Goal: Information Seeking & Learning: Check status

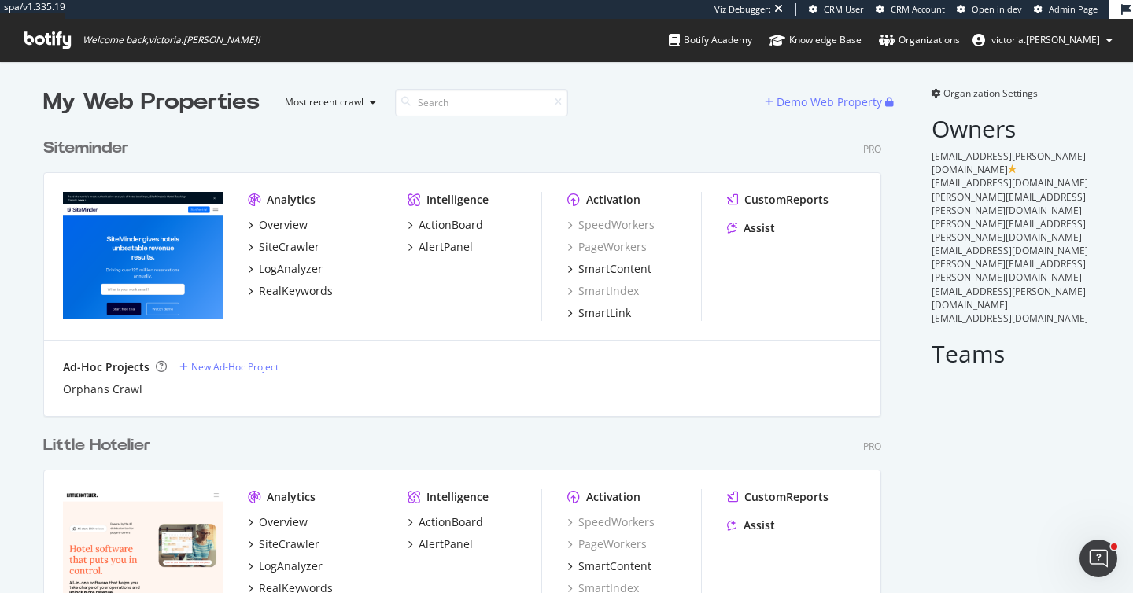
scroll to position [581, 1109]
click at [711, 135] on div "Siteminder Pro Analytics Overview SiteCrawler LogAnalyzer RealKeywords Intellig…" at bounding box center [468, 266] width 850 height 297
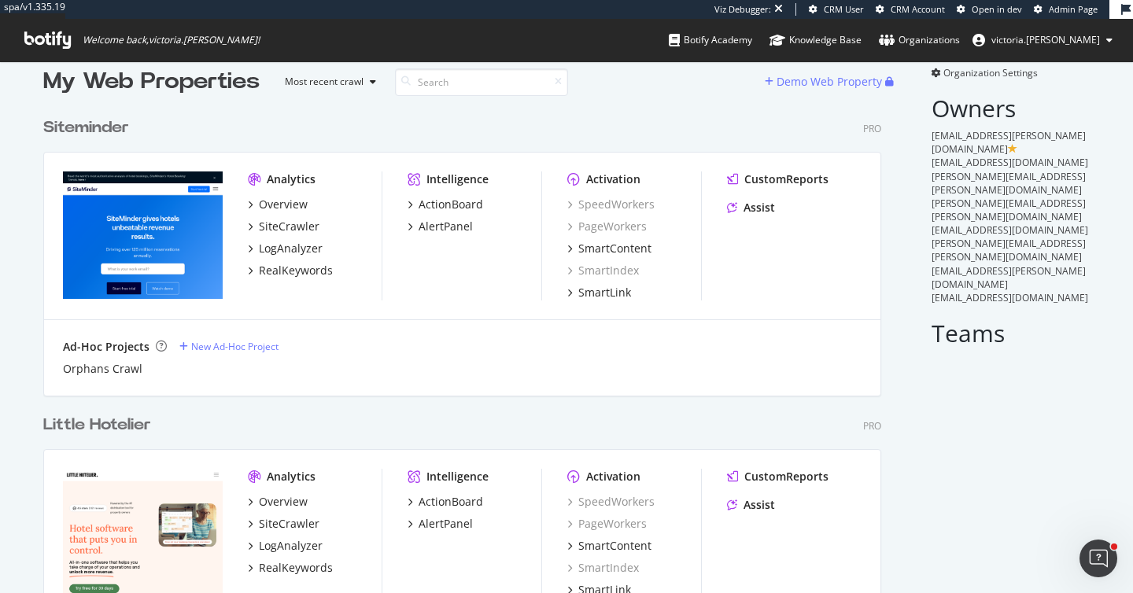
scroll to position [0, 0]
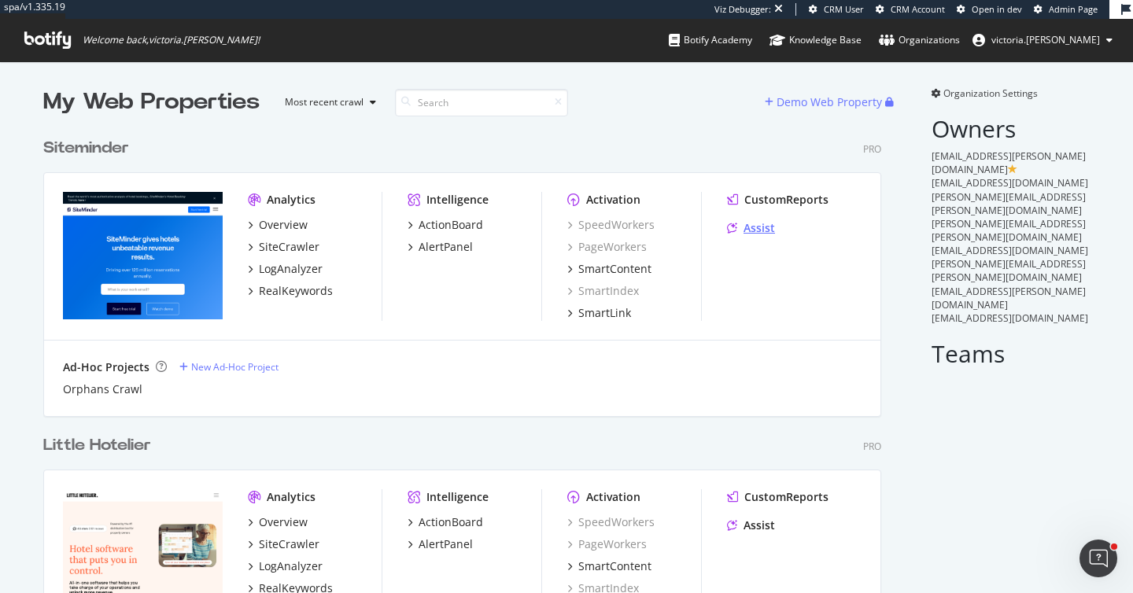
click at [752, 231] on div "Assist" at bounding box center [758, 228] width 31 height 16
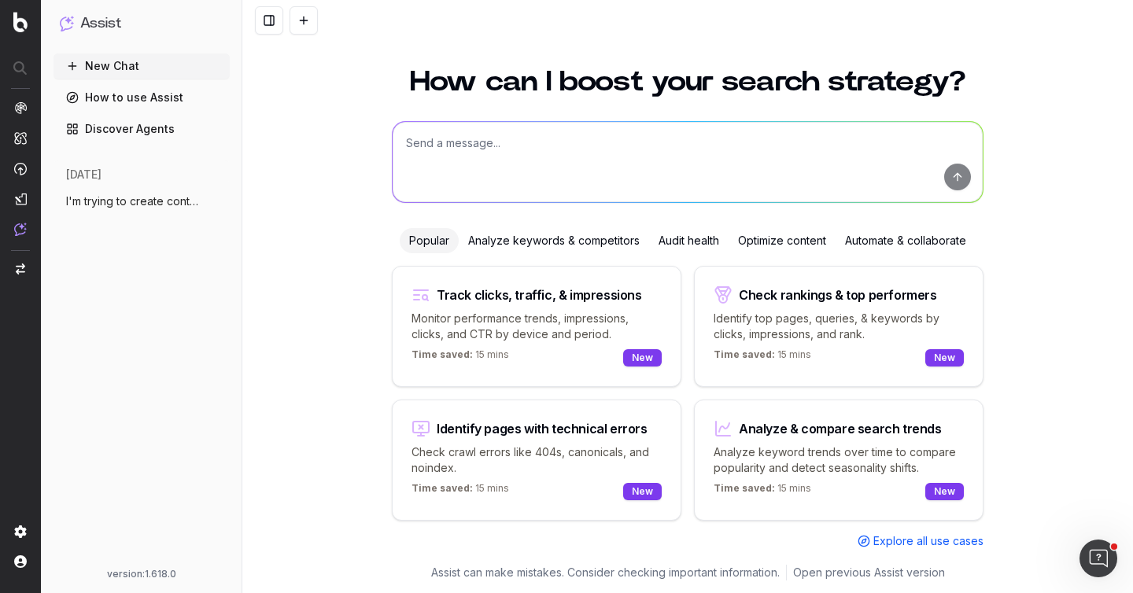
click at [159, 130] on link "Discover Agents" at bounding box center [141, 128] width 176 height 25
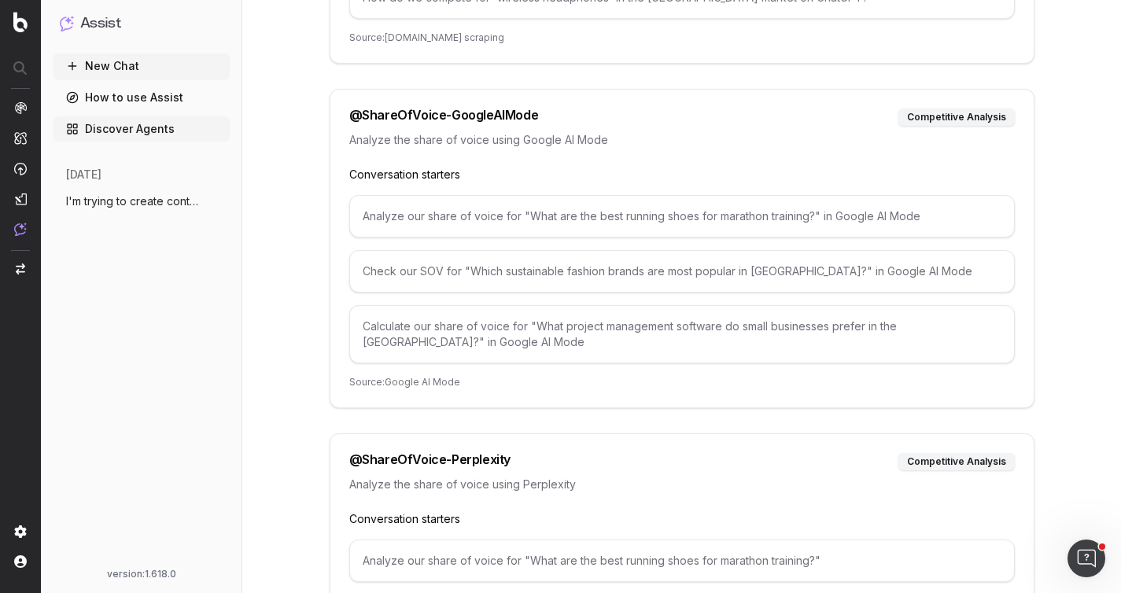
scroll to position [7408, 0]
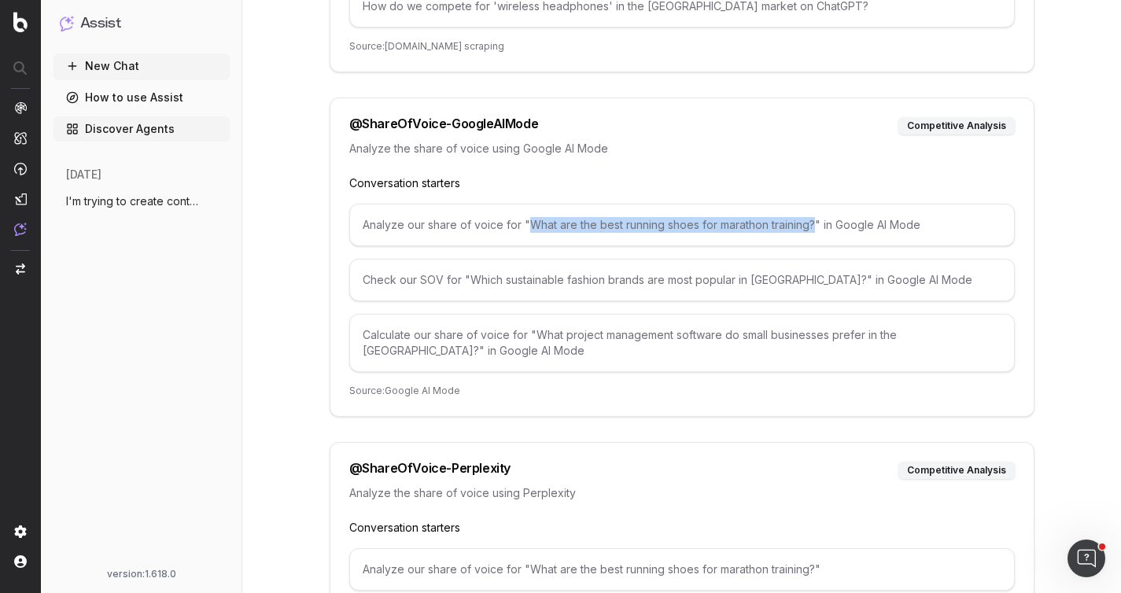
drag, startPoint x: 526, startPoint y: 210, endPoint x: 813, endPoint y: 208, distance: 286.4
click at [813, 208] on div "Analyze our share of voice for "What are the best running shoes for marathon tr…" at bounding box center [682, 225] width 666 height 42
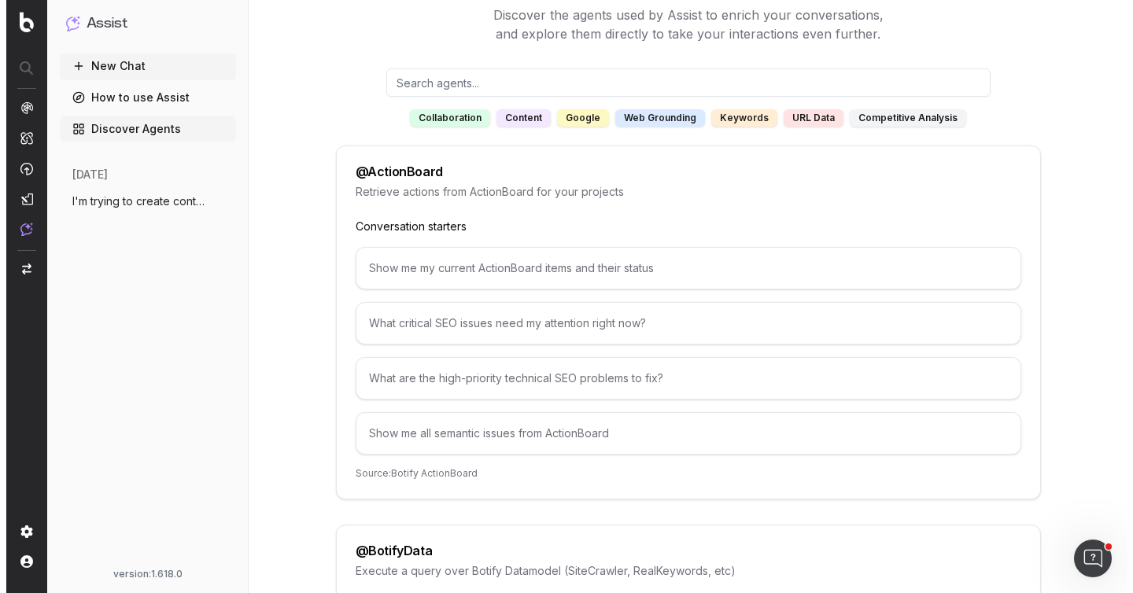
scroll to position [0, 0]
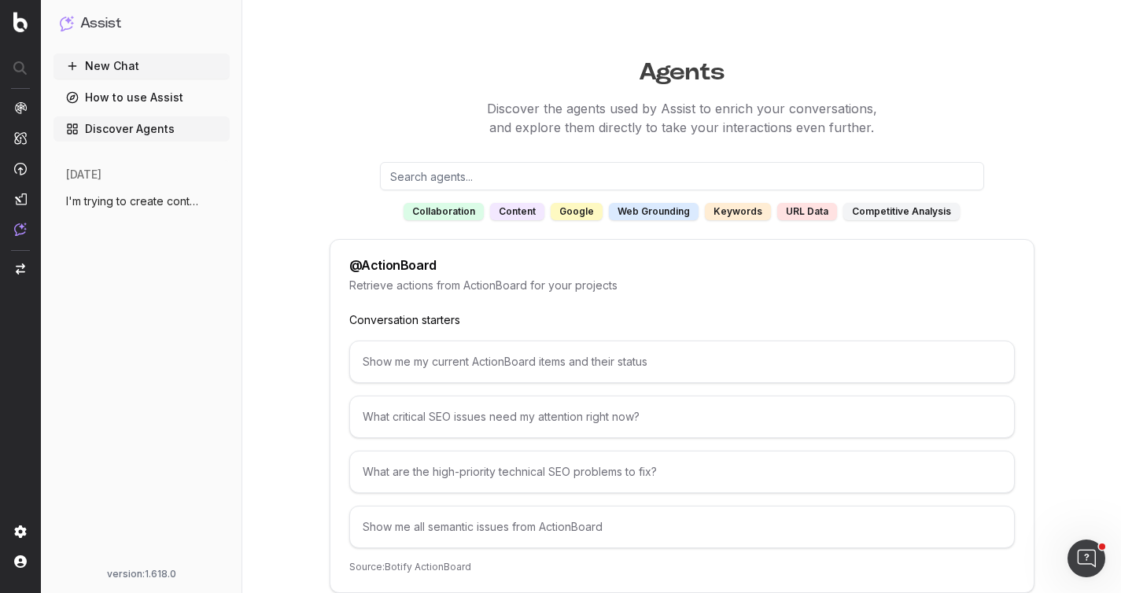
click at [166, 72] on button "New Chat" at bounding box center [141, 65] width 176 height 25
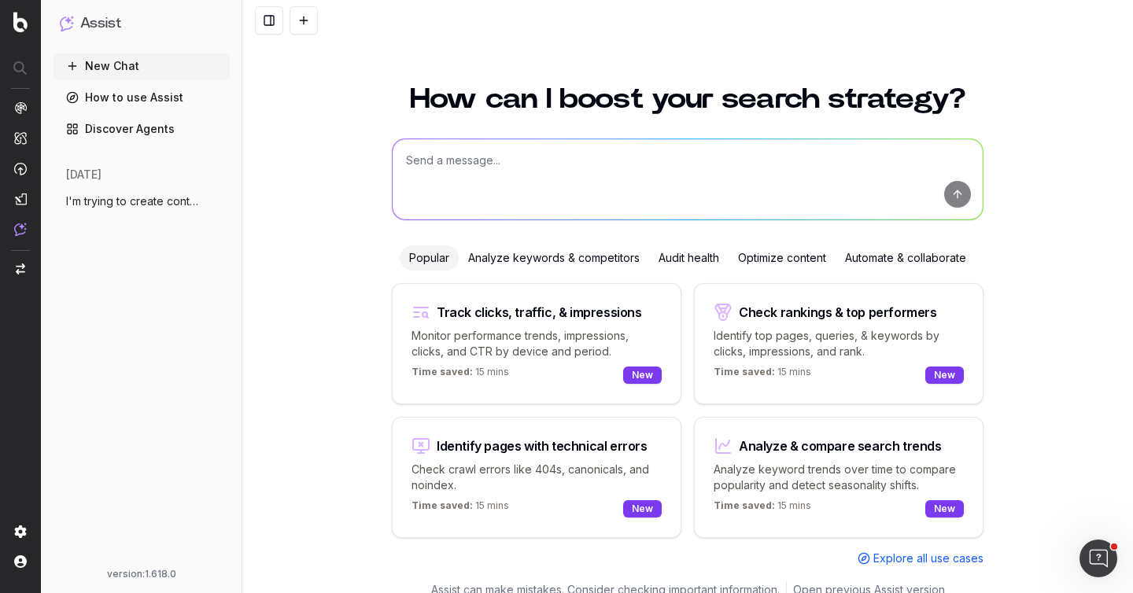
scroll to position [17, 0]
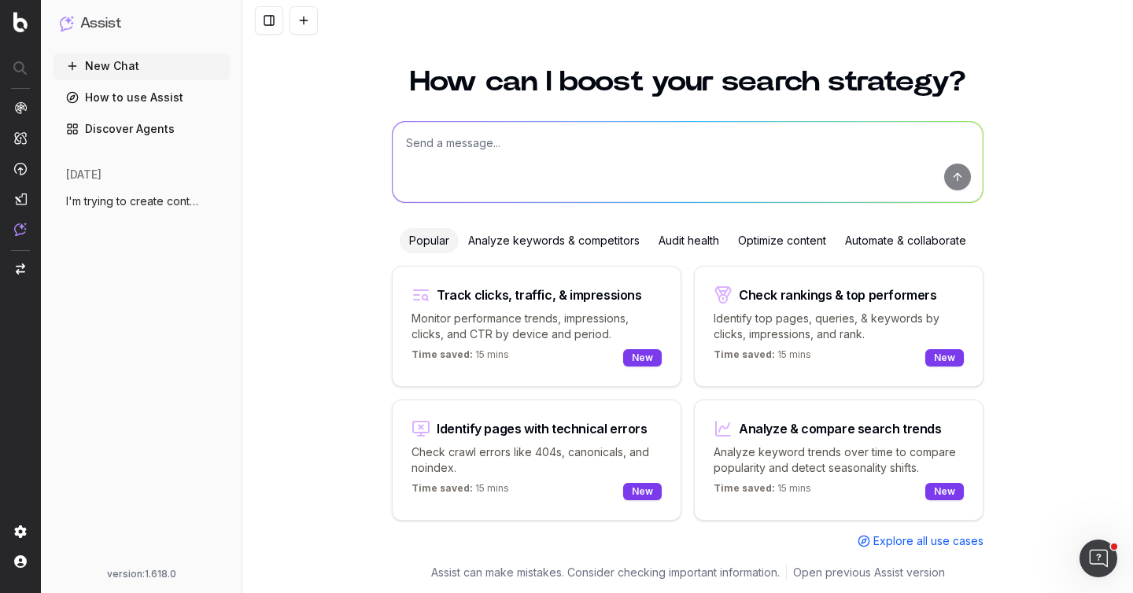
click at [545, 159] on textarea at bounding box center [688, 162] width 590 height 80
type textarea "what is currently trending in channel manager industry?"
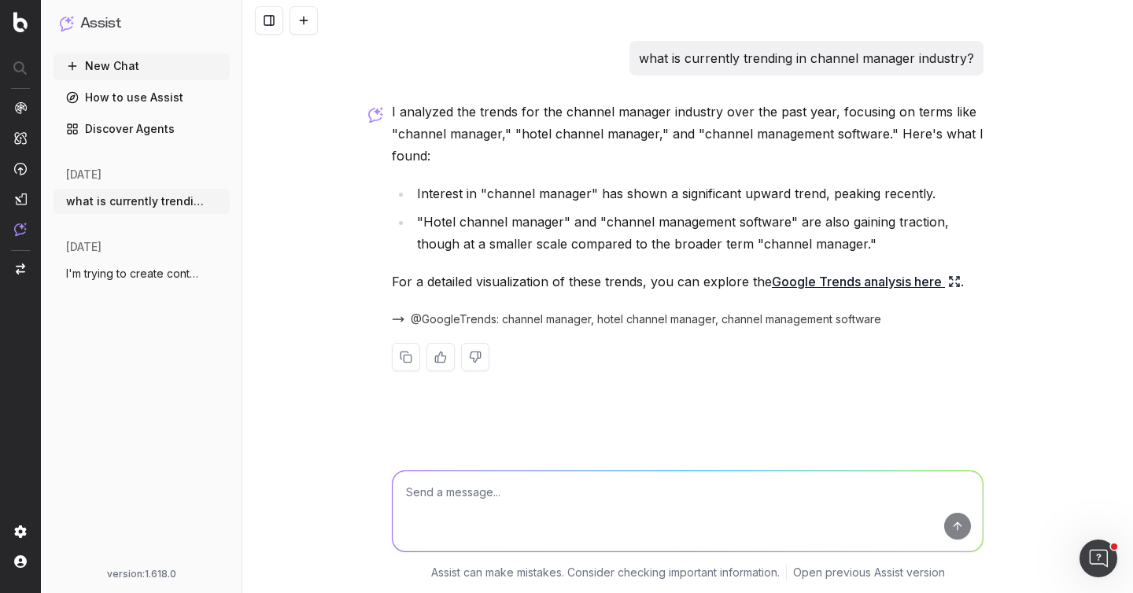
click at [954, 279] on icon at bounding box center [954, 281] width 13 height 13
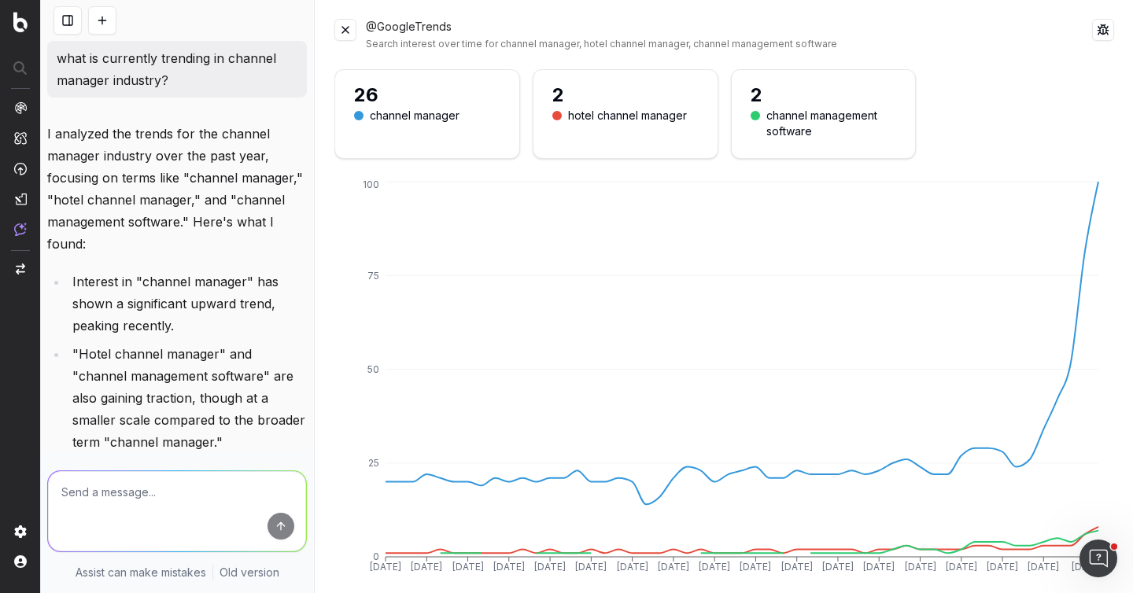
click at [342, 33] on button at bounding box center [345, 30] width 22 height 22
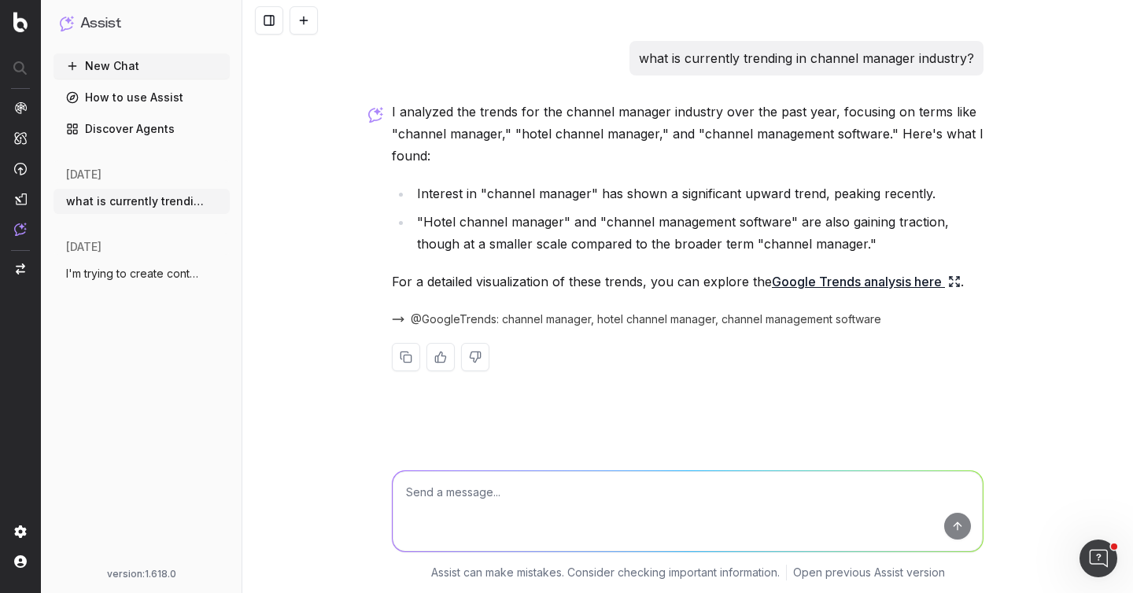
click at [642, 503] on textarea at bounding box center [688, 511] width 590 height 80
click at [551, 495] on textarea at bounding box center [688, 511] width 590 height 80
type textarea "suggest some keywords related to channel manager with good search volume"
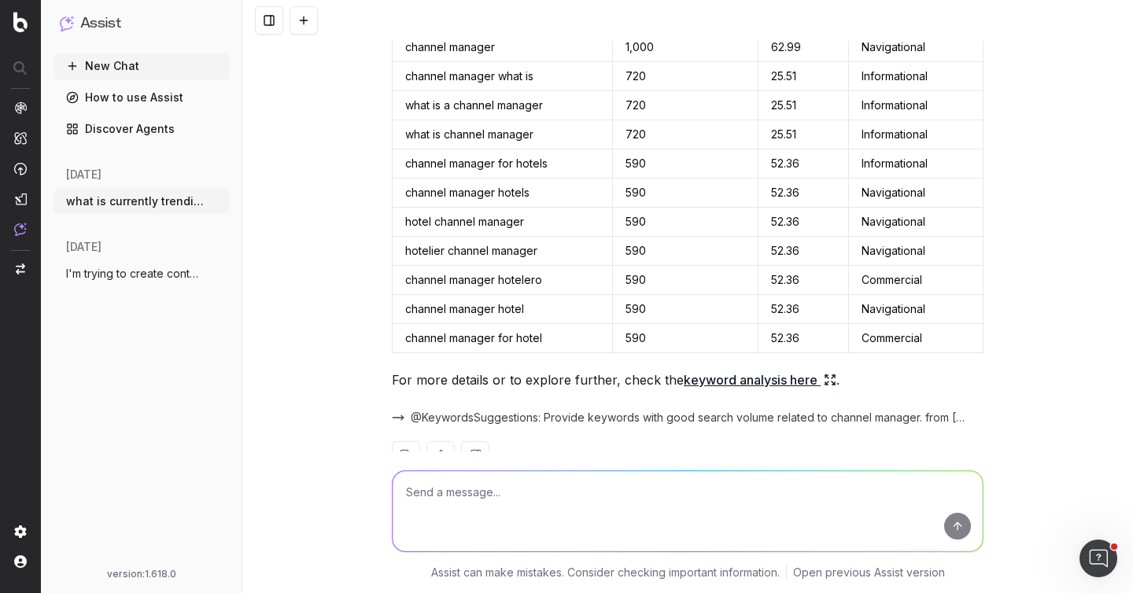
scroll to position [563, 0]
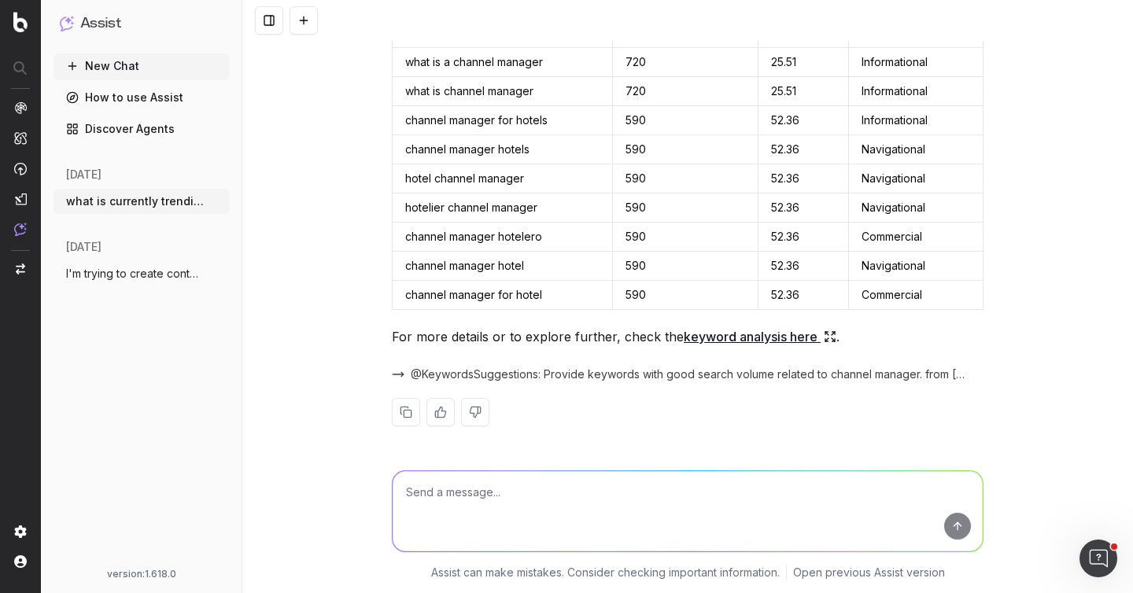
click at [824, 335] on icon at bounding box center [830, 336] width 13 height 13
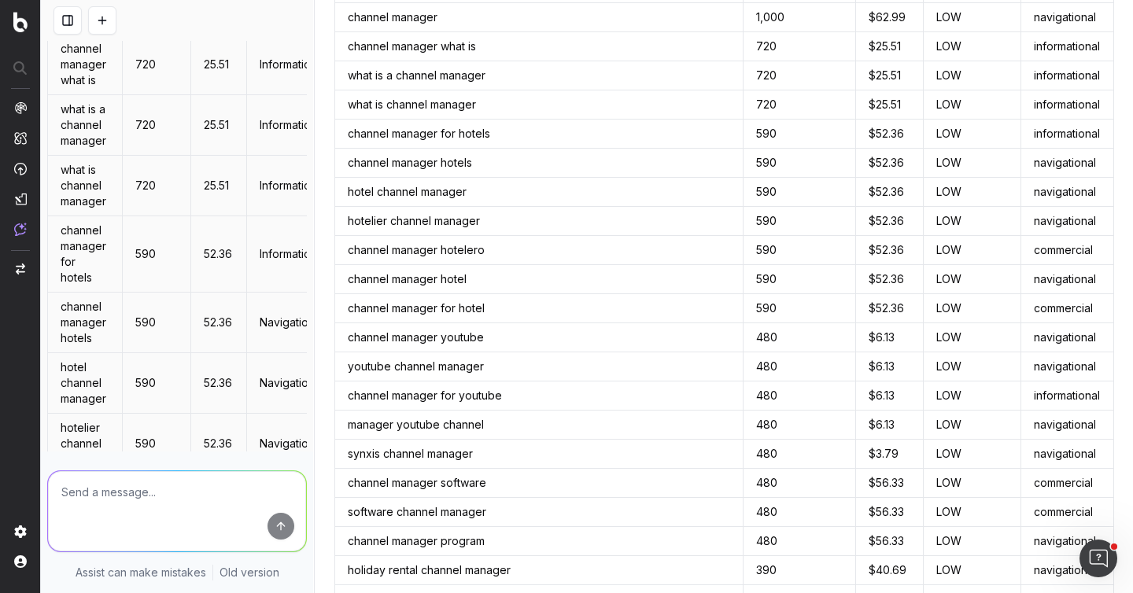
scroll to position [0, 0]
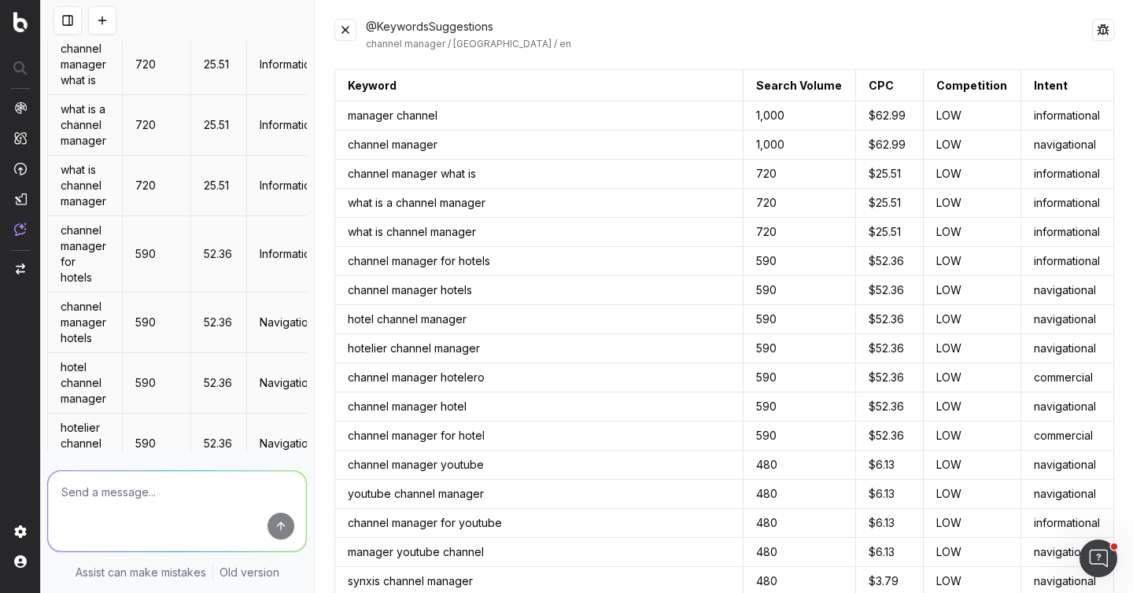
click at [348, 27] on button at bounding box center [345, 30] width 22 height 22
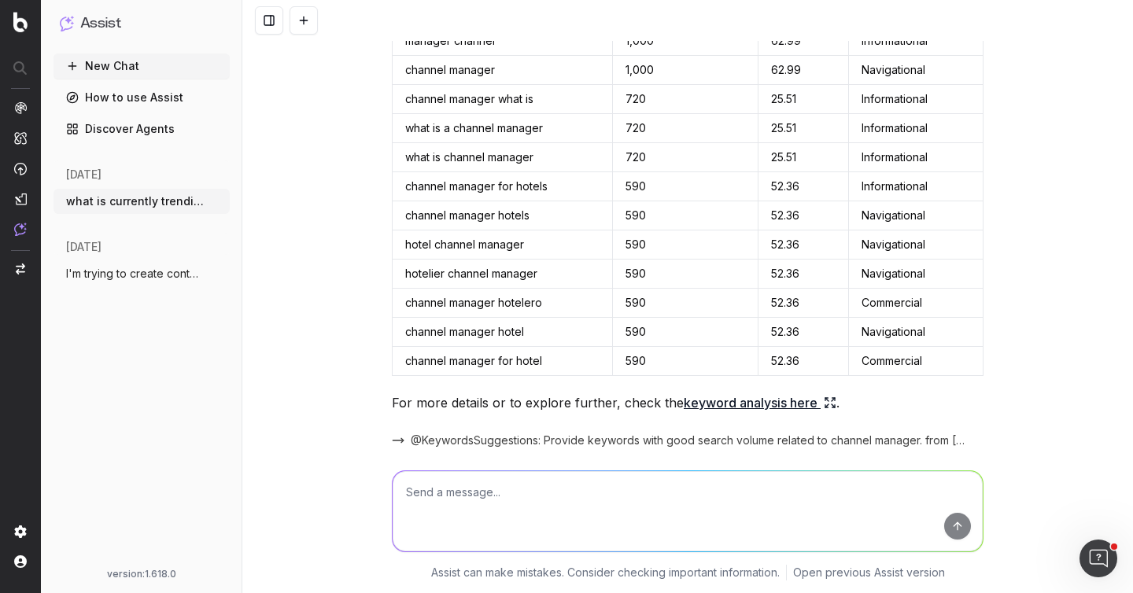
scroll to position [470, 0]
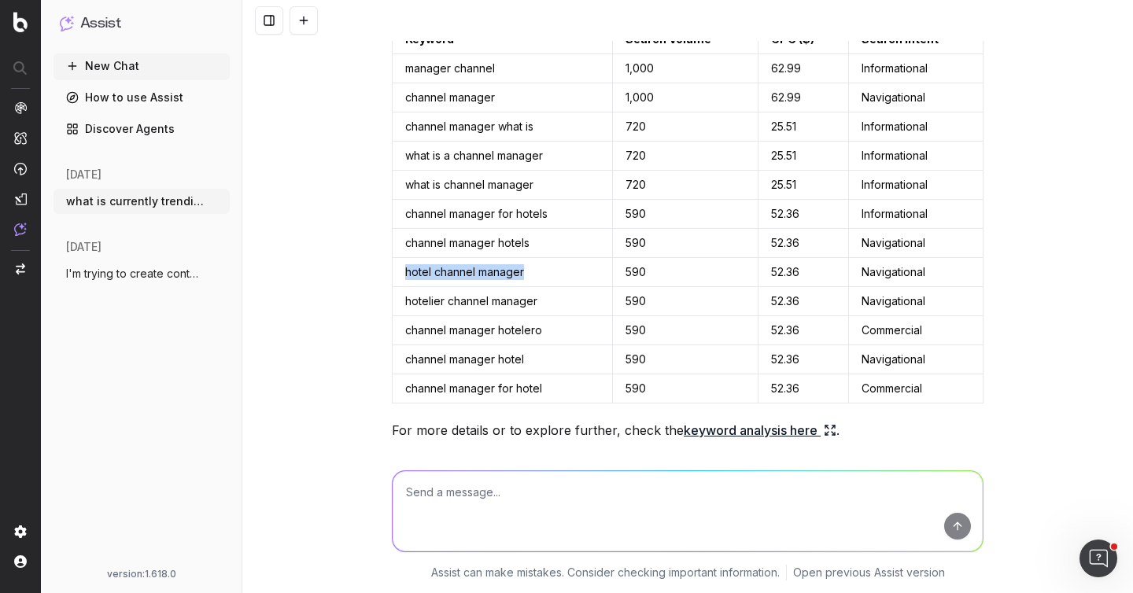
drag, startPoint x: 532, startPoint y: 275, endPoint x: 389, endPoint y: 279, distance: 142.5
click at [393, 279] on td "hotel channel manager" at bounding box center [503, 272] width 220 height 29
copy td "hotel channel manager"
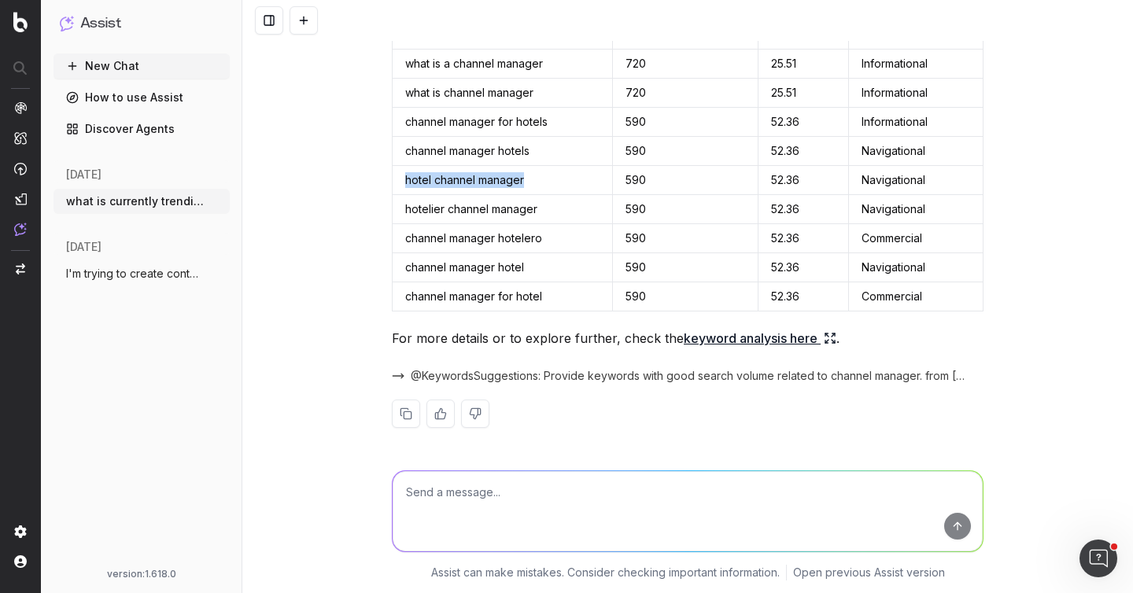
scroll to position [563, 0]
click at [540, 490] on textarea at bounding box center [688, 511] width 590 height 80
paste textarea "hotel channel manager"
type textarea "who is currently ranking in the top 5 for "hotel channel manager""
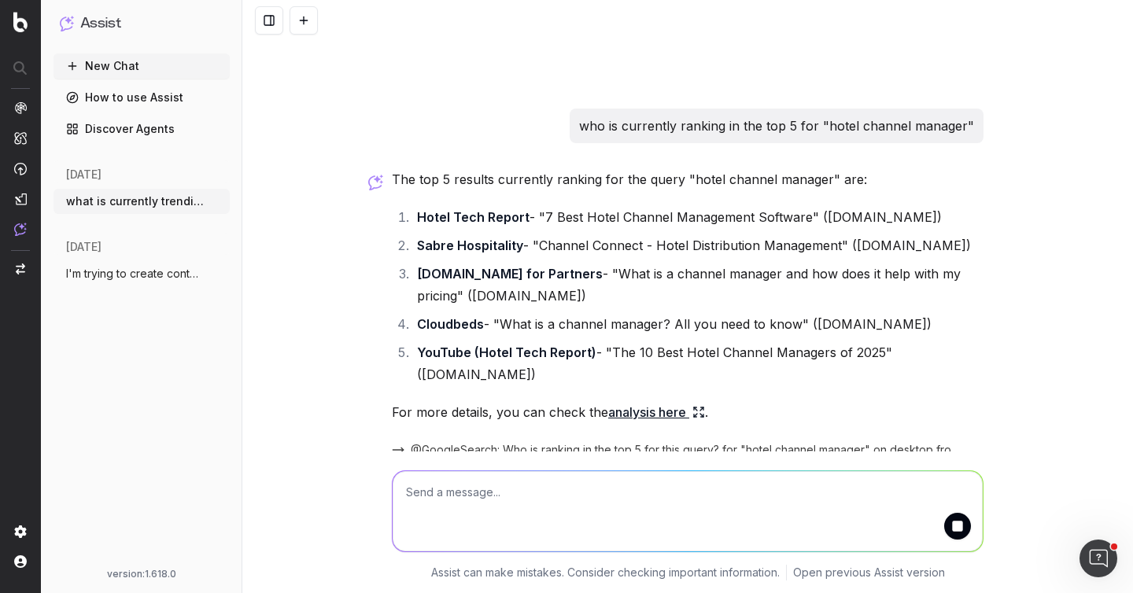
scroll to position [960, 0]
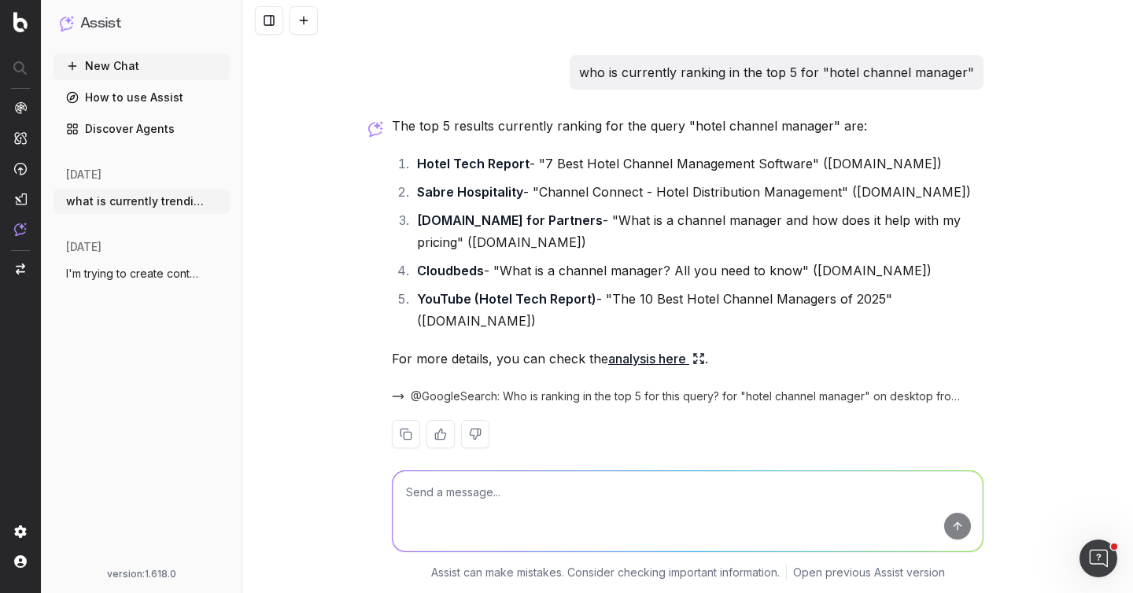
click at [692, 352] on icon at bounding box center [698, 358] width 13 height 13
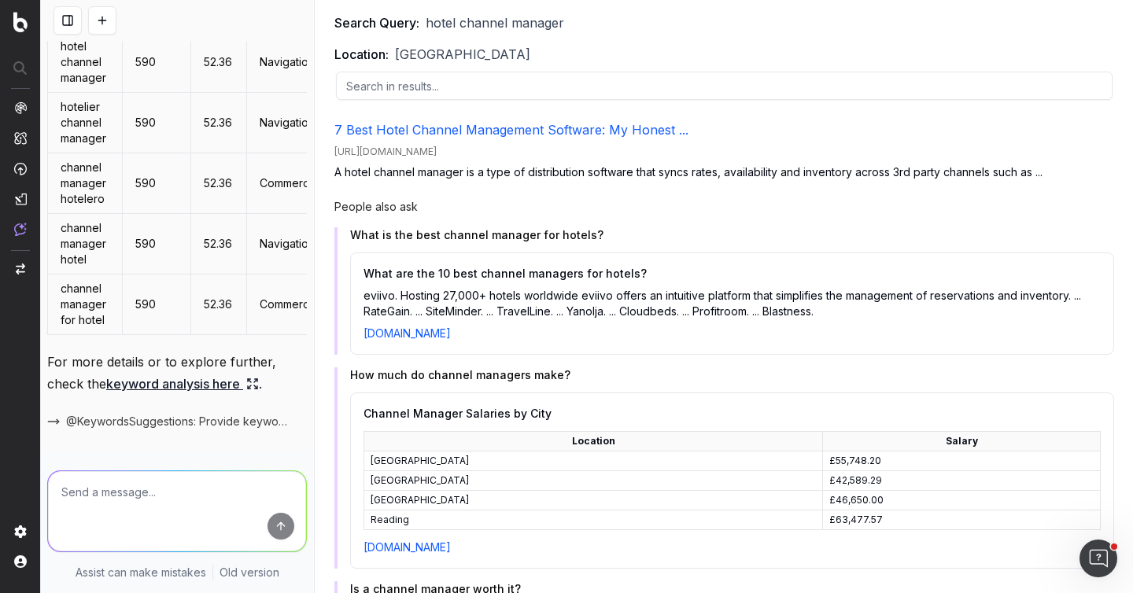
scroll to position [147, 0]
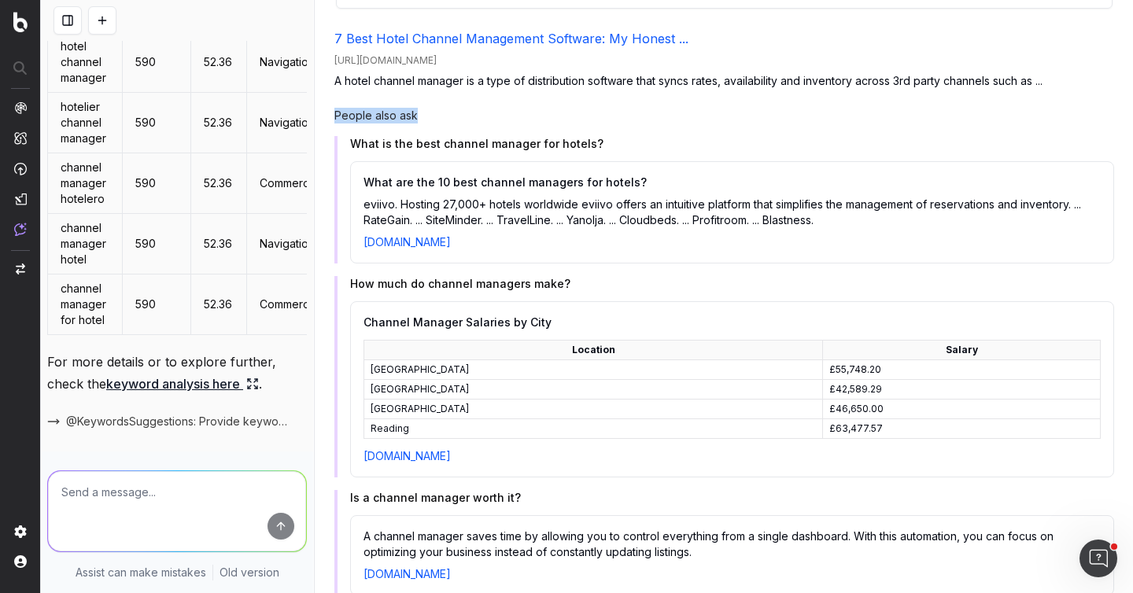
drag, startPoint x: 419, startPoint y: 114, endPoint x: 334, endPoint y: 116, distance: 85.8
click at [334, 116] on div "@GoogleSearch hotel channel manager / United States / desktop Search Query: hot…" at bounding box center [723, 296] width 817 height 593
drag, startPoint x: 352, startPoint y: 146, endPoint x: 607, endPoint y: 144, distance: 254.1
click at [629, 154] on div "What is the best channel manager for hotels? What are the 10 best channel manag…" at bounding box center [724, 199] width 780 height 127
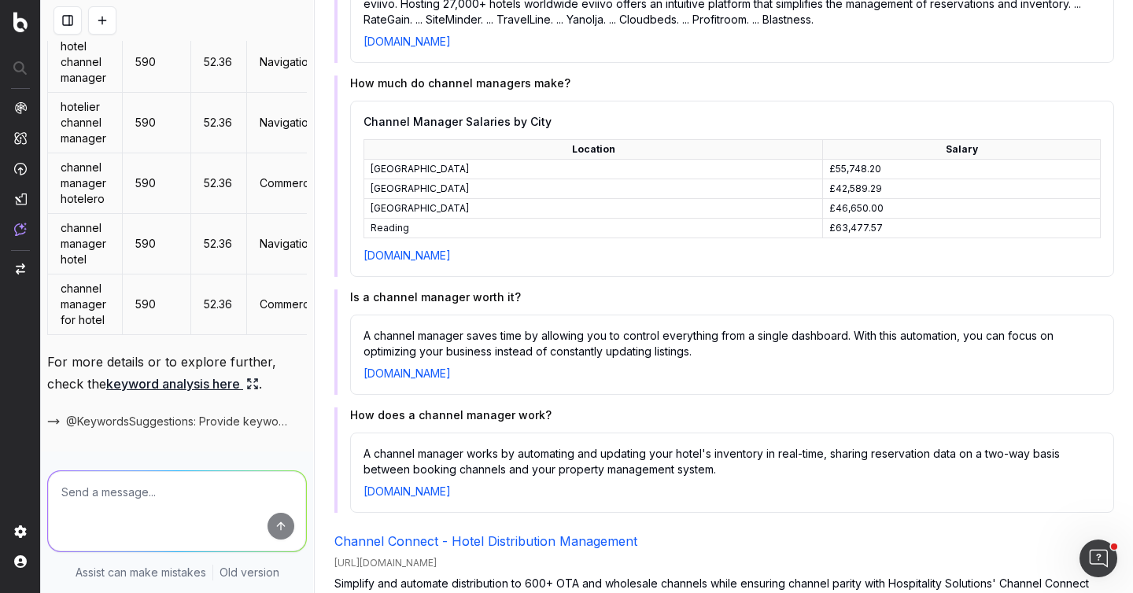
scroll to position [0, 0]
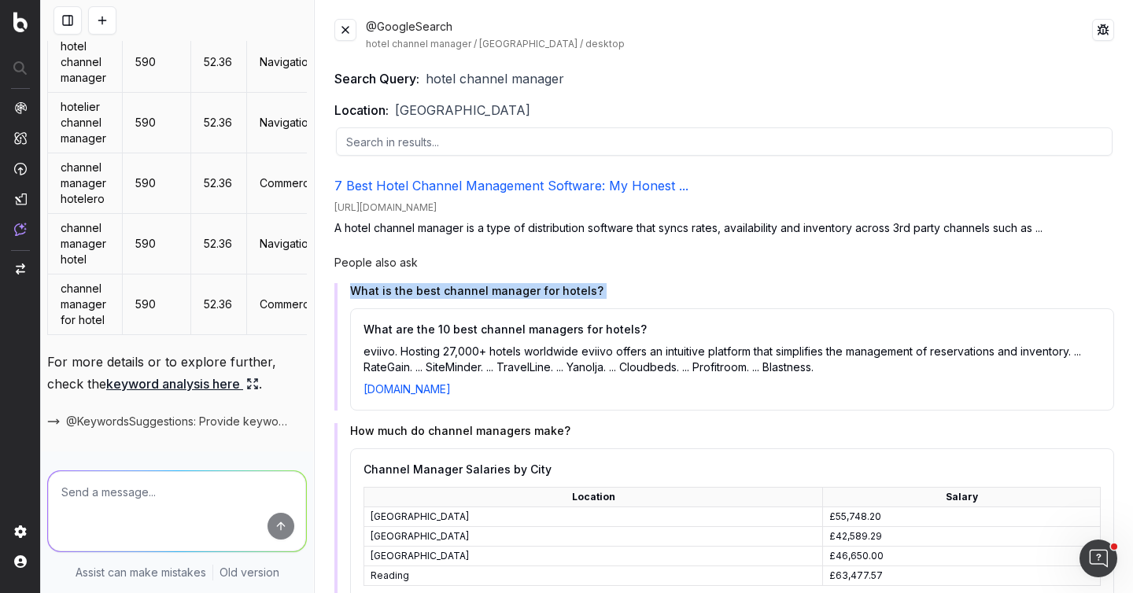
click at [353, 28] on button at bounding box center [345, 30] width 22 height 22
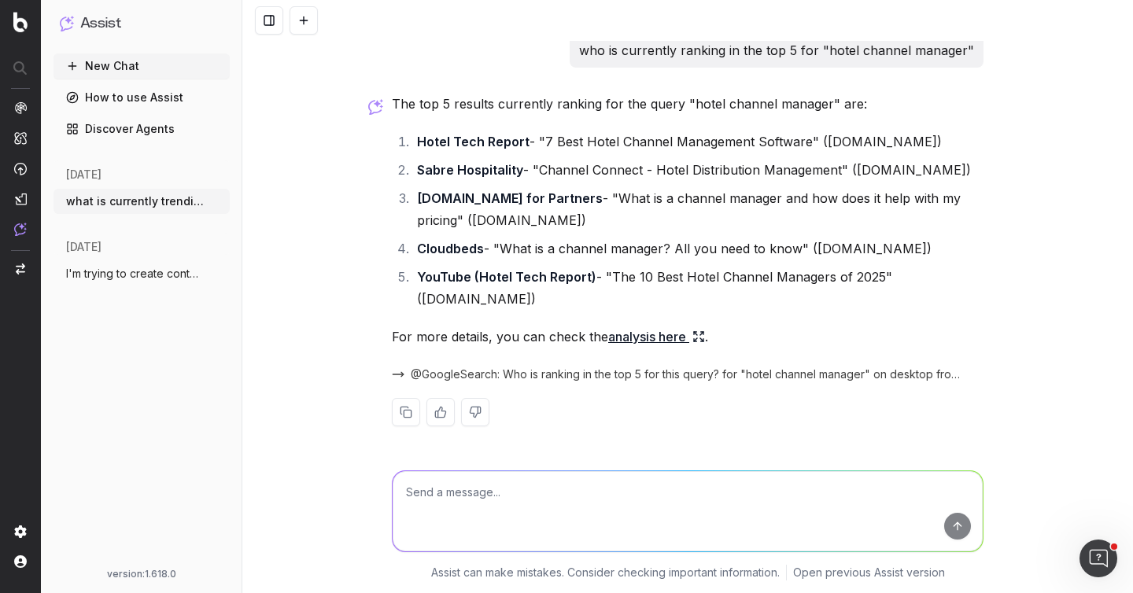
scroll to position [960, 0]
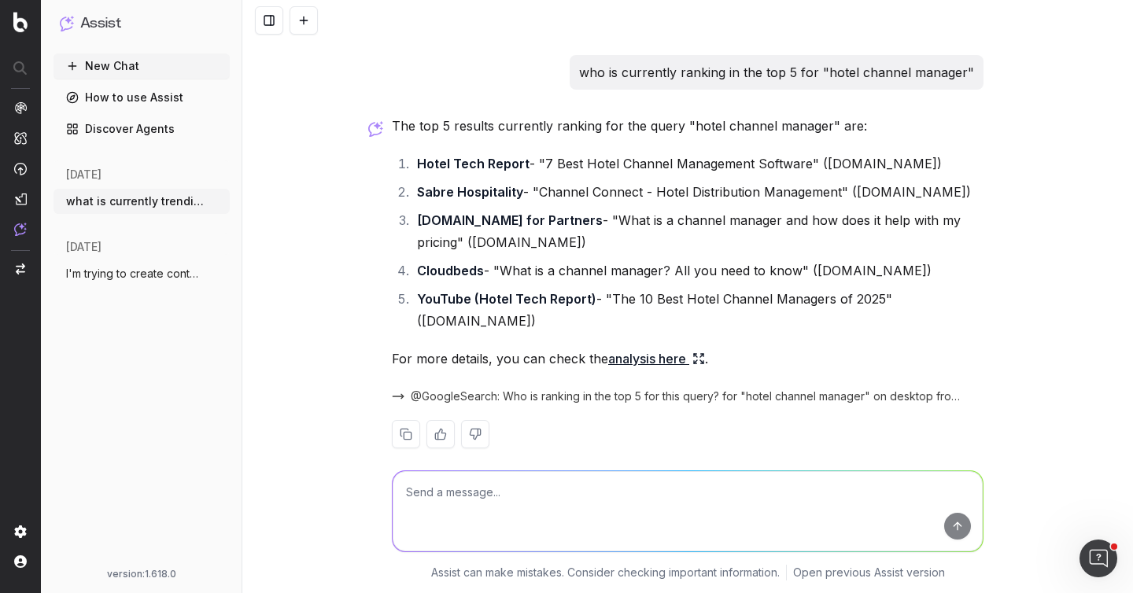
click at [496, 486] on textarea at bounding box center [688, 511] width 590 height 80
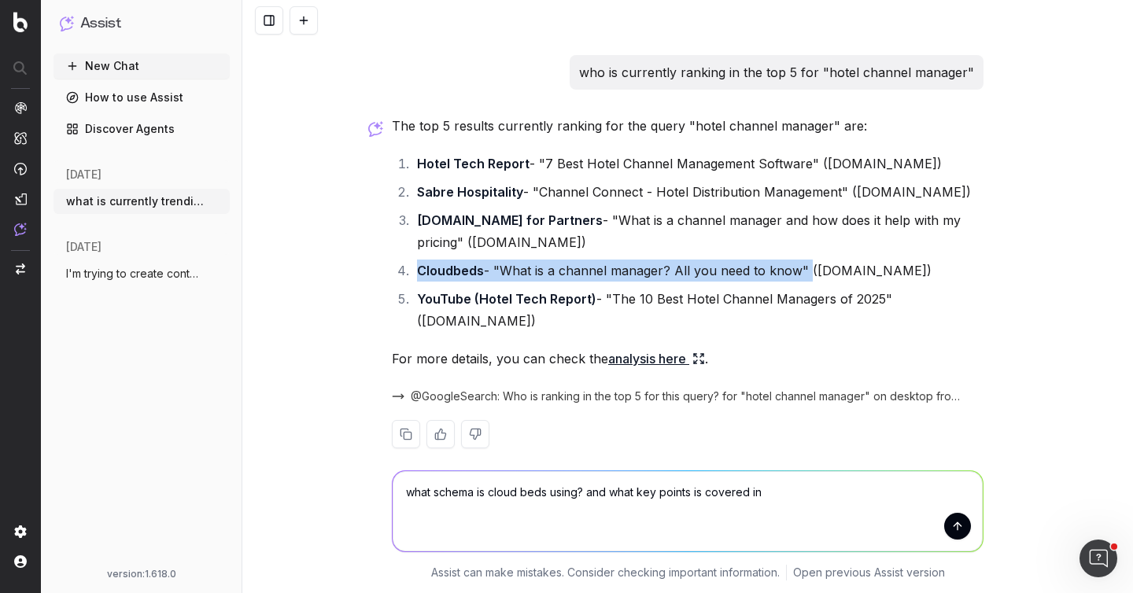
drag, startPoint x: 412, startPoint y: 267, endPoint x: 797, endPoint y: 262, distance: 384.8
click at [797, 262] on li "Cloudbeds - "What is a channel manager? All you need to know" (cloudbeds.com)" at bounding box center [697, 271] width 571 height 22
copy li "Cloudbeds - "What is a channel manager? All you need to know""
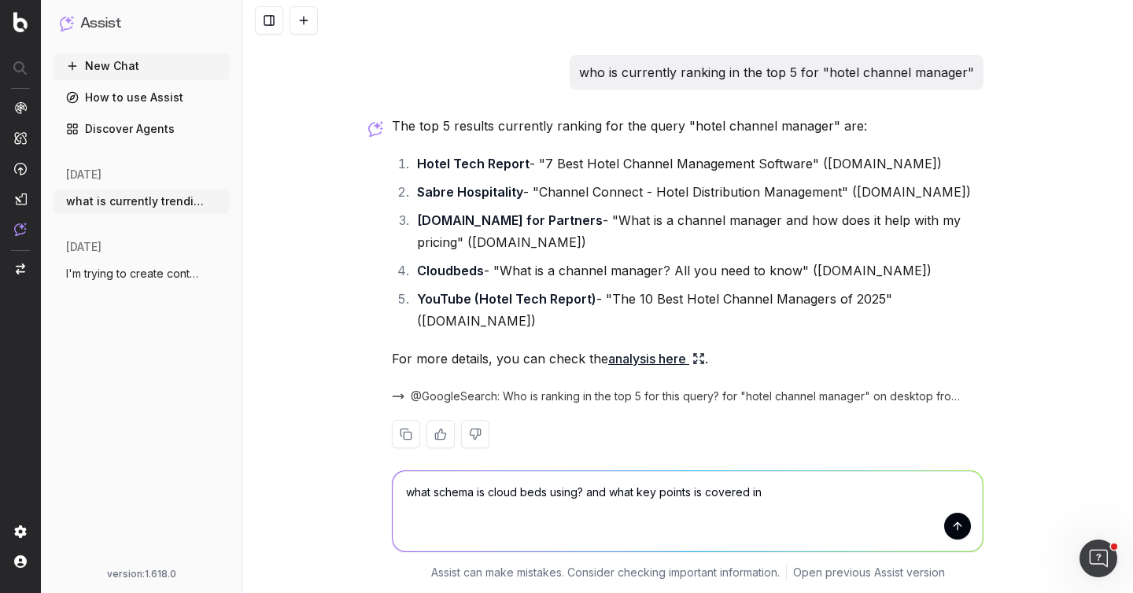
click at [826, 485] on textarea "what schema is cloud beds using? and what key points is covered in" at bounding box center [688, 511] width 590 height 80
paste textarea "Cloudbeds - "What is a channel manager? All you need to know""
type textarea "what schema is cloud beds using? and what key points is covered in "Cloudbeds -…"
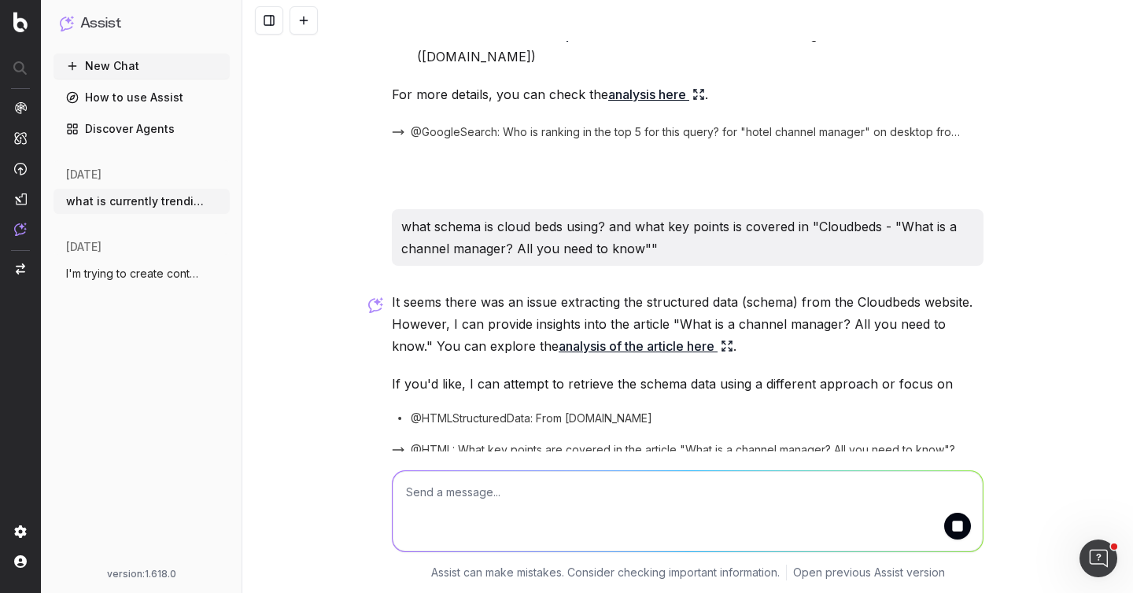
scroll to position [1300, 0]
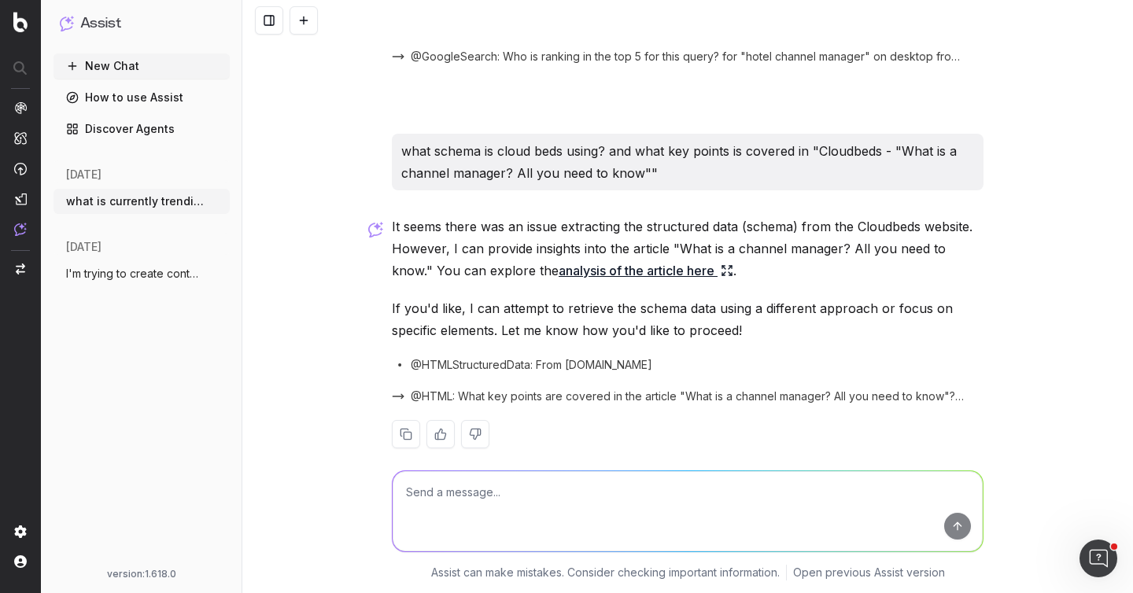
click at [721, 264] on icon at bounding box center [727, 270] width 13 height 13
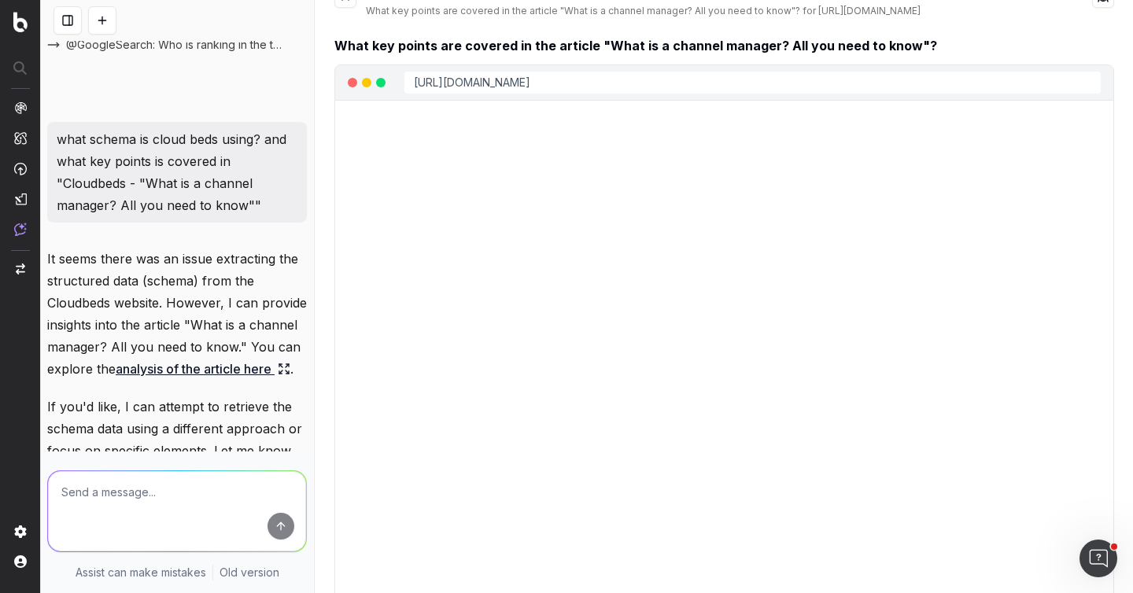
scroll to position [0, 0]
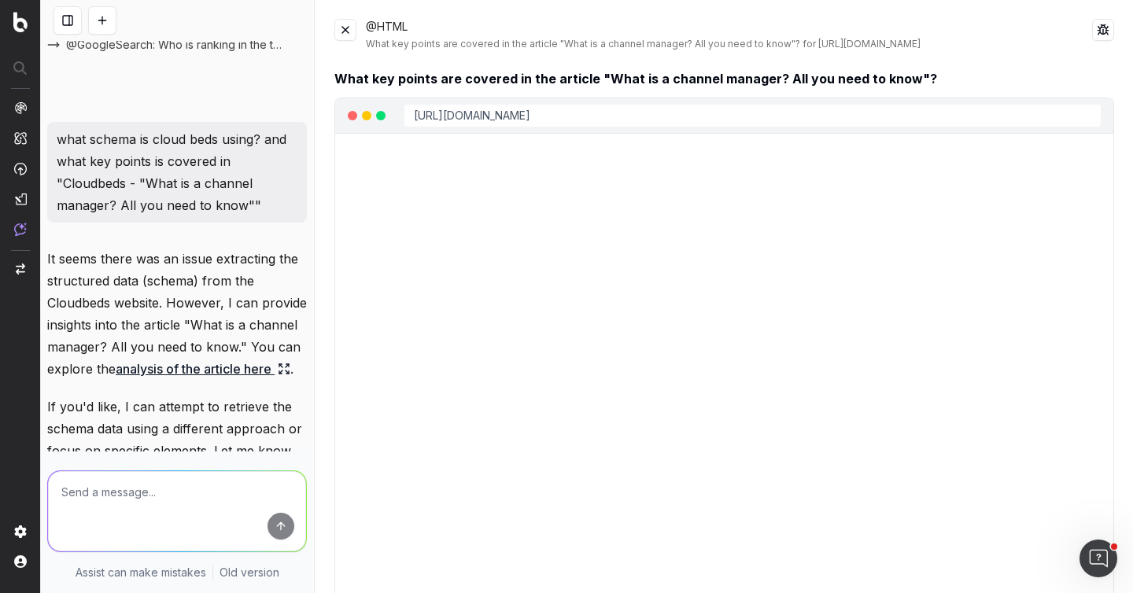
click at [345, 34] on button at bounding box center [345, 30] width 22 height 22
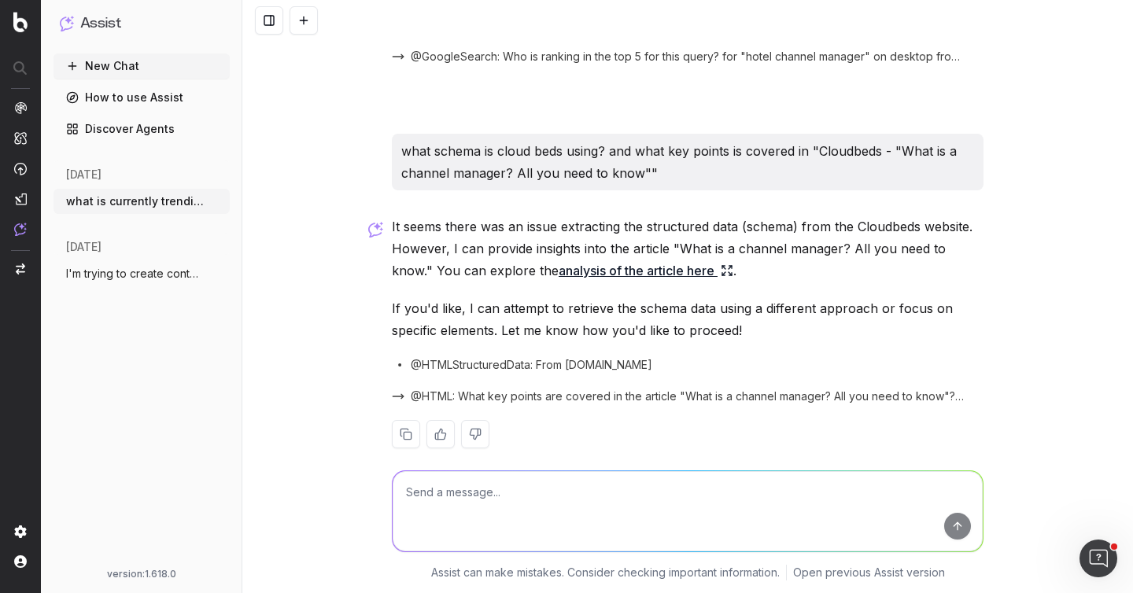
click at [635, 491] on textarea at bounding box center [688, 511] width 590 height 80
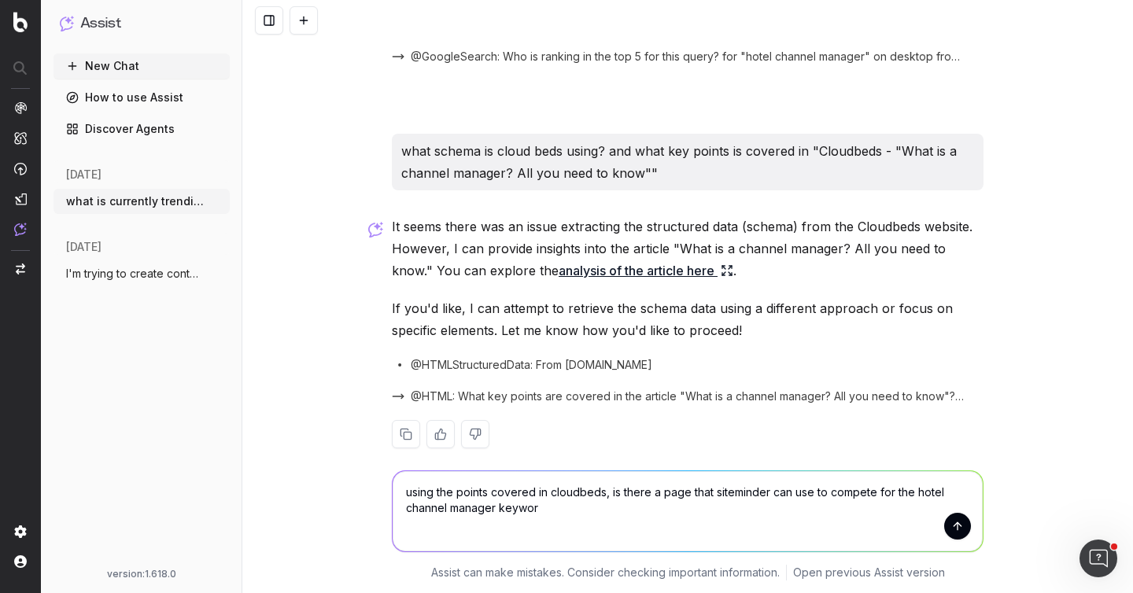
type textarea "using the points covered in cloudbeds, is there a page that siteminder can use …"
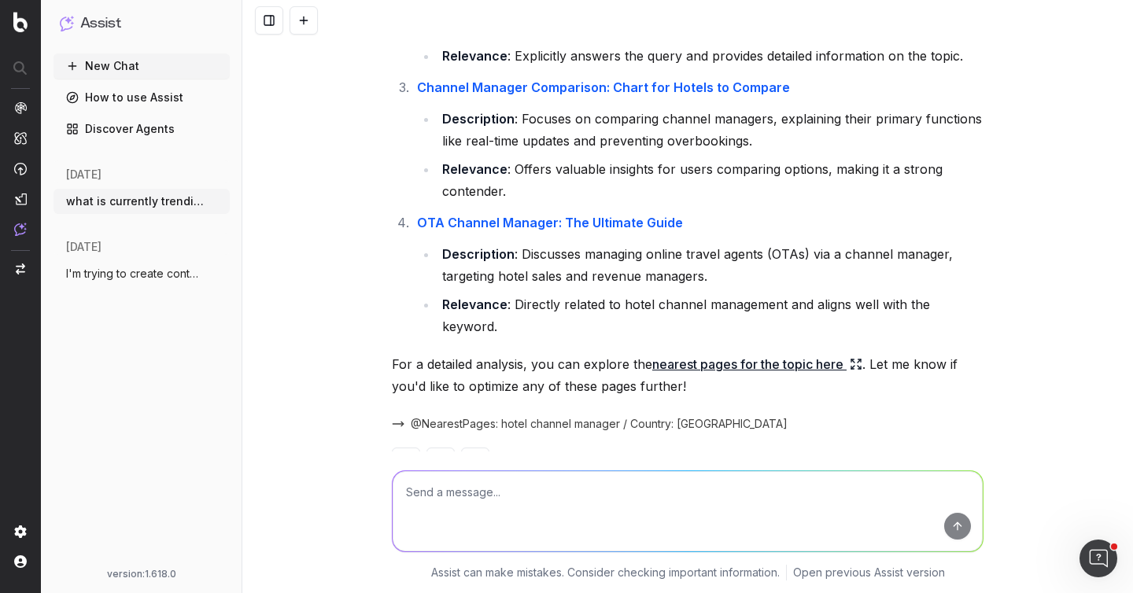
scroll to position [2093, 0]
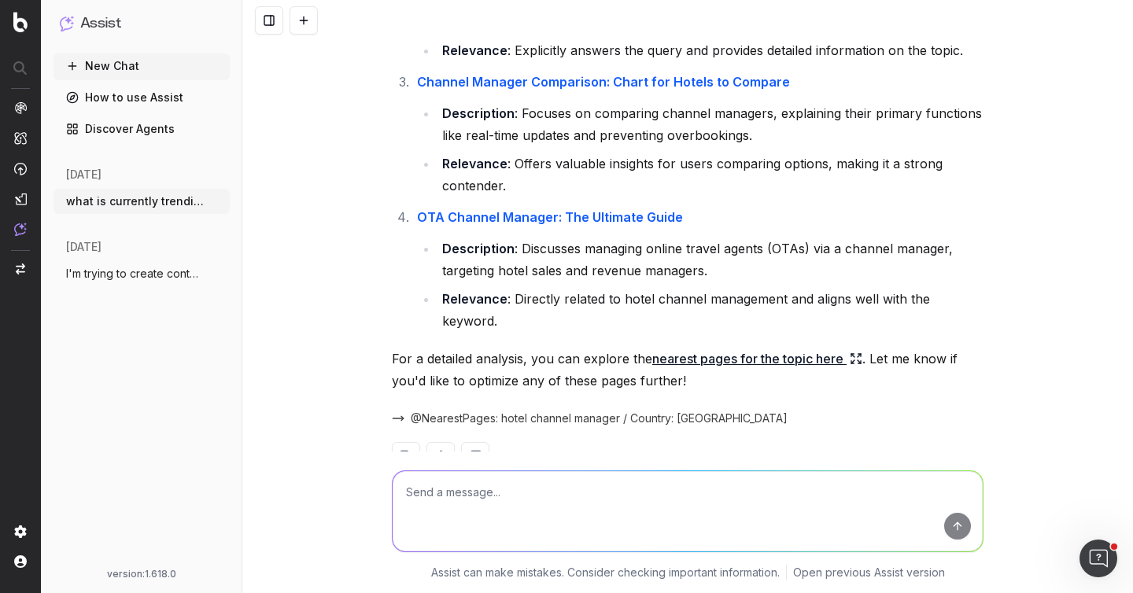
click at [589, 487] on textarea at bounding box center [688, 511] width 590 height 80
paste textarea "https://www.siteminder.com/channel-manager/"
click at [566, 512] on textarea "https://www.siteminder.com/channel-manager/ give me suggestions" at bounding box center [688, 511] width 590 height 80
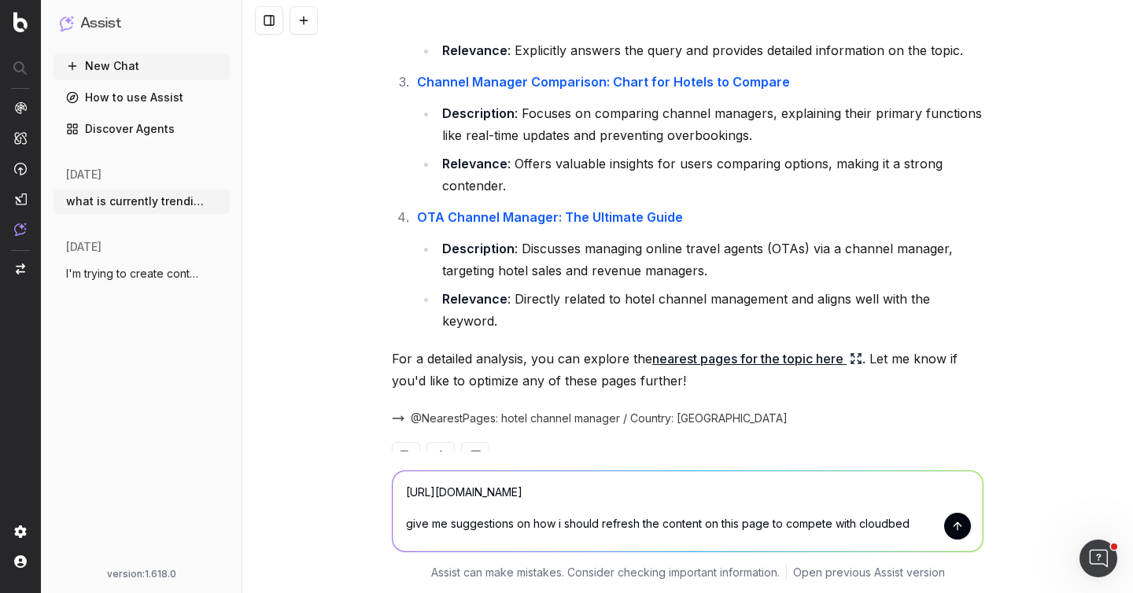
type textarea "https://www.siteminder.com/channel-manager/ give me suggestions on how i should…"
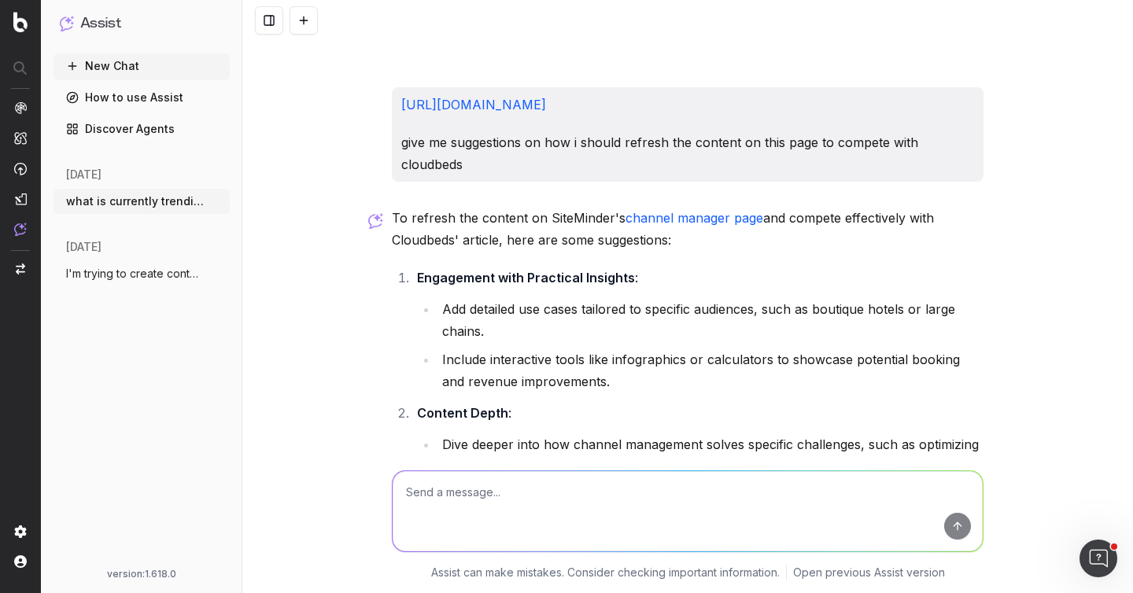
scroll to position [2514, 0]
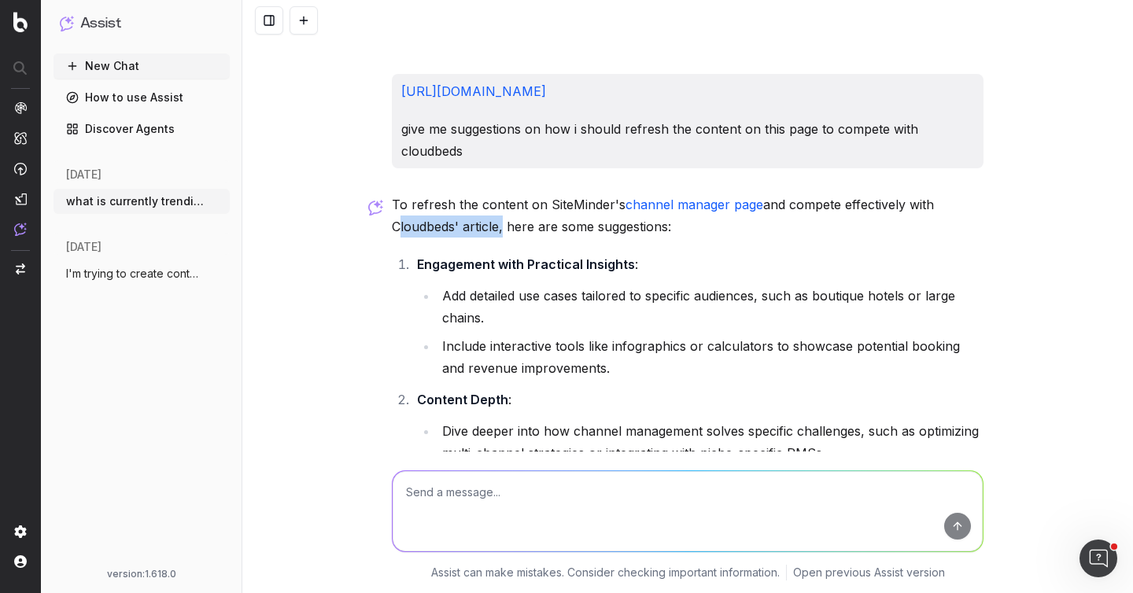
drag, startPoint x: 386, startPoint y: 180, endPoint x: 492, endPoint y: 176, distance: 106.3
click at [492, 194] on p "To refresh the content on SiteMinder's channel manager page and compete effecti…" at bounding box center [688, 216] width 592 height 44
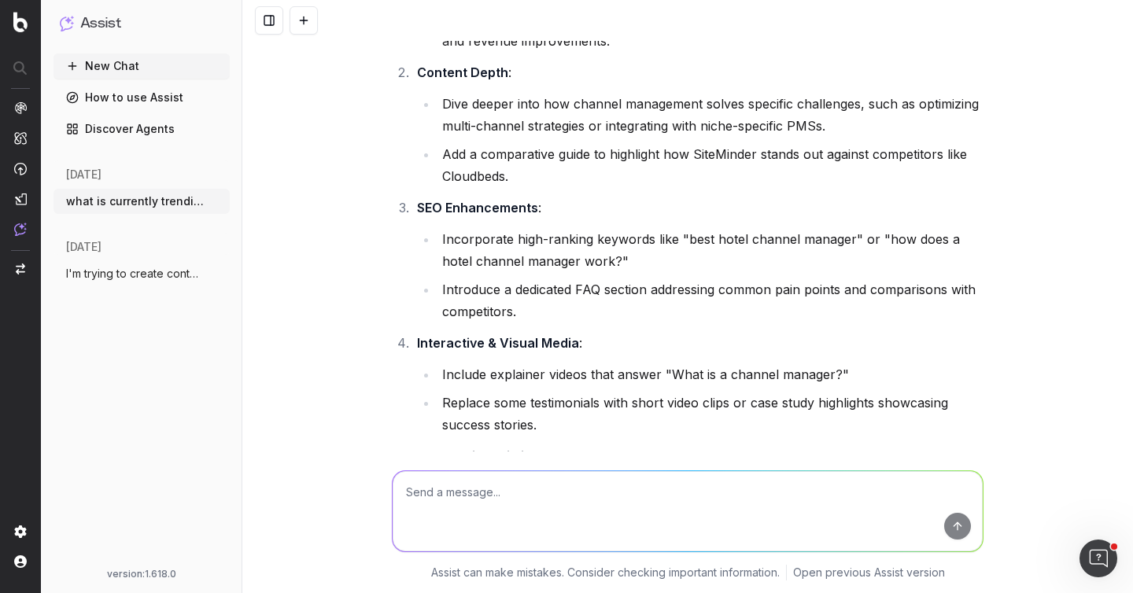
scroll to position [2843, 0]
drag, startPoint x: 570, startPoint y: 243, endPoint x: 641, endPoint y: 238, distance: 71.8
click at [641, 278] on li "Introduce a dedicated FAQ section addressing common pain points and comparisons…" at bounding box center [710, 300] width 546 height 44
click at [711, 286] on ol "Engagement with Practical Insights : Add detailed use cases tailored to specifi…" at bounding box center [688, 279] width 592 height 708
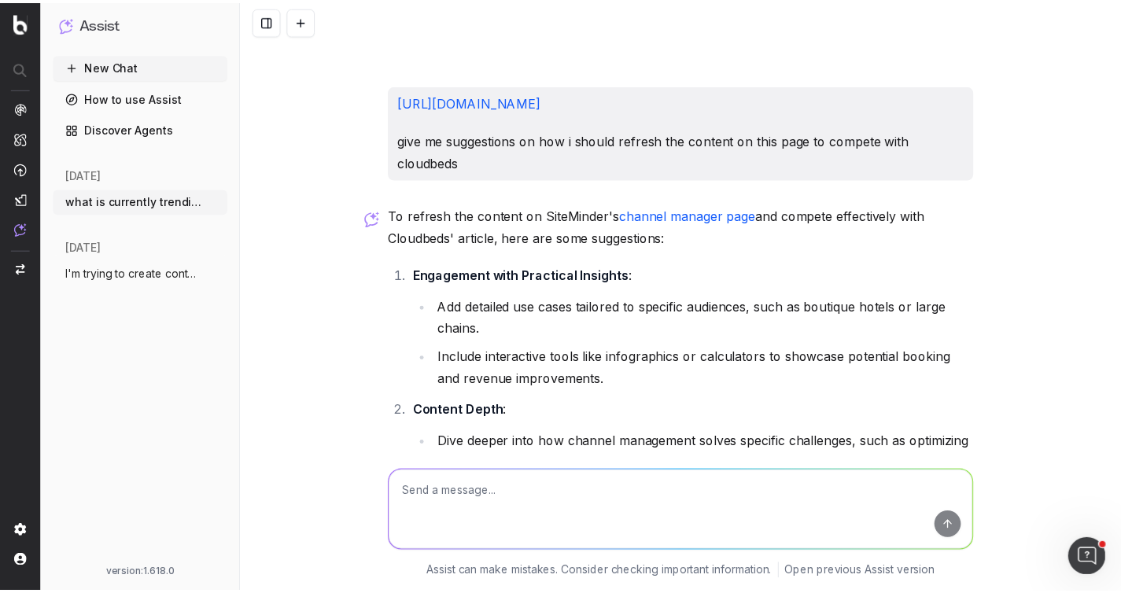
scroll to position [3166, 0]
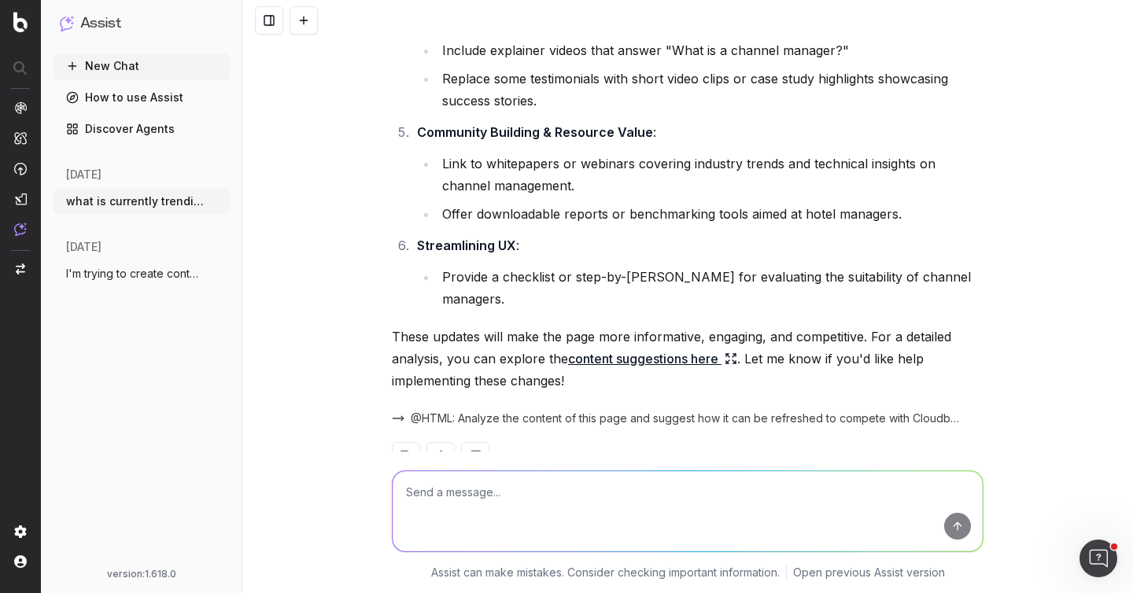
click at [552, 492] on textarea at bounding box center [688, 511] width 590 height 80
click at [169, 93] on link "How to use Assist" at bounding box center [141, 97] width 176 height 25
click at [156, 98] on link "How to use Assist" at bounding box center [141, 97] width 176 height 25
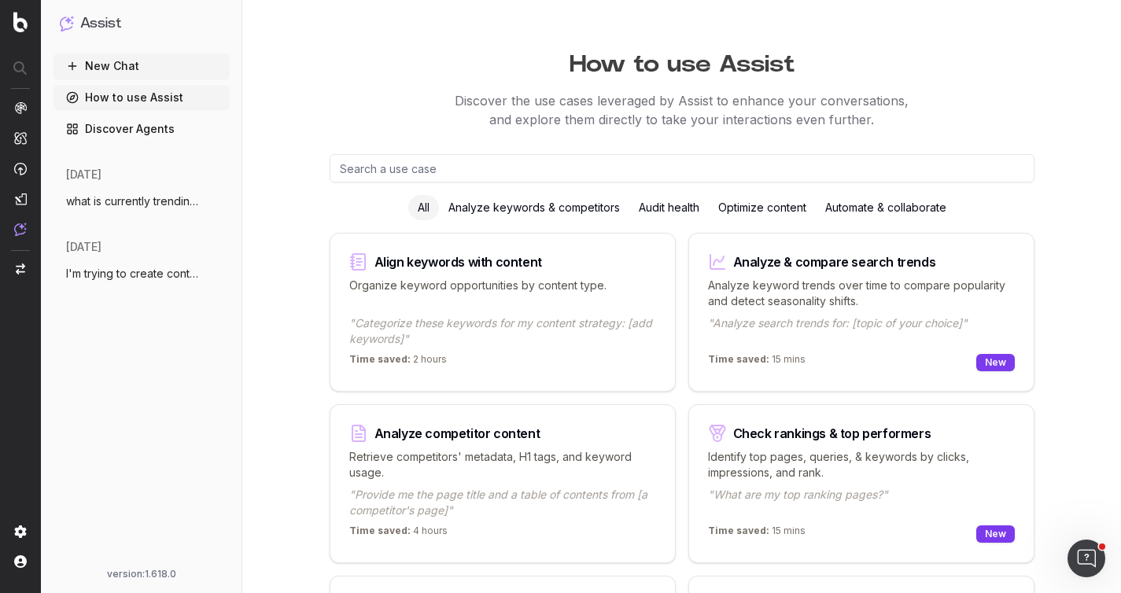
scroll to position [6, 0]
click at [183, 72] on button "New Chat" at bounding box center [141, 65] width 176 height 25
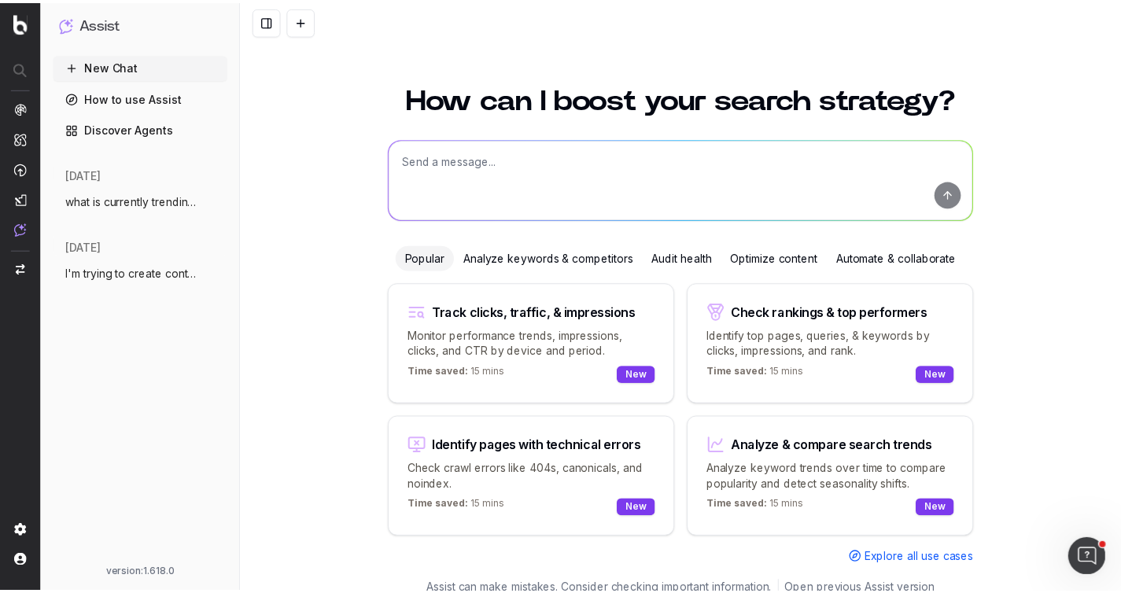
scroll to position [17, 0]
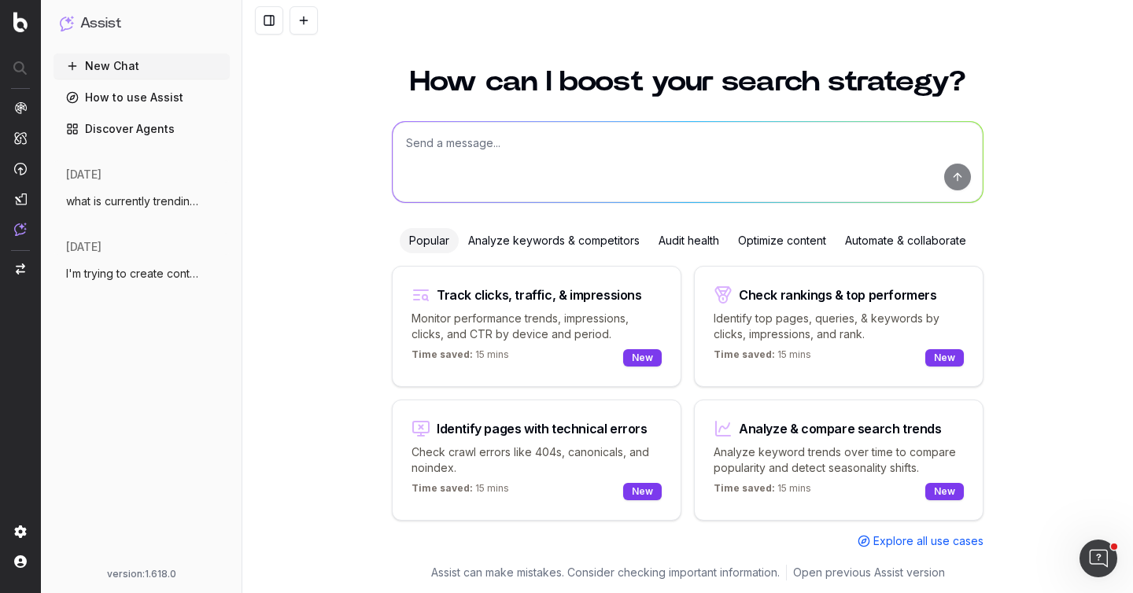
click at [190, 101] on link "How to use Assist" at bounding box center [141, 97] width 176 height 25
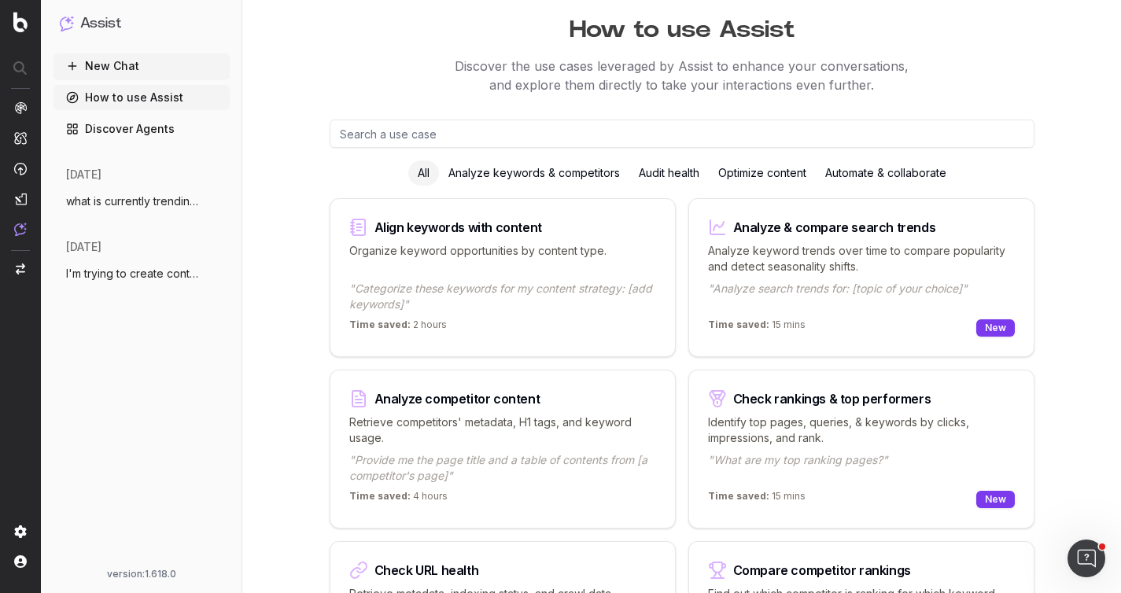
scroll to position [45, 0]
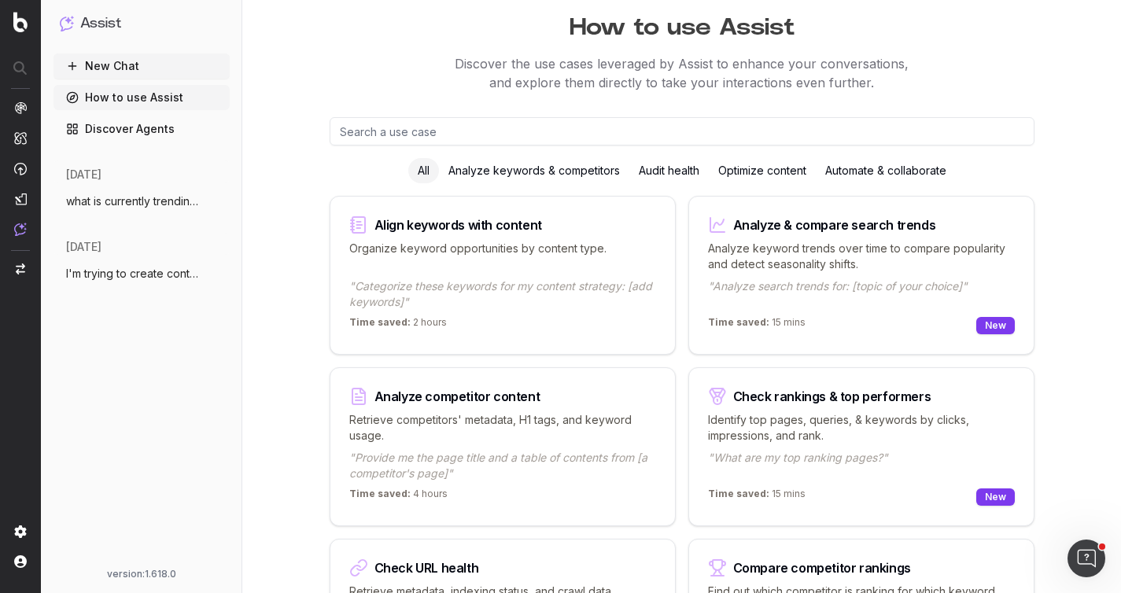
click at [152, 197] on span "what is currently trending in channel ma" at bounding box center [135, 202] width 138 height 16
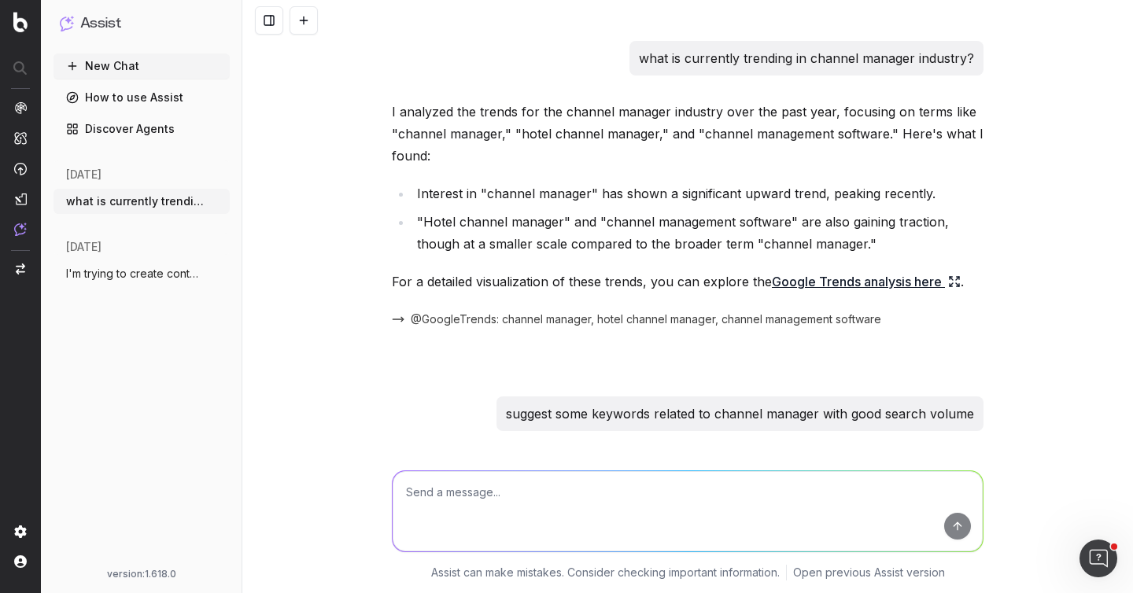
scroll to position [3166, 0]
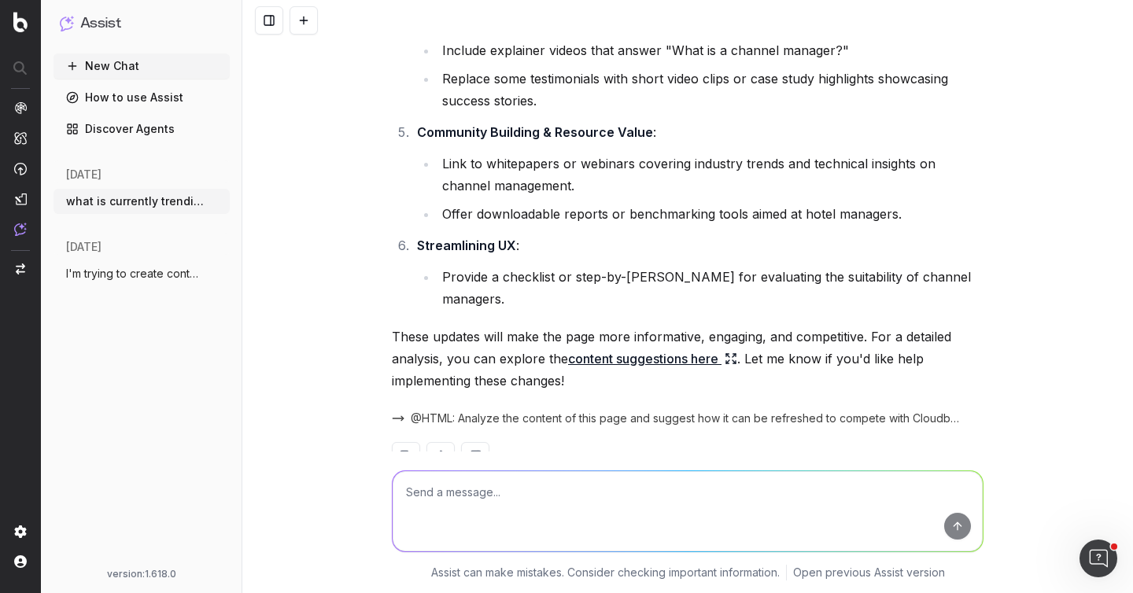
click at [158, 208] on span "what is currently trending in channel ma" at bounding box center [135, 202] width 138 height 16
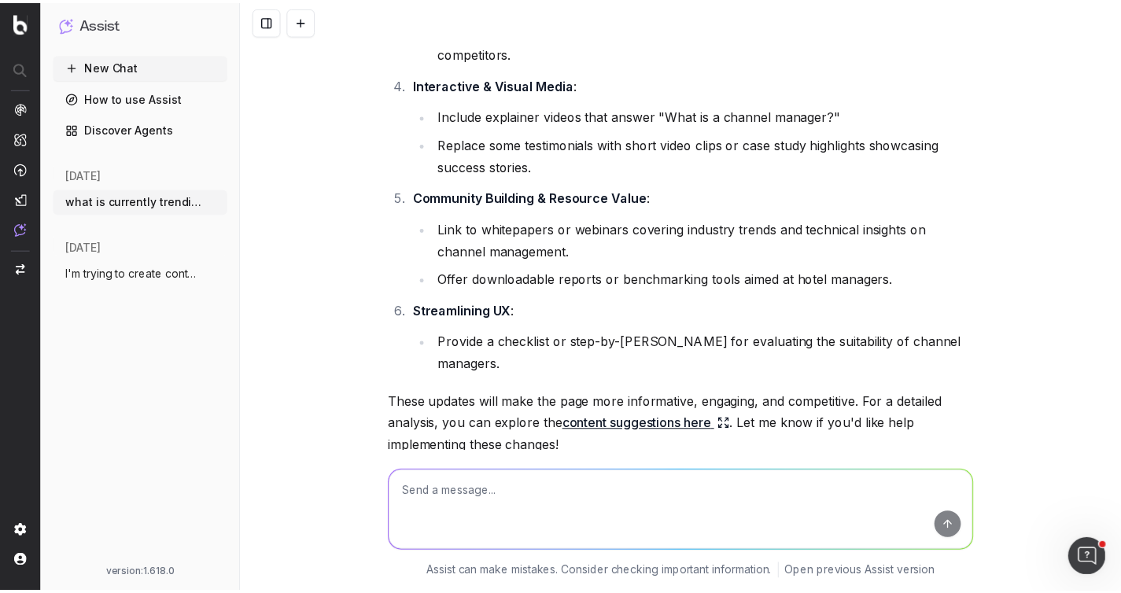
scroll to position [3099, 0]
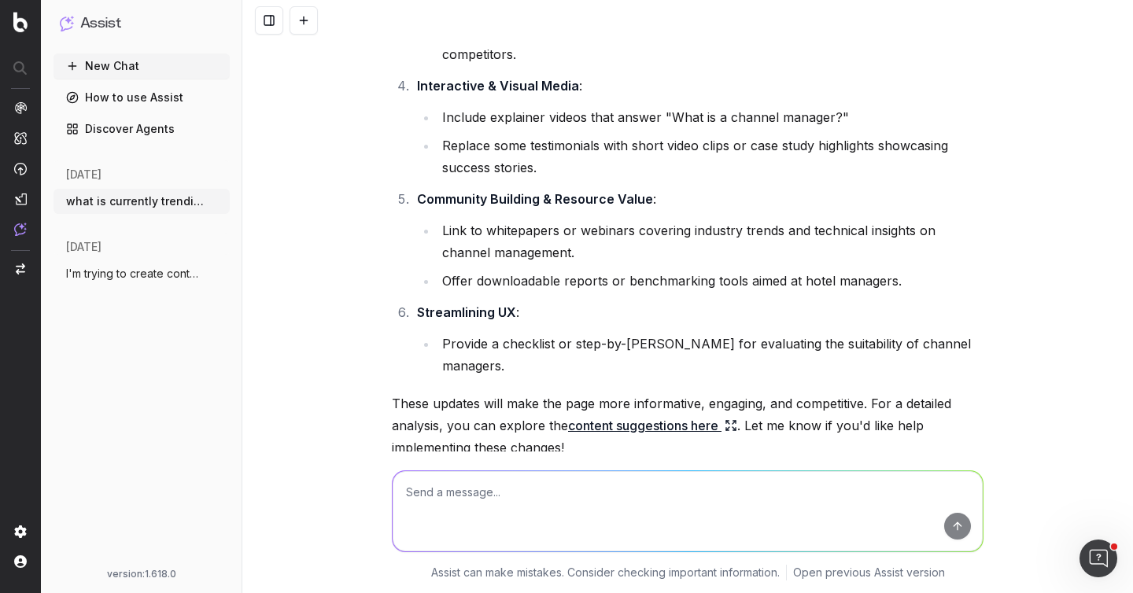
click at [172, 103] on link "How to use Assist" at bounding box center [141, 97] width 176 height 25
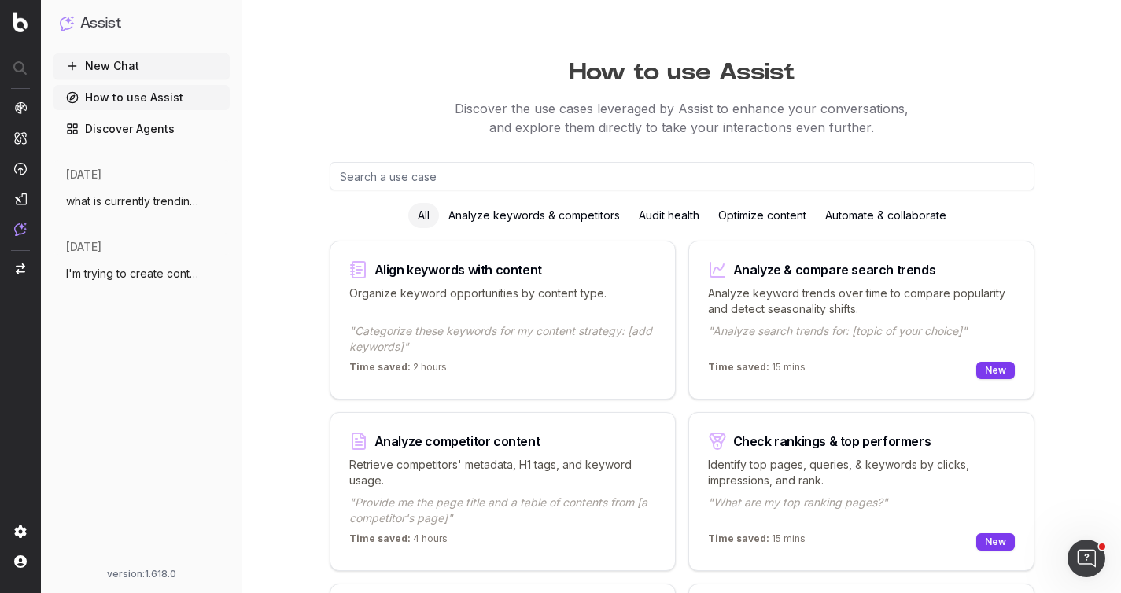
click at [671, 214] on div "Audit health" at bounding box center [668, 215] width 79 height 25
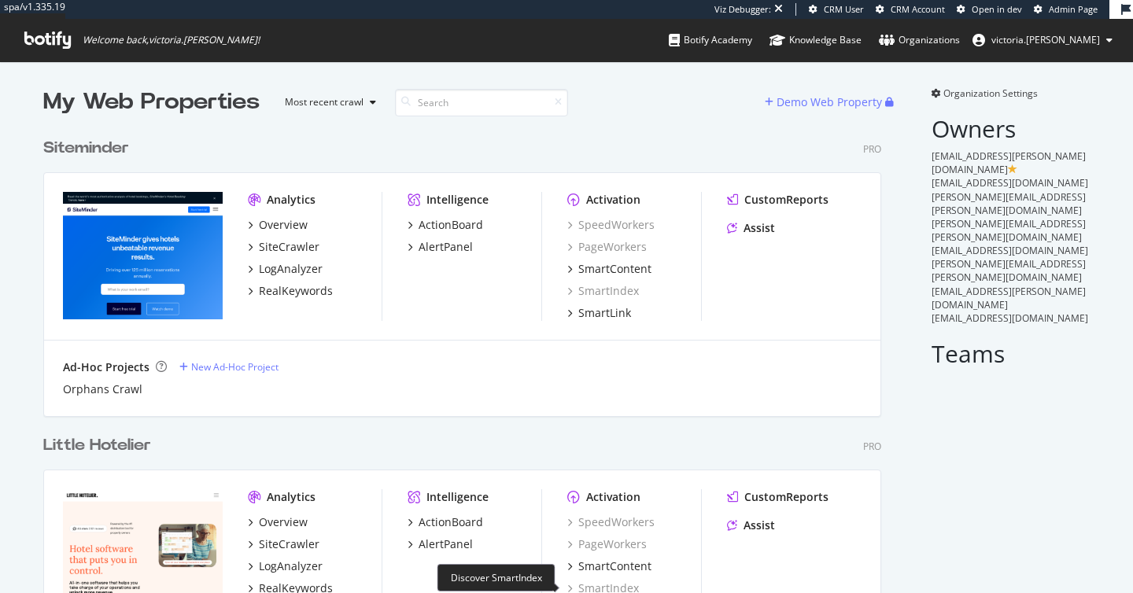
scroll to position [561, 839]
click at [747, 226] on div "Assist" at bounding box center [758, 228] width 31 height 16
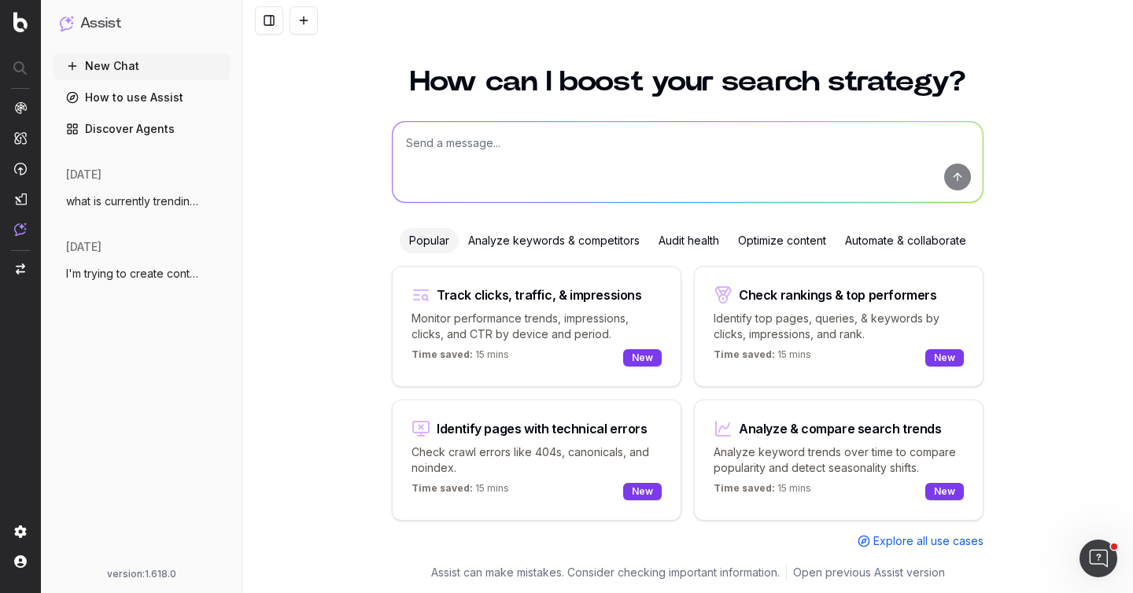
click at [142, 264] on button "I'm trying to create content hub for the" at bounding box center [141, 273] width 176 height 25
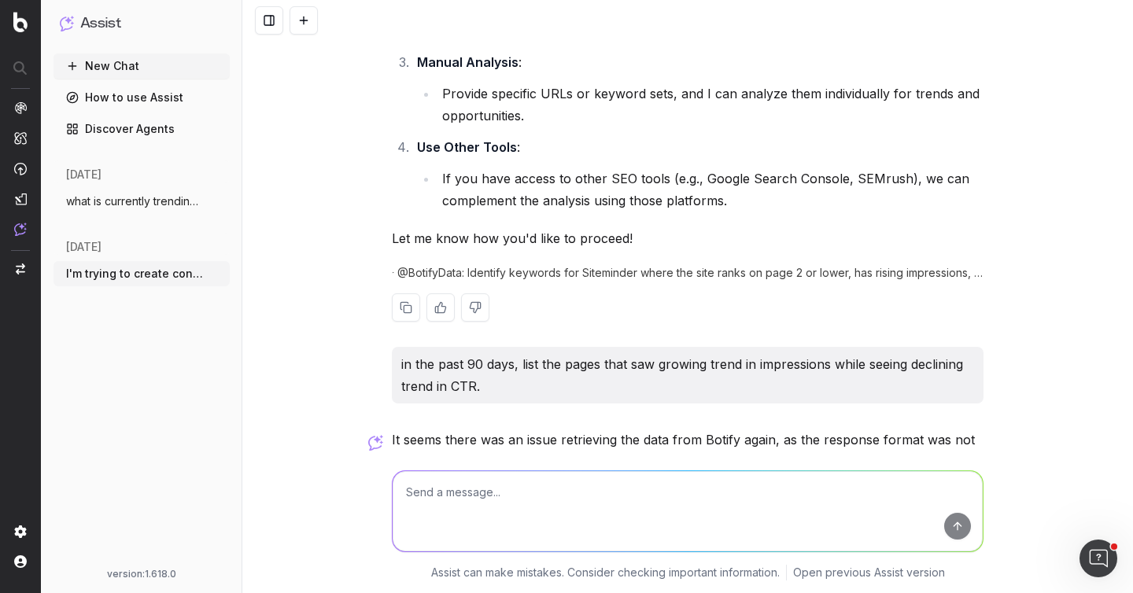
scroll to position [3978, 0]
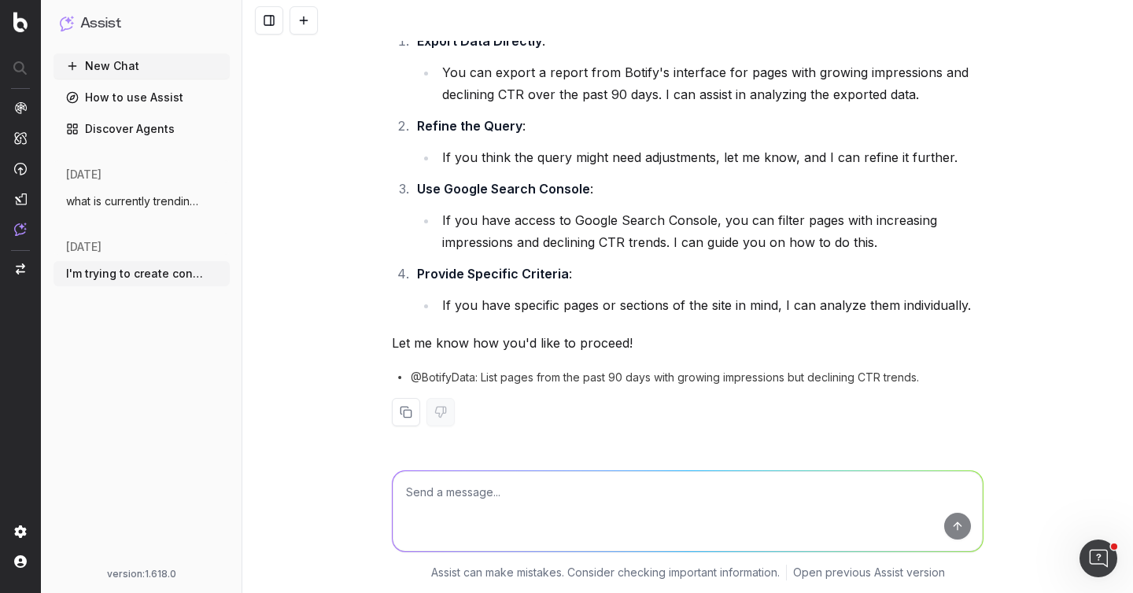
click at [339, 90] on div "I'm trying to create content hub for the channel manager topic. What are other …" at bounding box center [687, 296] width 891 height 593
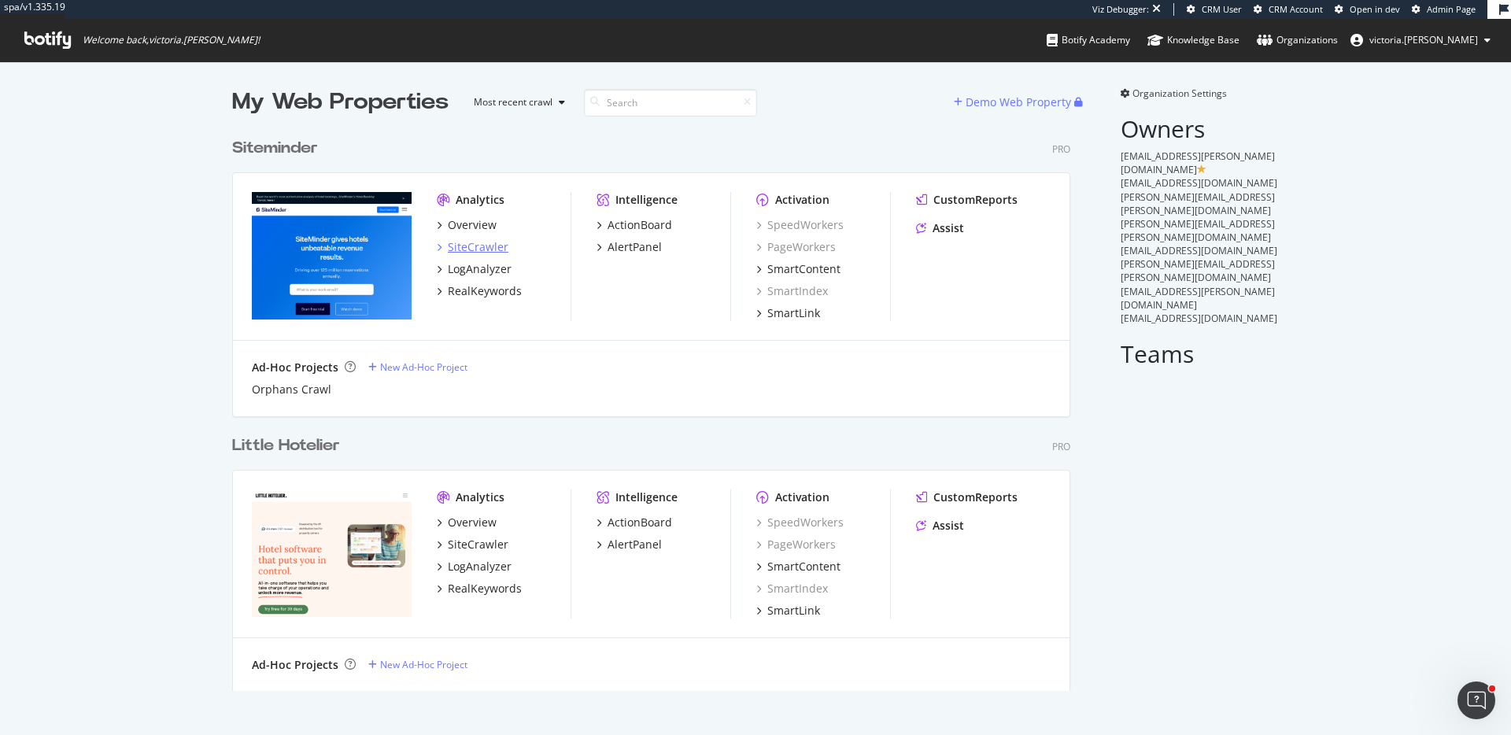
click at [485, 249] on div "SiteCrawler" at bounding box center [478, 247] width 61 height 16
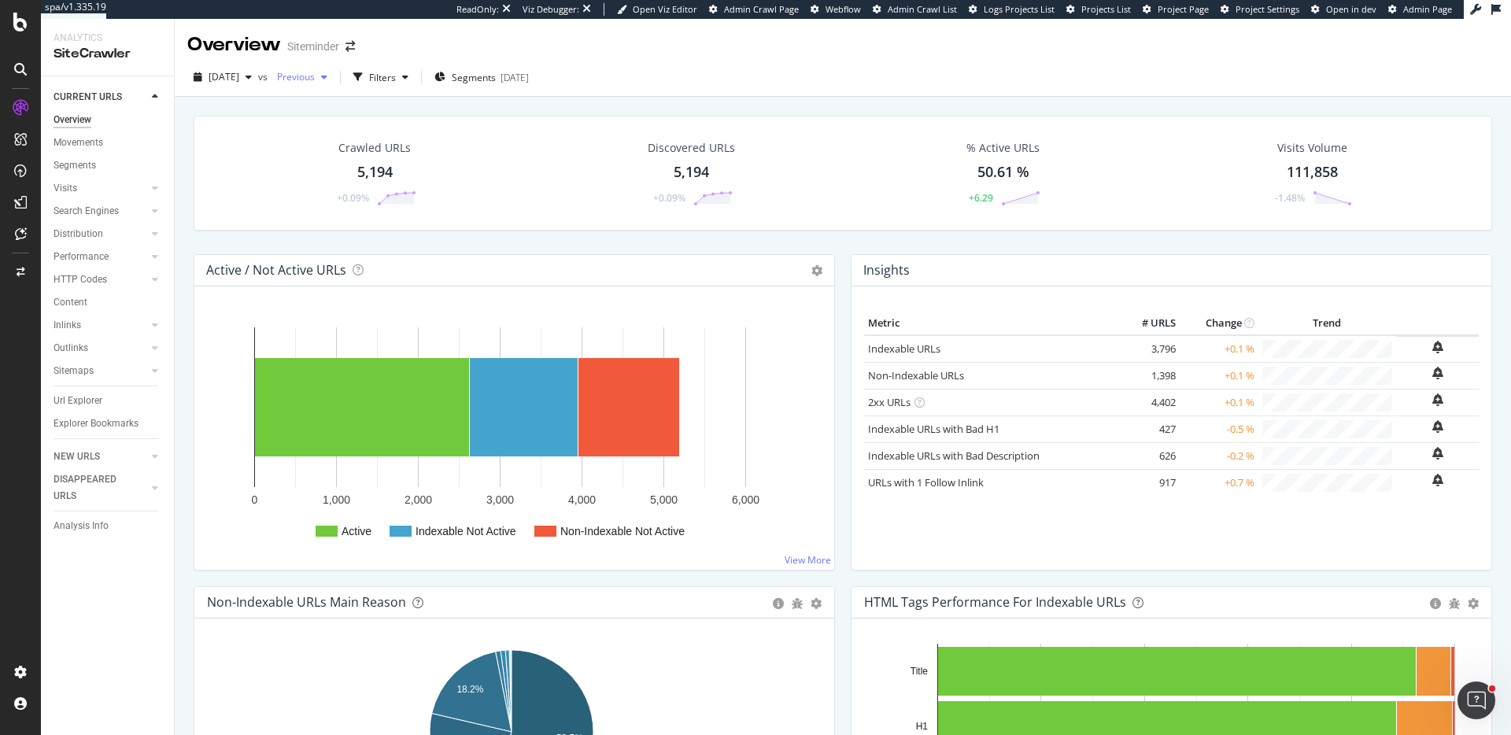
click at [315, 76] on span "Previous" at bounding box center [293, 76] width 44 height 13
click at [371, 133] on div "2025 May. 25th" at bounding box center [350, 130] width 87 height 14
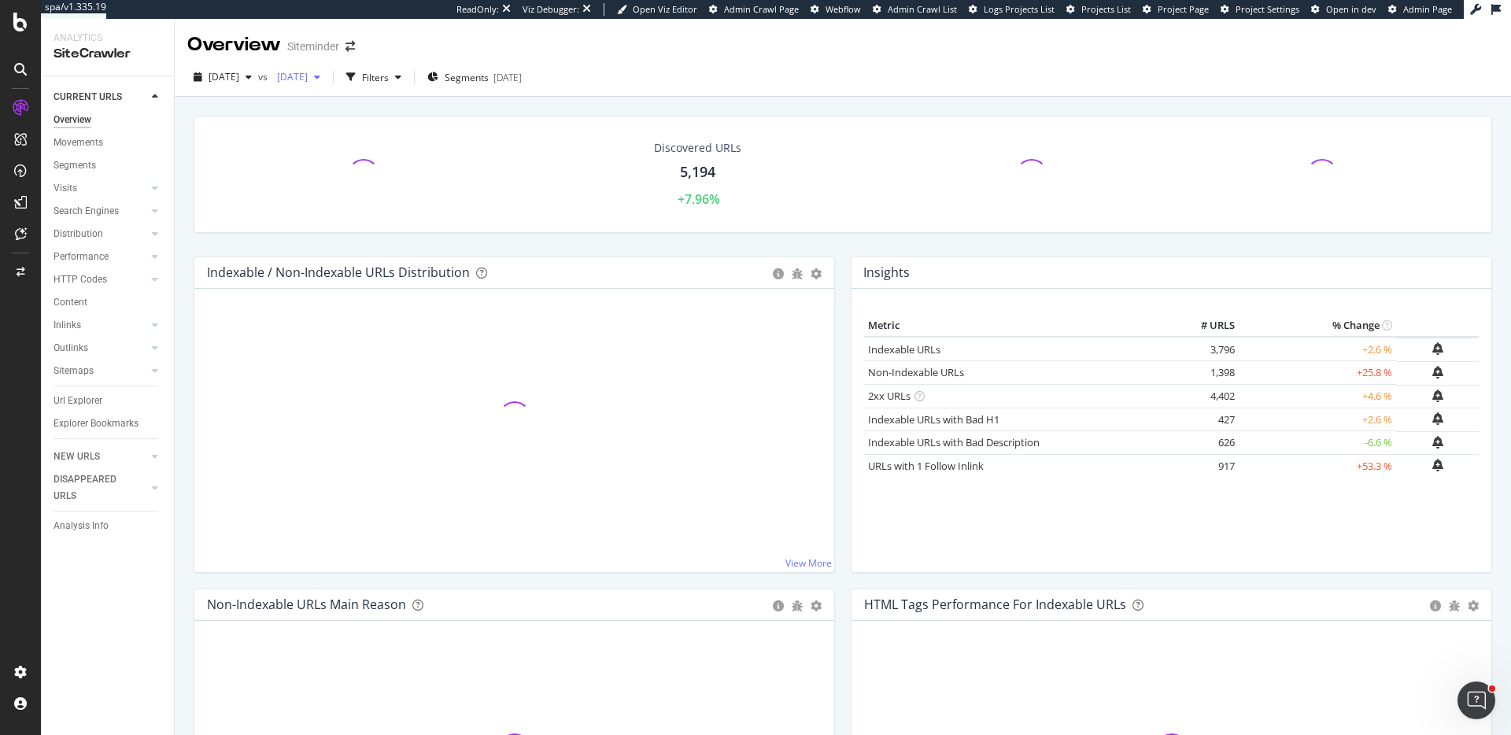
click at [308, 77] on span "2025 May. 25th" at bounding box center [289, 76] width 37 height 13
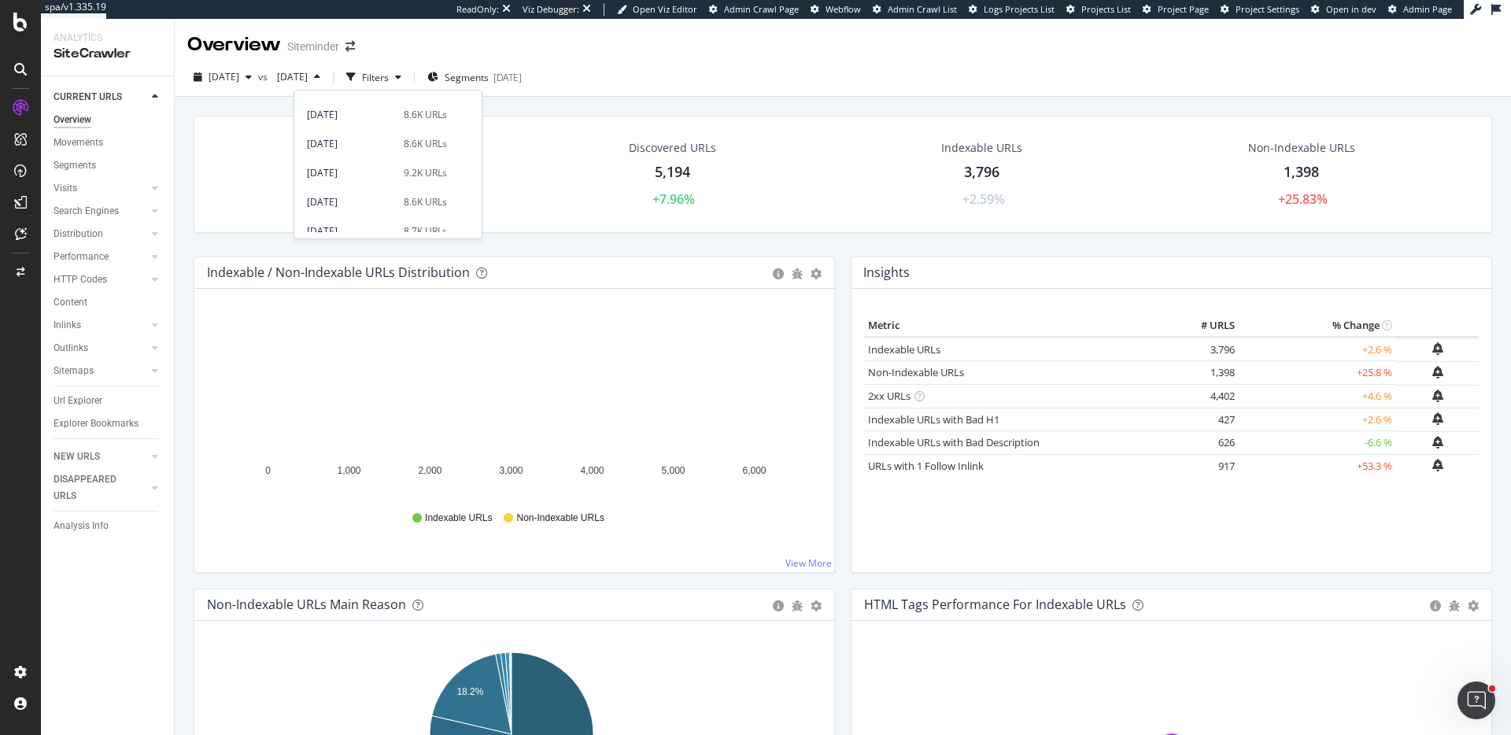
scroll to position [603, 0]
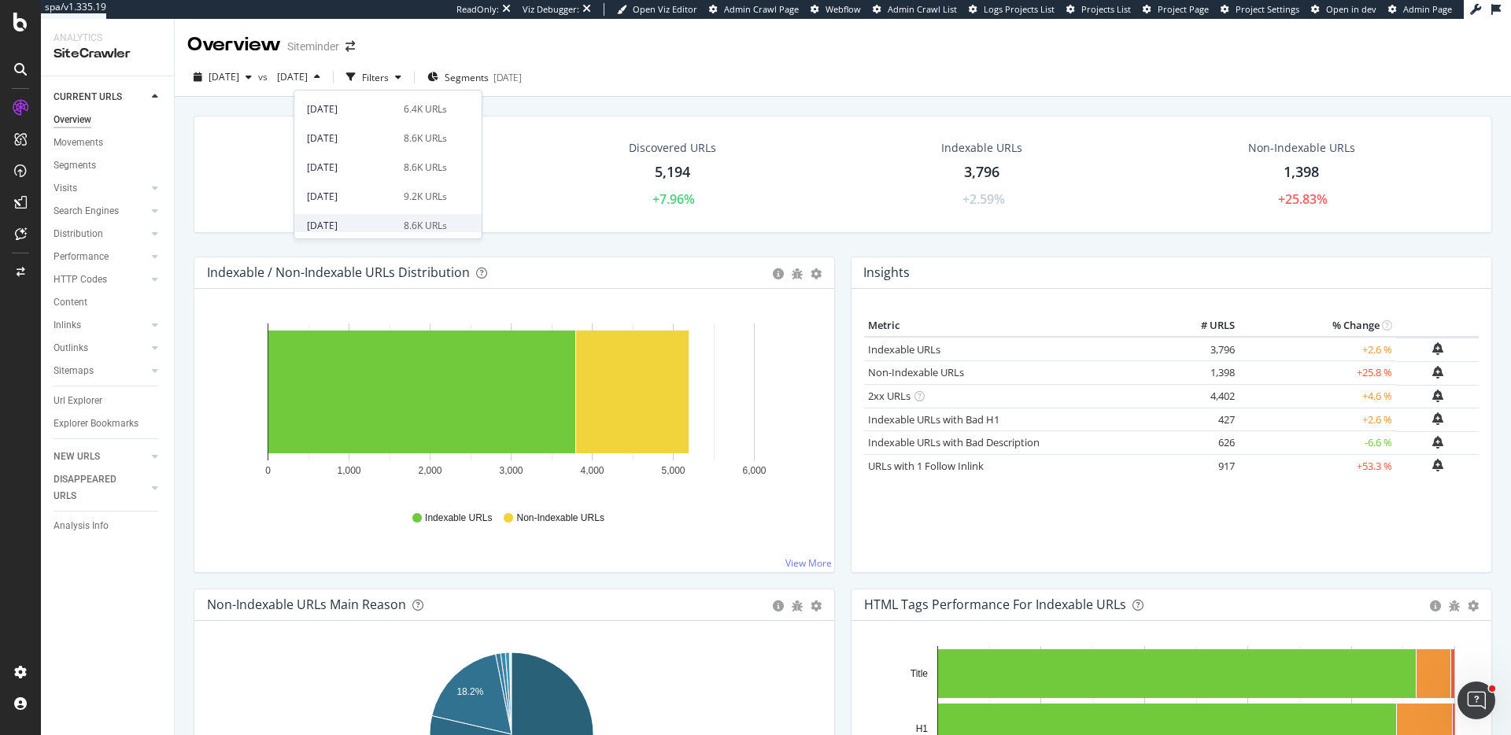
click at [366, 214] on div "2024 Apr. 21st 8.6K URLs" at bounding box center [387, 225] width 187 height 23
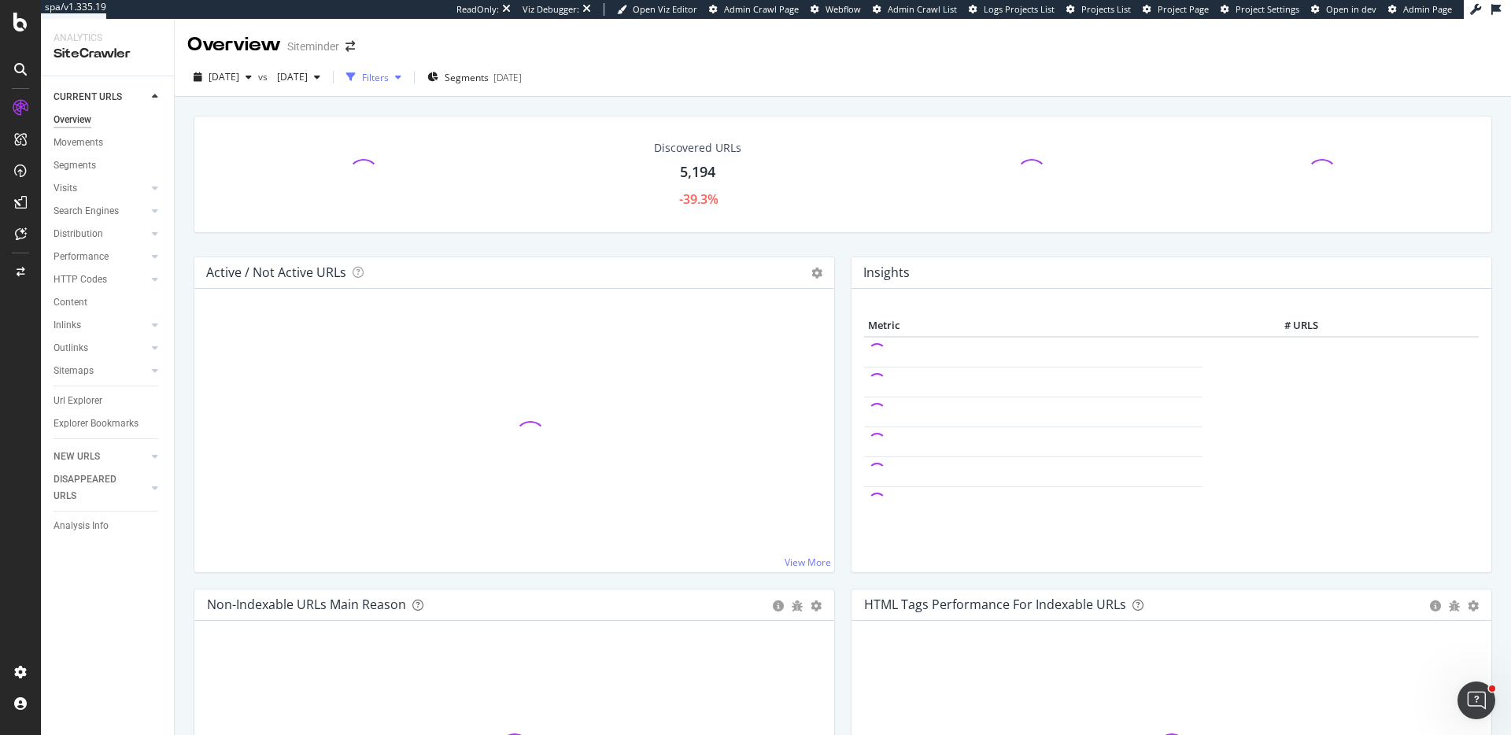
click at [389, 79] on div "Filters" at bounding box center [375, 77] width 27 height 13
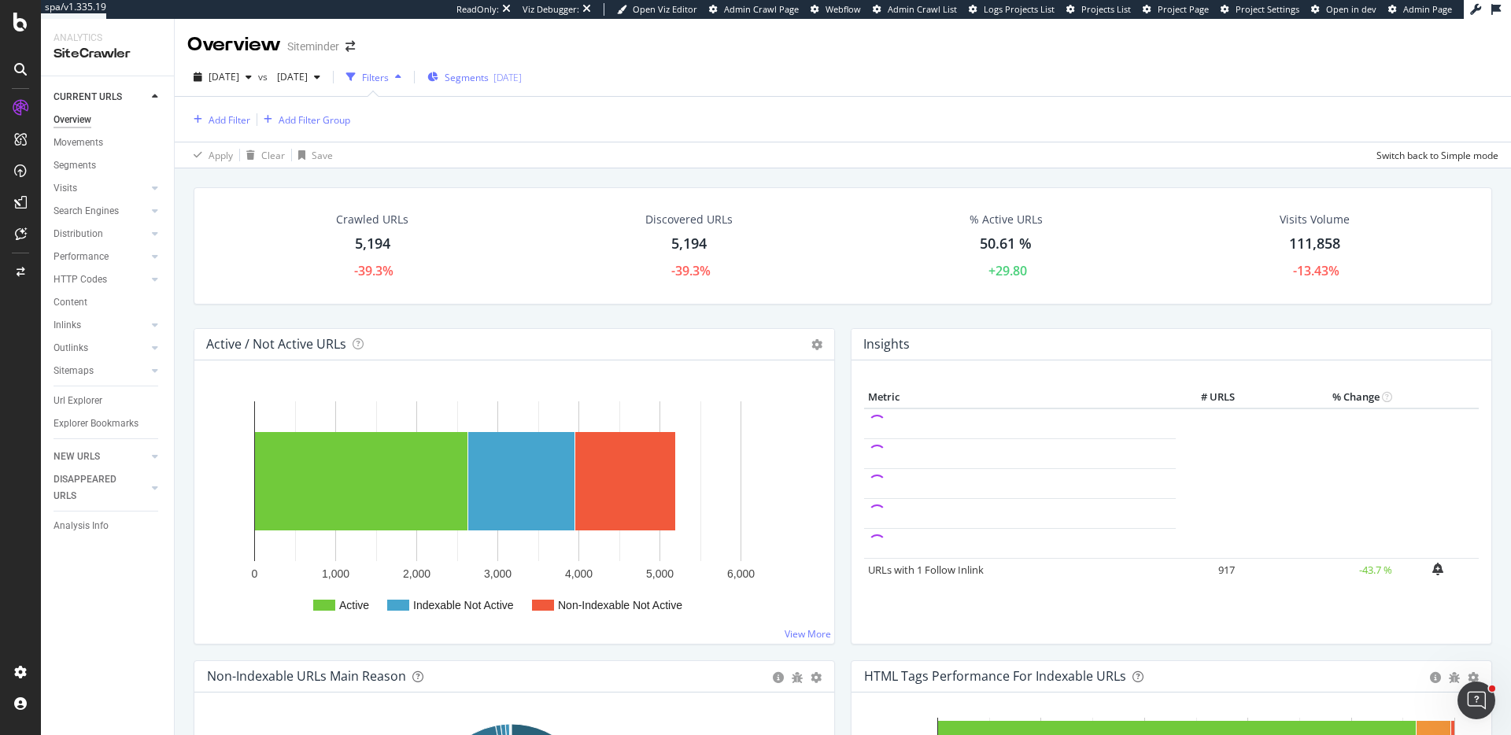
click at [507, 78] on div "Segments 2024-06-14" at bounding box center [474, 77] width 94 height 13
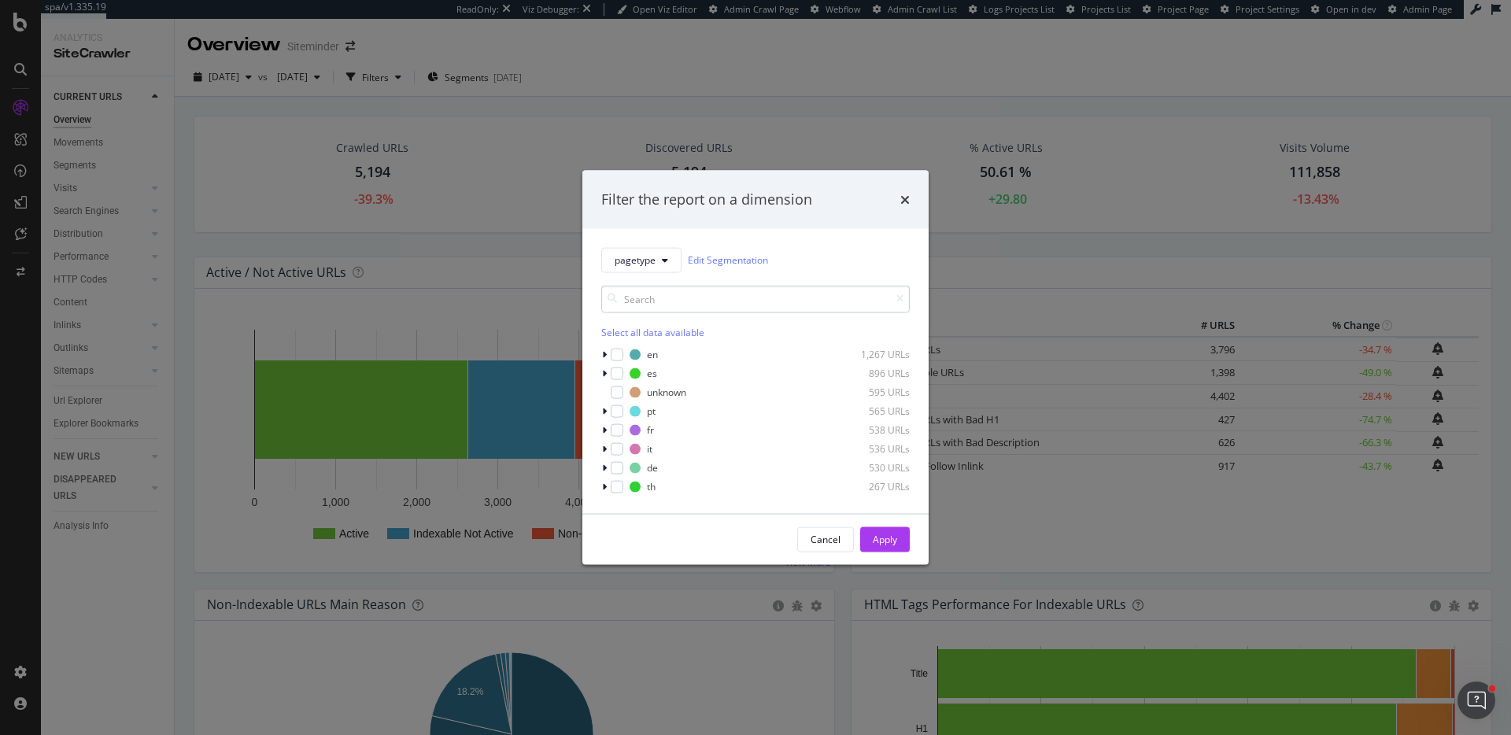
click at [651, 308] on input "modal" at bounding box center [755, 299] width 308 height 28
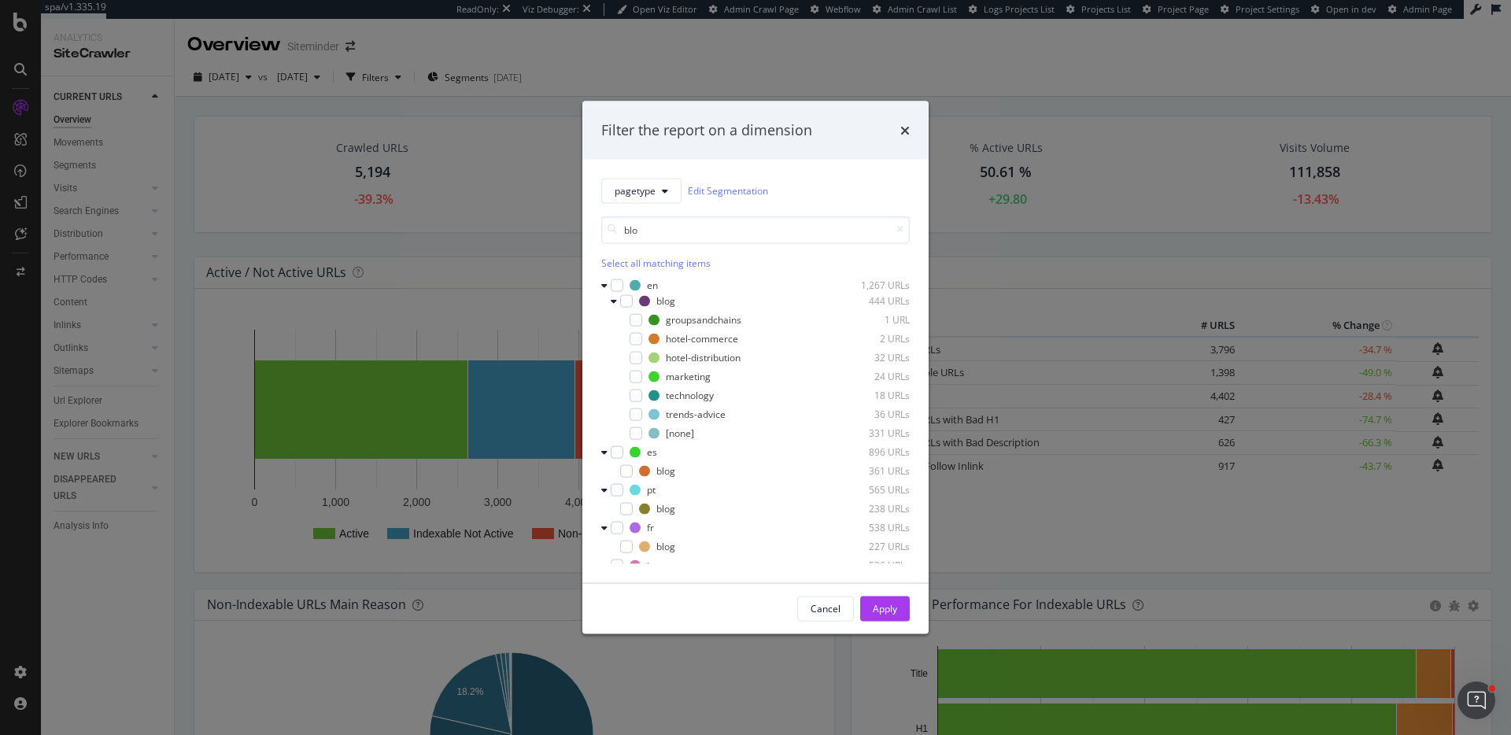
type input "blo"
click at [670, 262] on div "Select all matching items" at bounding box center [755, 262] width 308 height 13
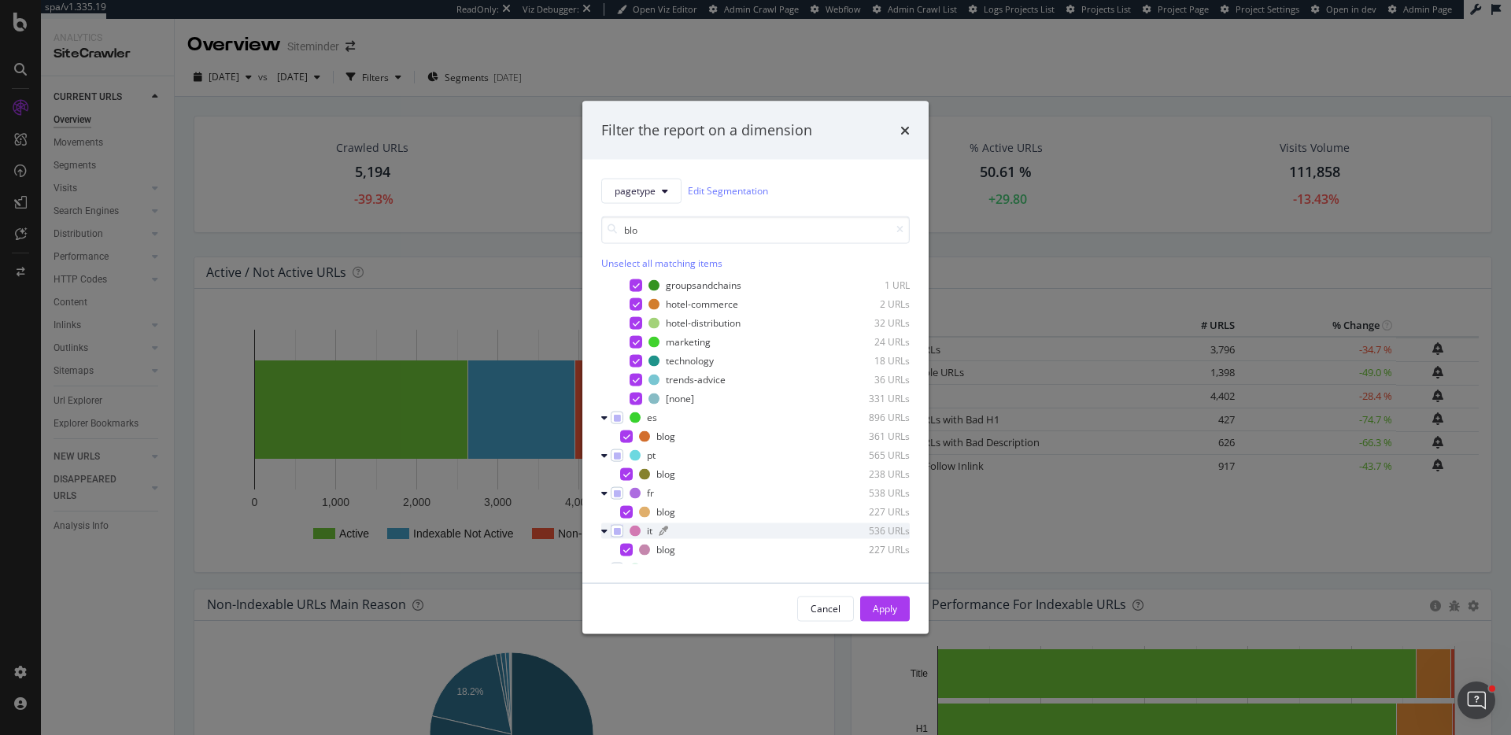
scroll to position [104, 0]
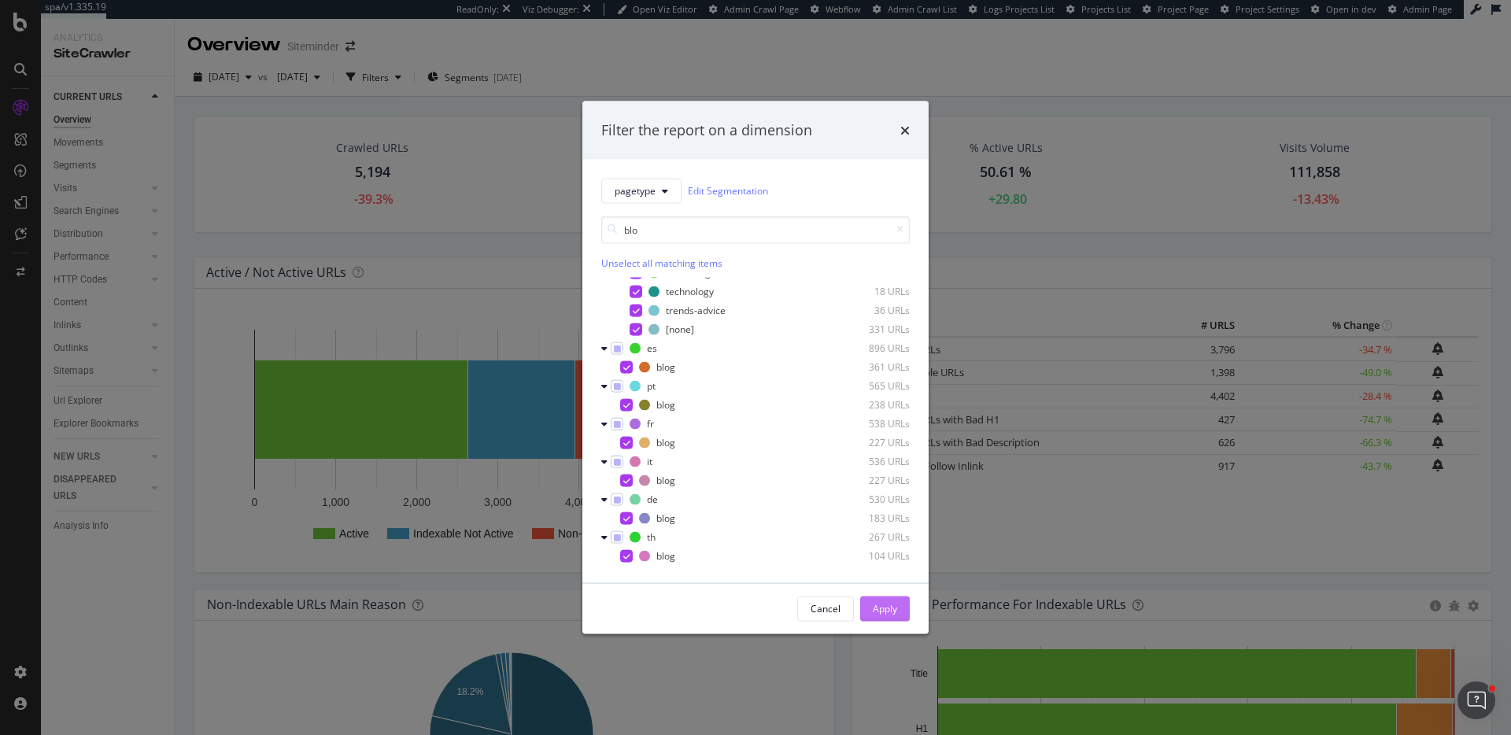
click at [876, 613] on div "Apply" at bounding box center [885, 608] width 24 height 13
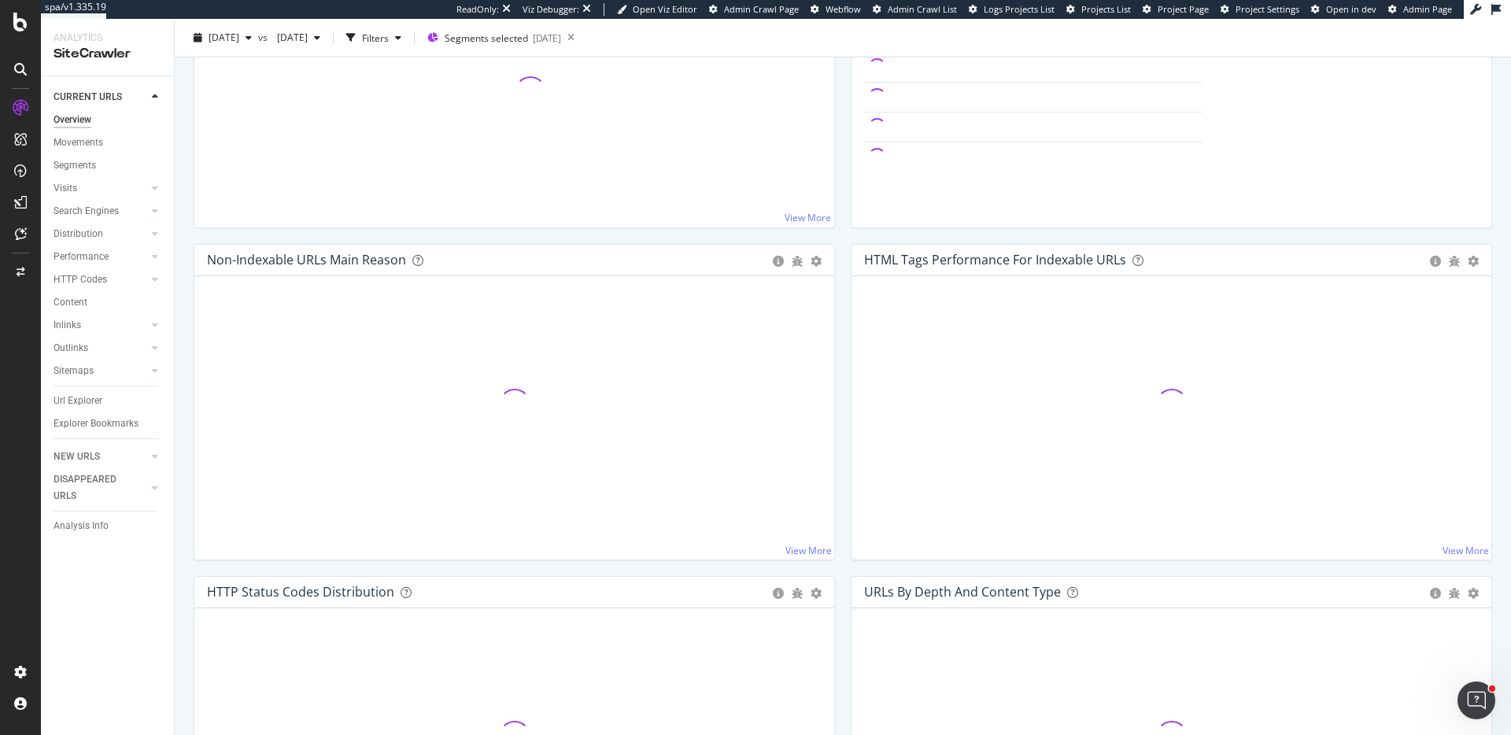
scroll to position [843, 0]
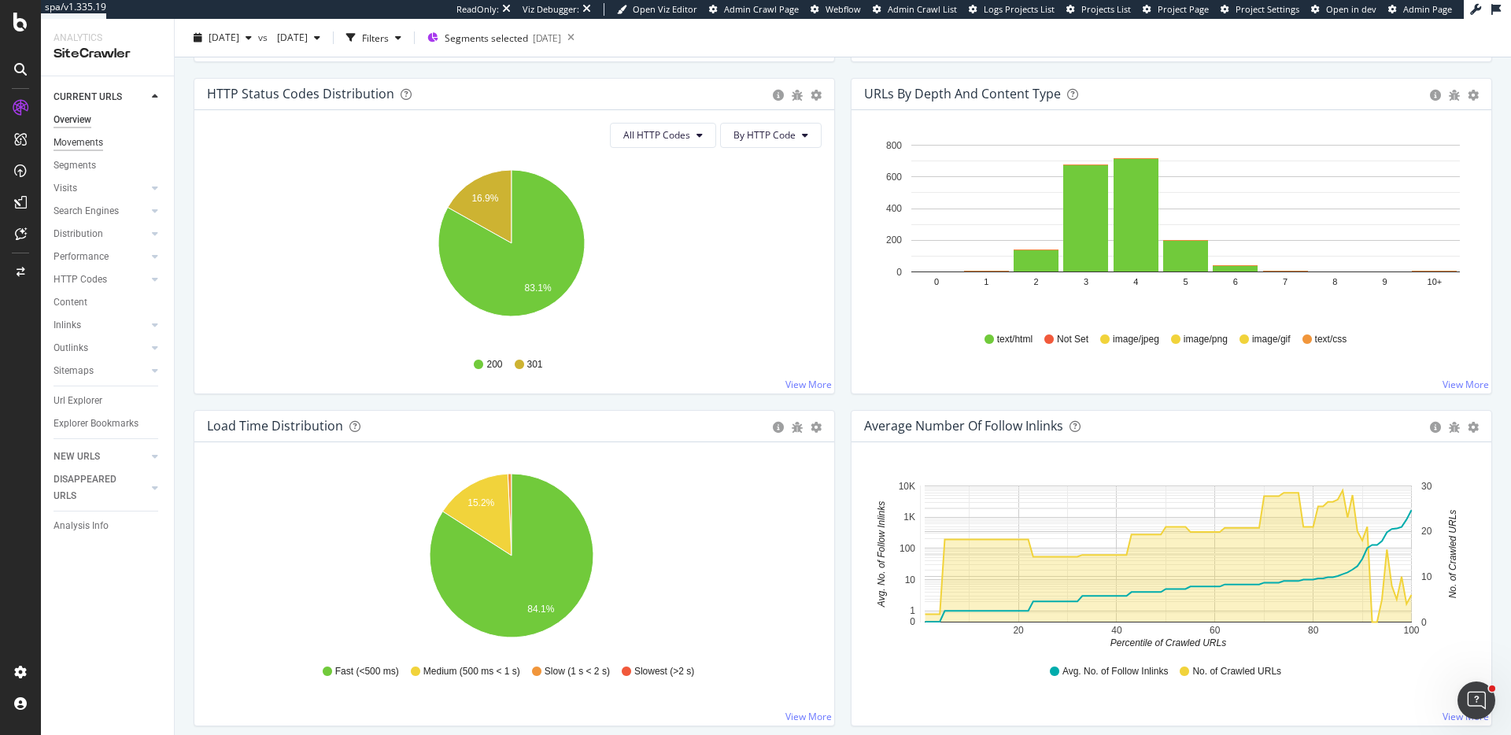
click at [78, 140] on div "Movements" at bounding box center [78, 143] width 50 height 17
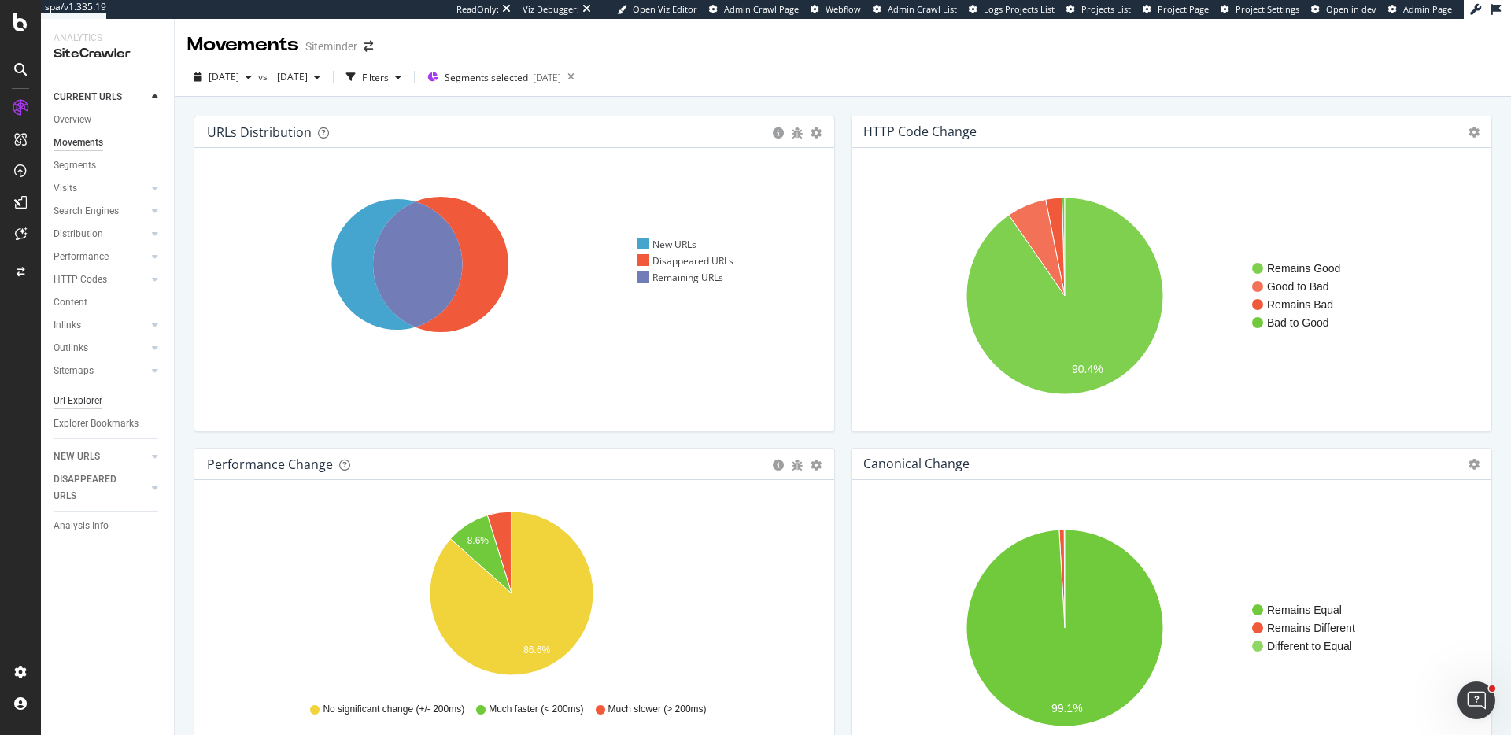
click at [79, 400] on div "Url Explorer" at bounding box center [77, 401] width 49 height 17
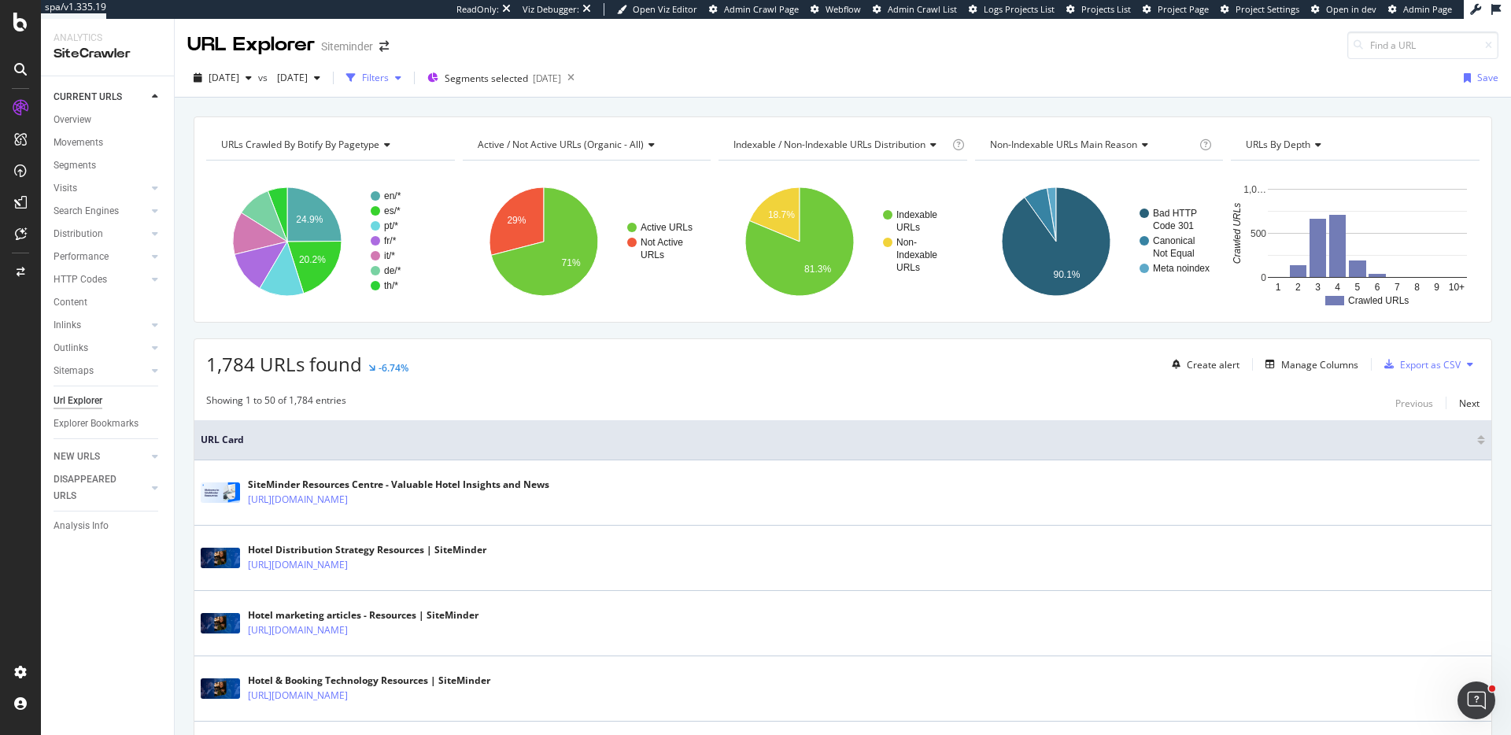
click at [362, 83] on div "button" at bounding box center [351, 78] width 22 height 22
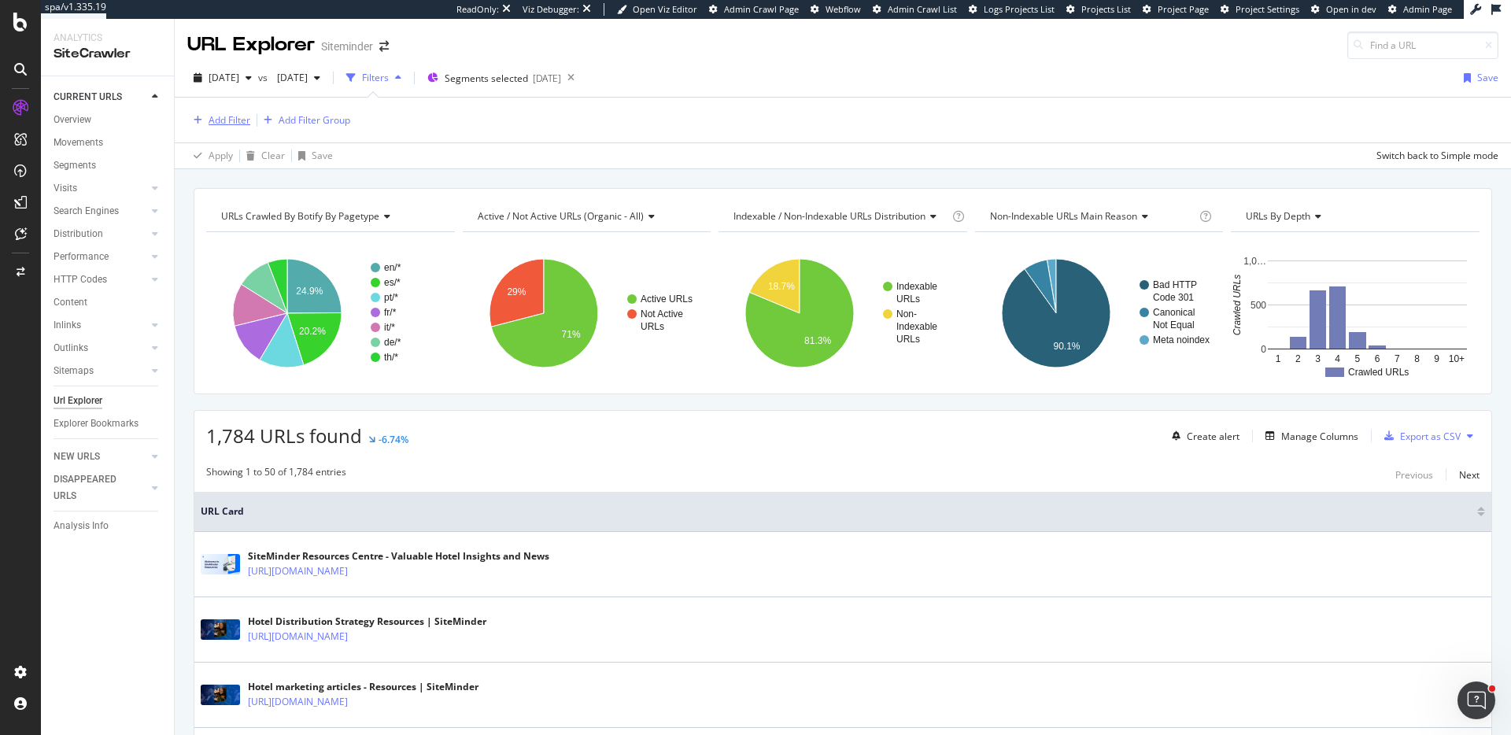
click at [217, 122] on div "Add Filter" at bounding box center [229, 119] width 42 height 13
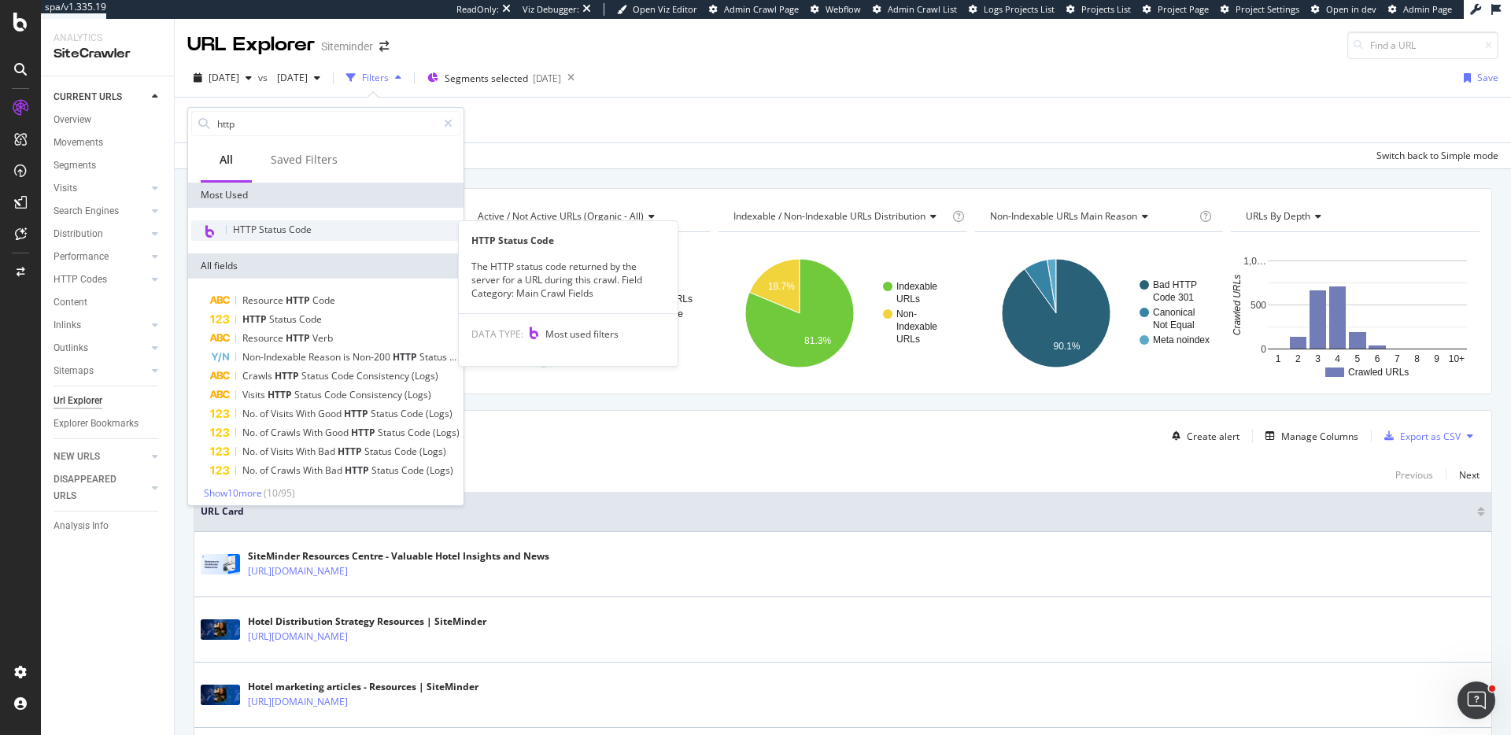
type input "http"
click at [254, 233] on span "HTTP Status Code" at bounding box center [272, 229] width 79 height 13
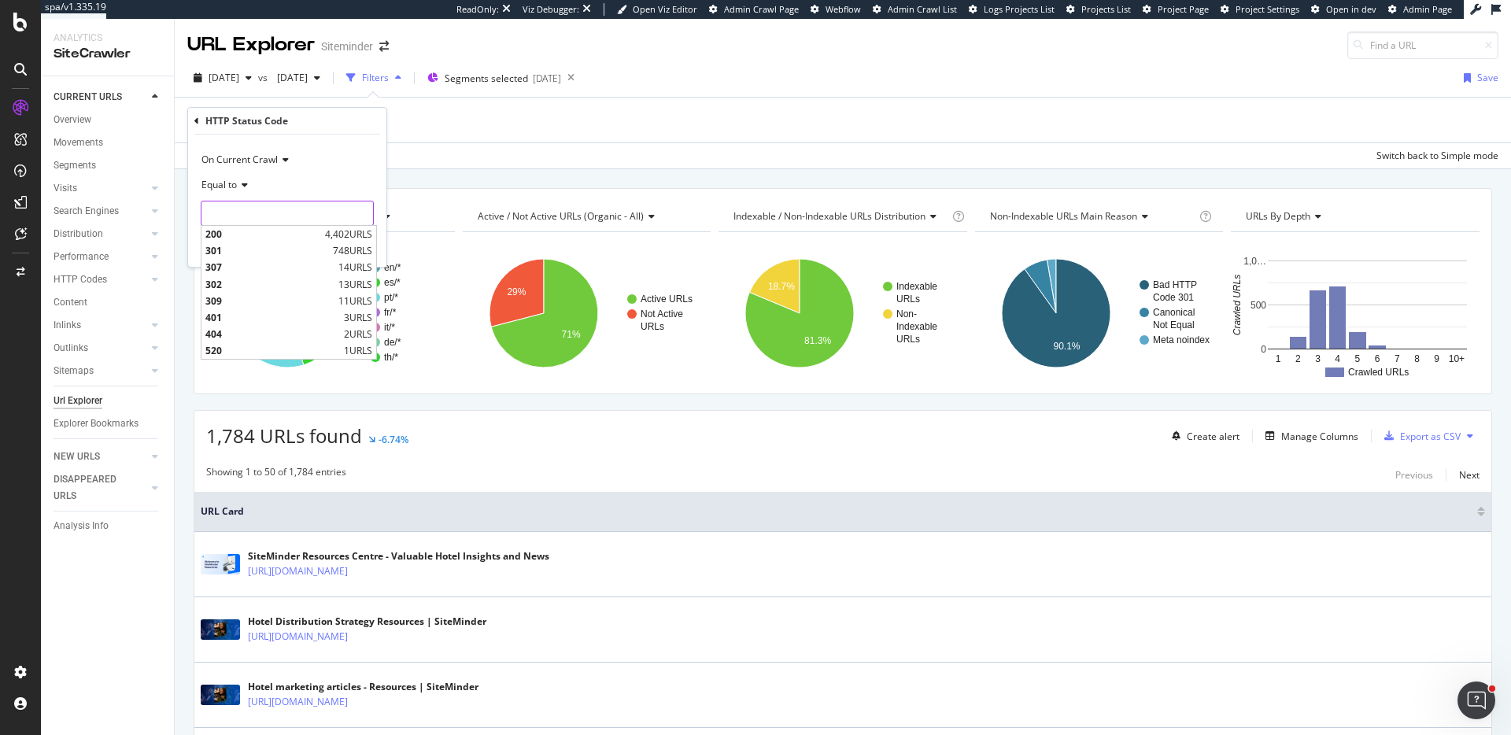
click at [300, 220] on input "number" at bounding box center [287, 213] width 173 height 25
click at [259, 245] on span "301" at bounding box center [267, 250] width 124 height 13
type input "301"
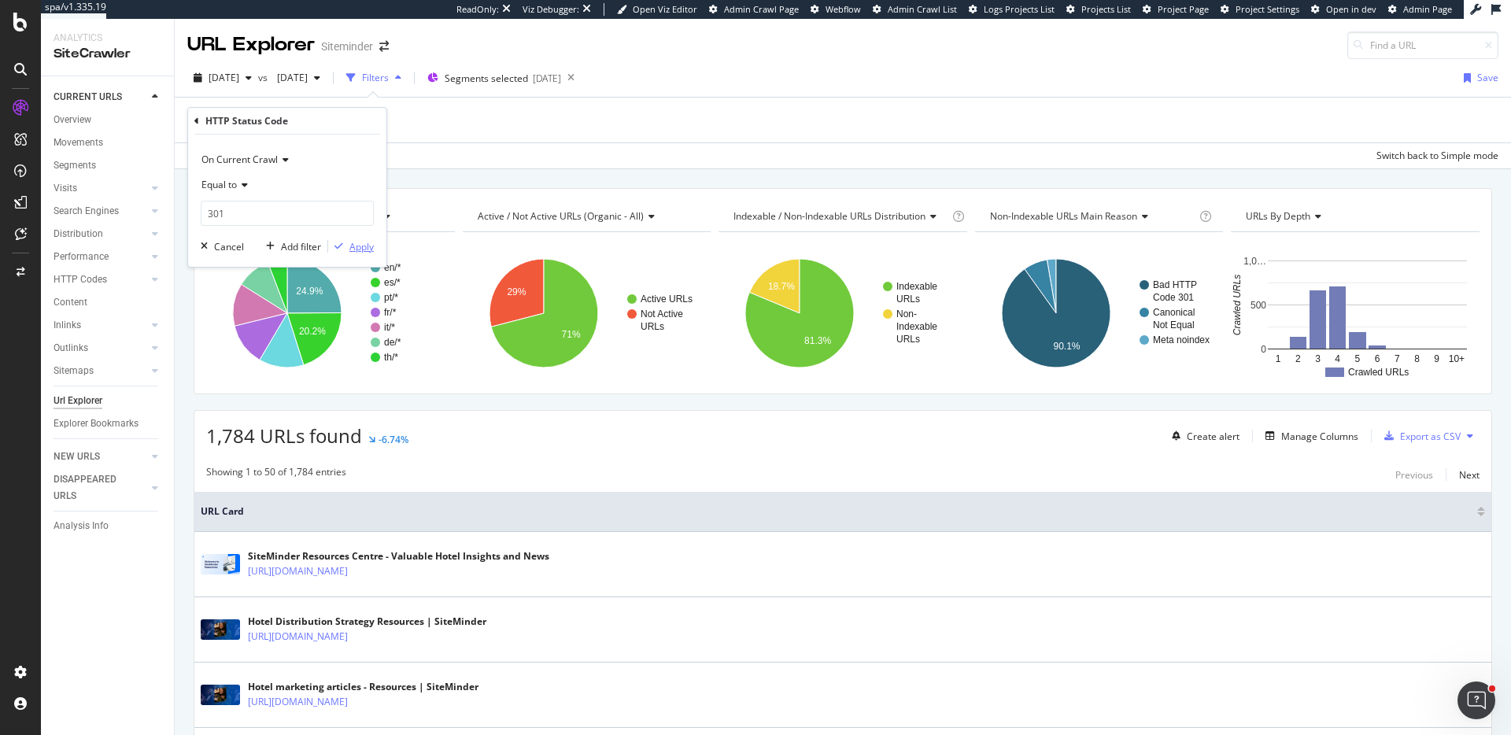
click at [356, 247] on div "Apply" at bounding box center [361, 246] width 24 height 13
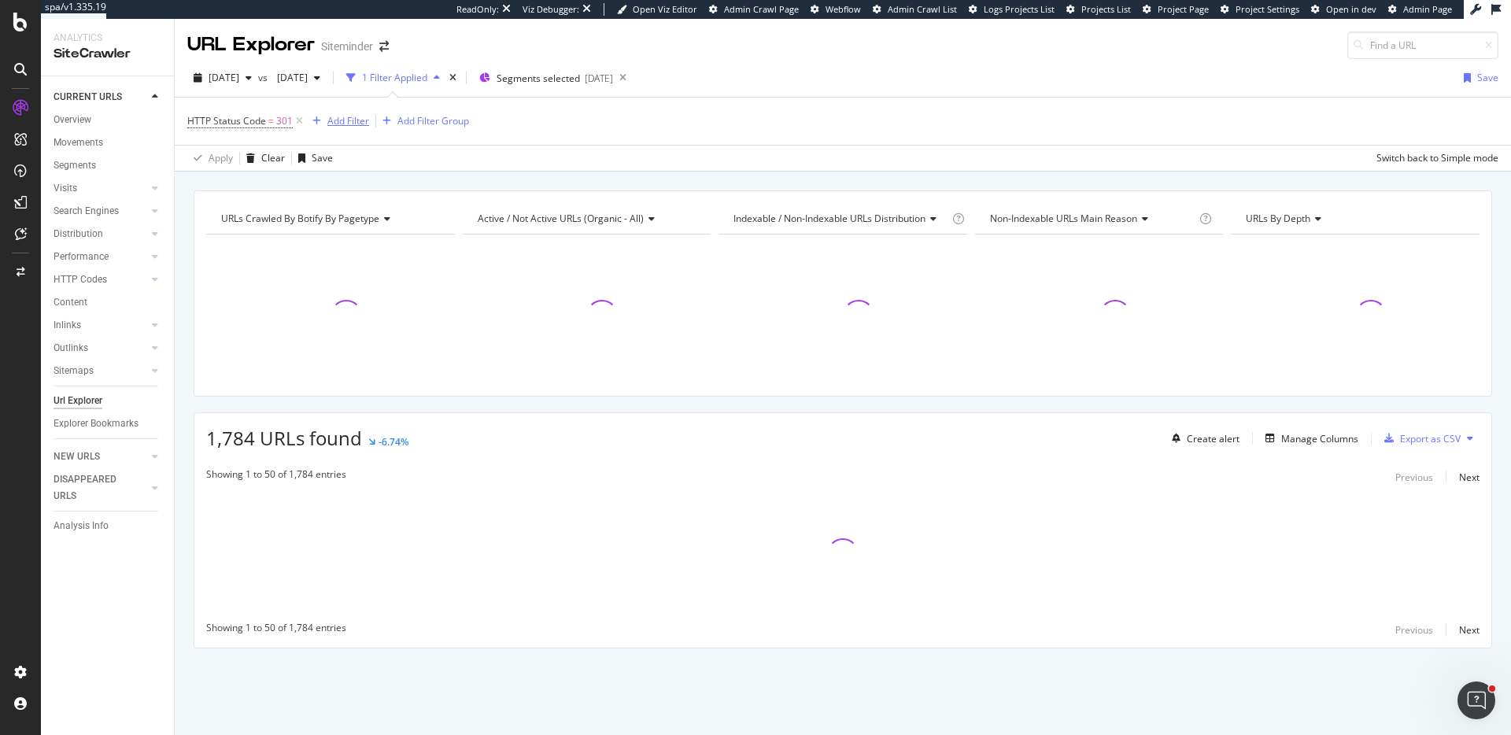
click at [356, 115] on div "Add Filter" at bounding box center [348, 120] width 42 height 13
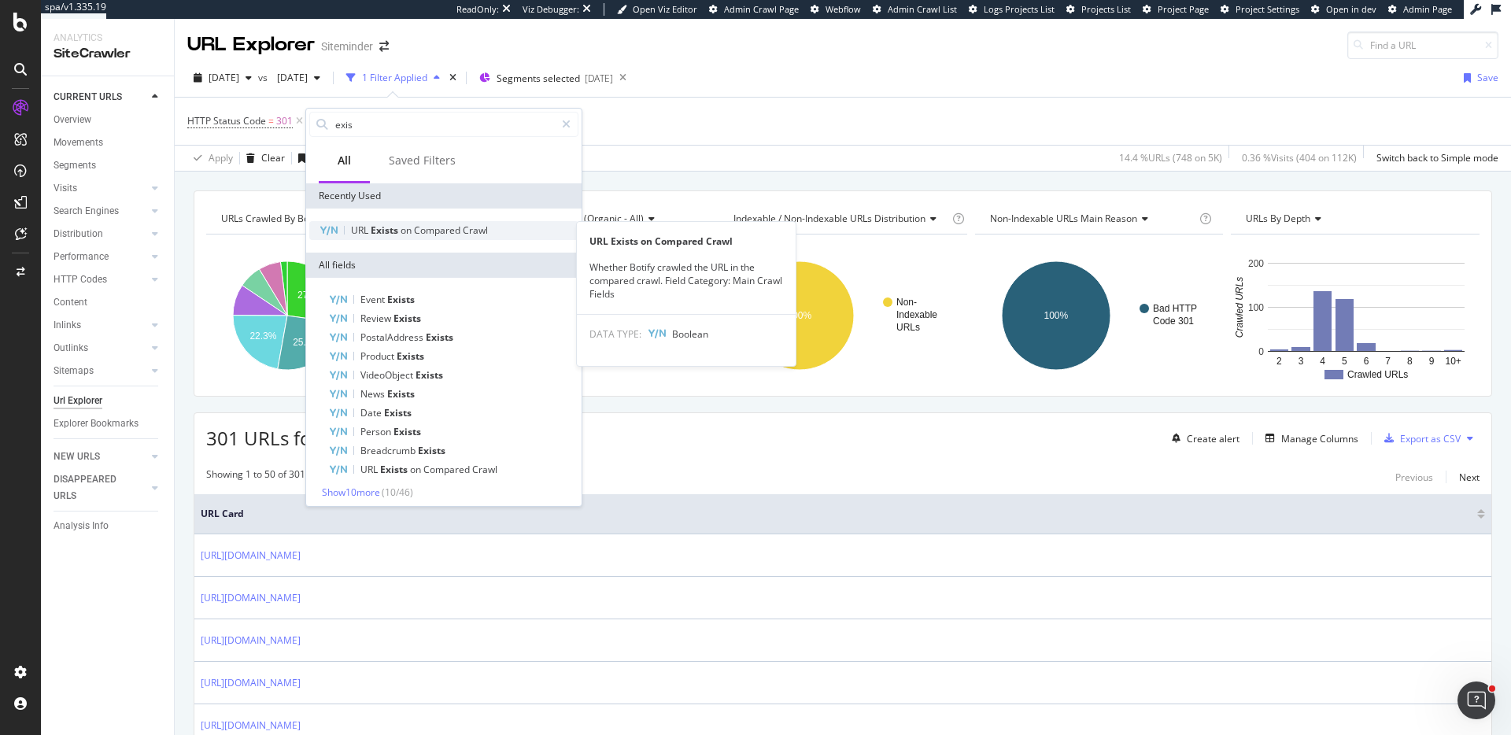
type input "exis"
click at [372, 239] on div "URL Exists on Compared Crawl" at bounding box center [443, 230] width 269 height 19
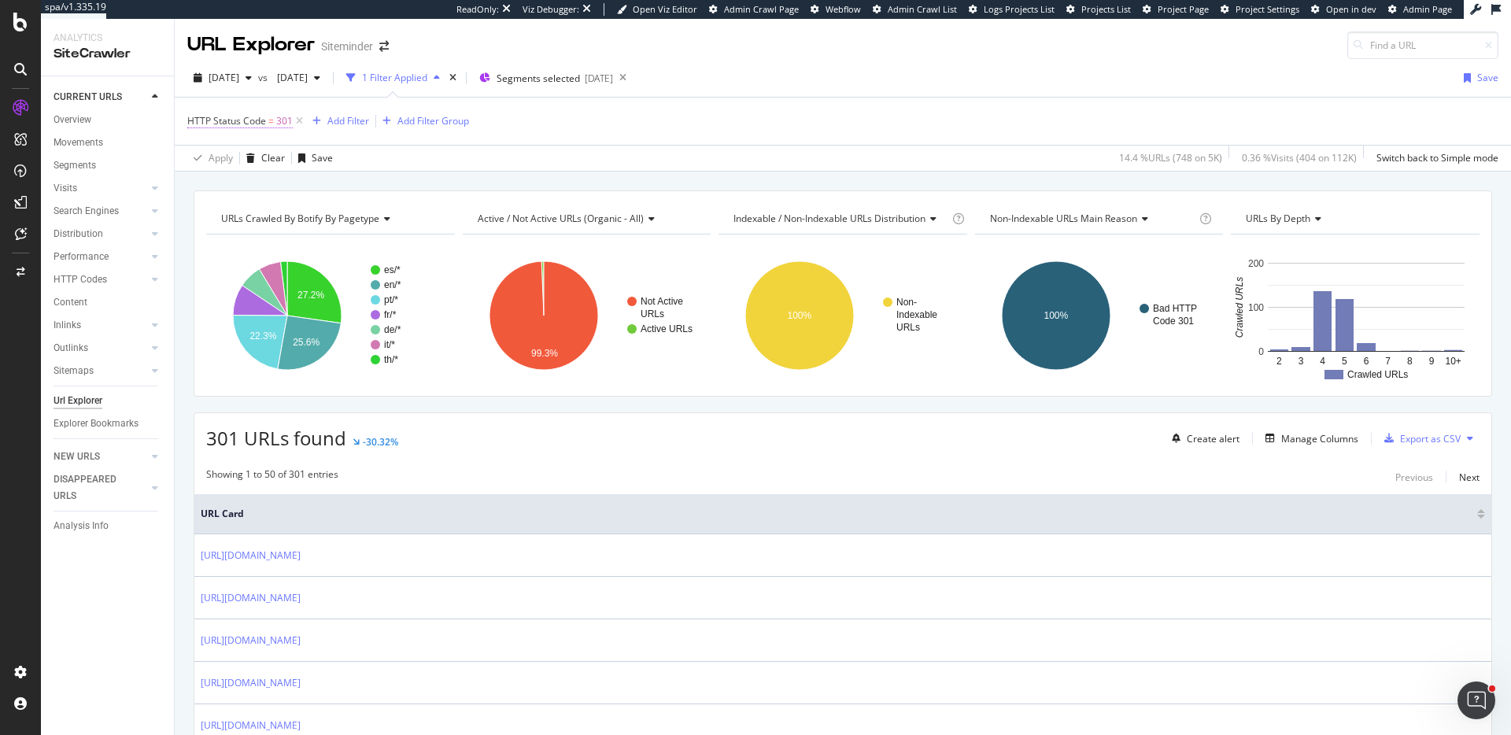
click at [282, 121] on span "301" at bounding box center [284, 121] width 17 height 22
click at [312, 108] on div "HTTP Status Code" at bounding box center [287, 119] width 186 height 27
click at [305, 98] on div "HTTP Status Code = 301 Add Filter Add Filter Group" at bounding box center [842, 121] width 1311 height 47
click at [302, 117] on icon at bounding box center [299, 121] width 13 height 16
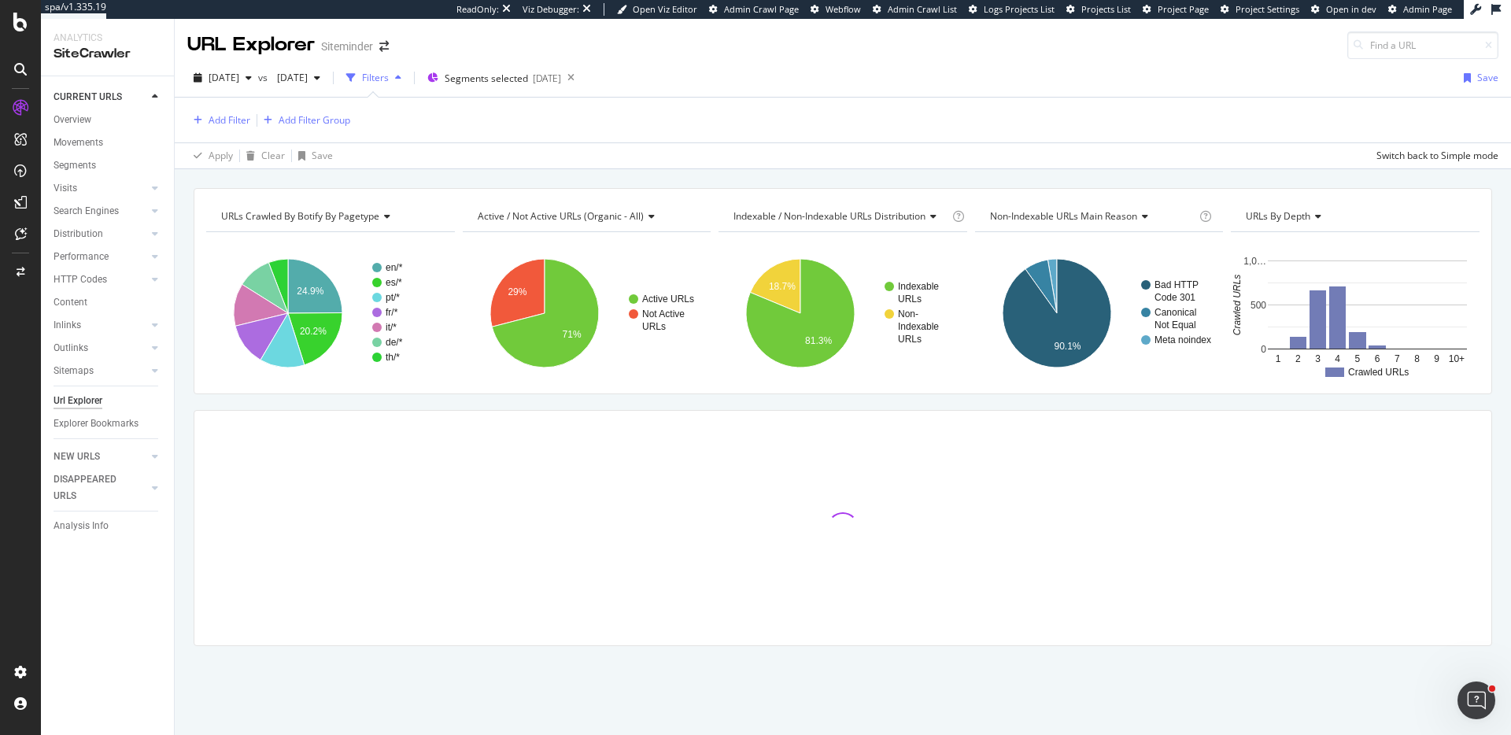
click at [77, 110] on div "Overview Movements Segments Visits Analysis Orphan URLs Search Engines Top Char…" at bounding box center [113, 277] width 120 height 337
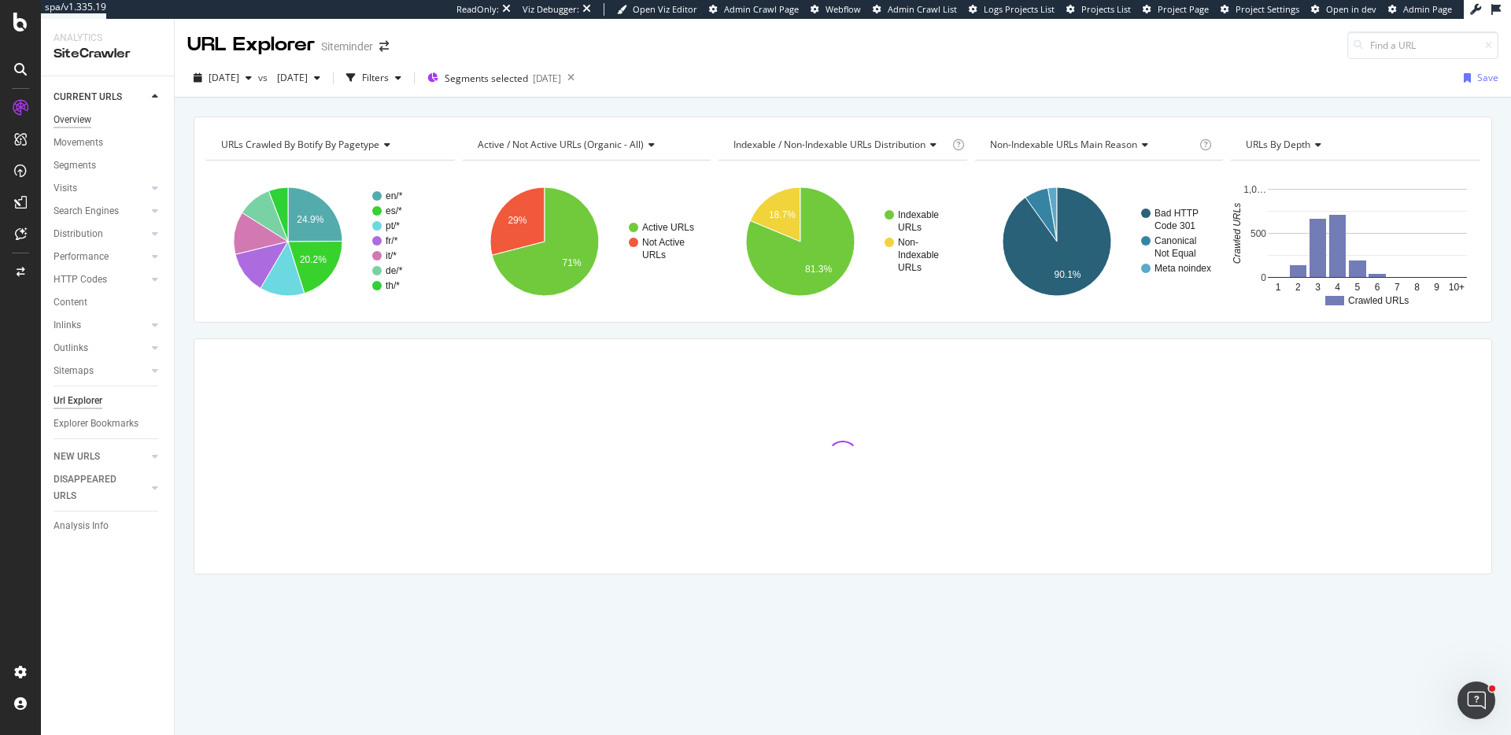
click at [75, 116] on div "Overview" at bounding box center [72, 120] width 38 height 17
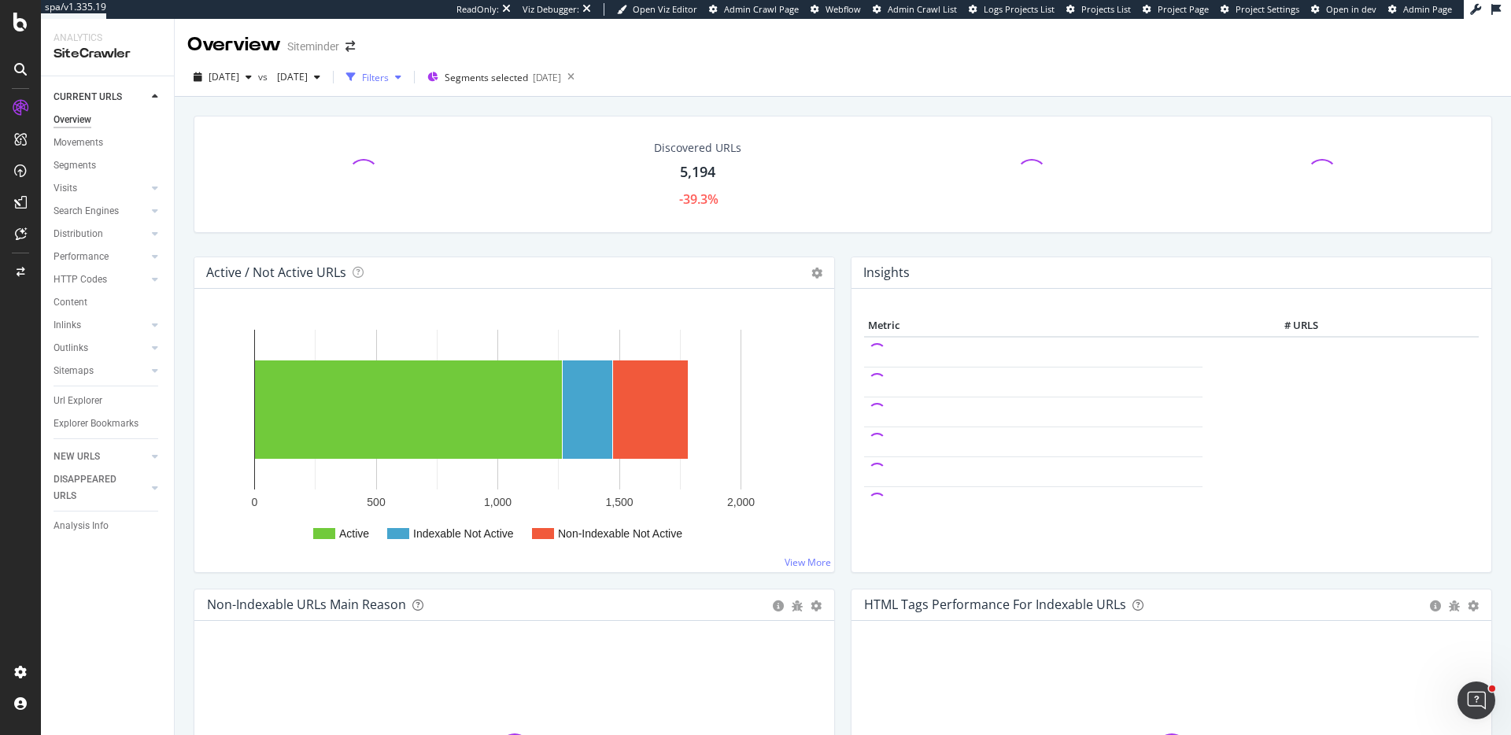
click at [408, 86] on div "Filters" at bounding box center [374, 77] width 68 height 24
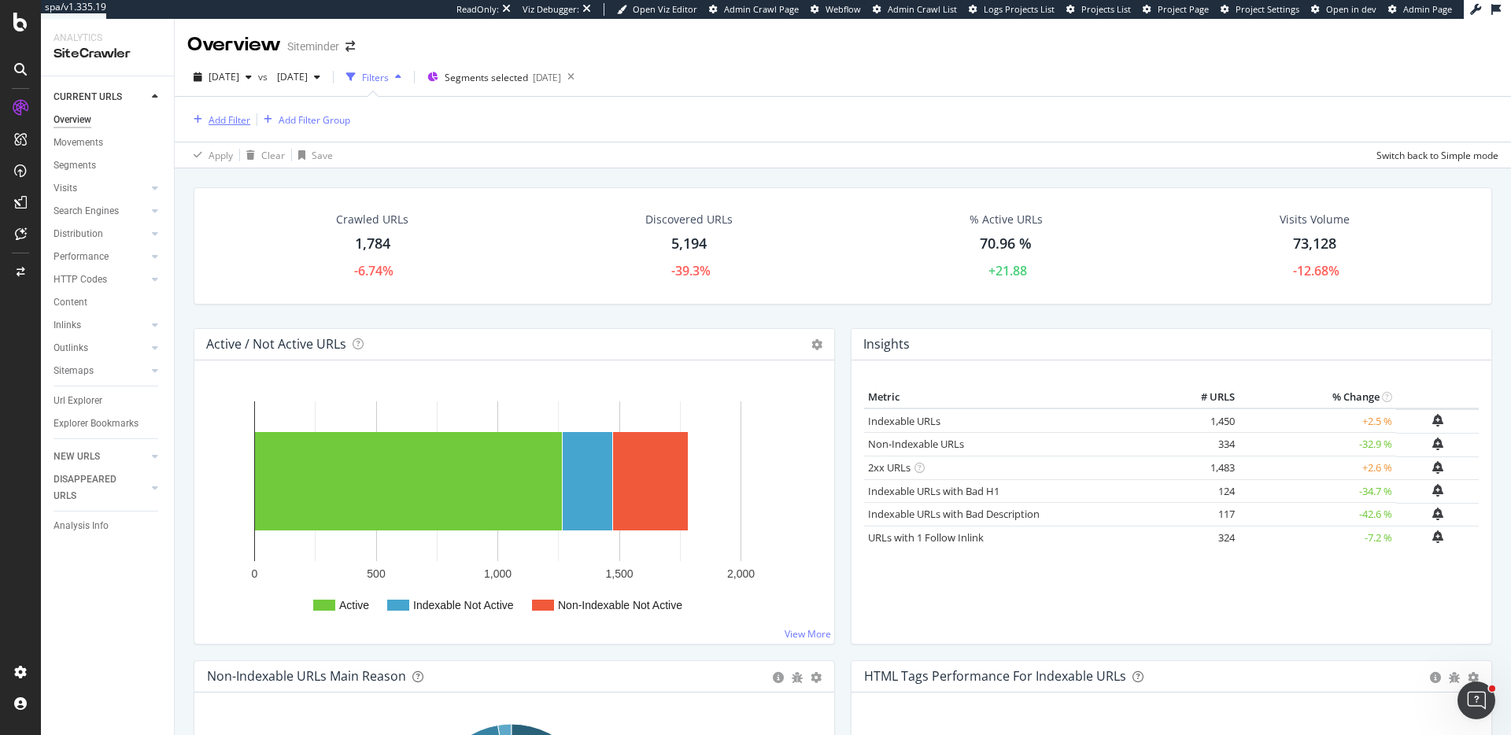
click at [209, 112] on div "Add Filter" at bounding box center [218, 119] width 63 height 17
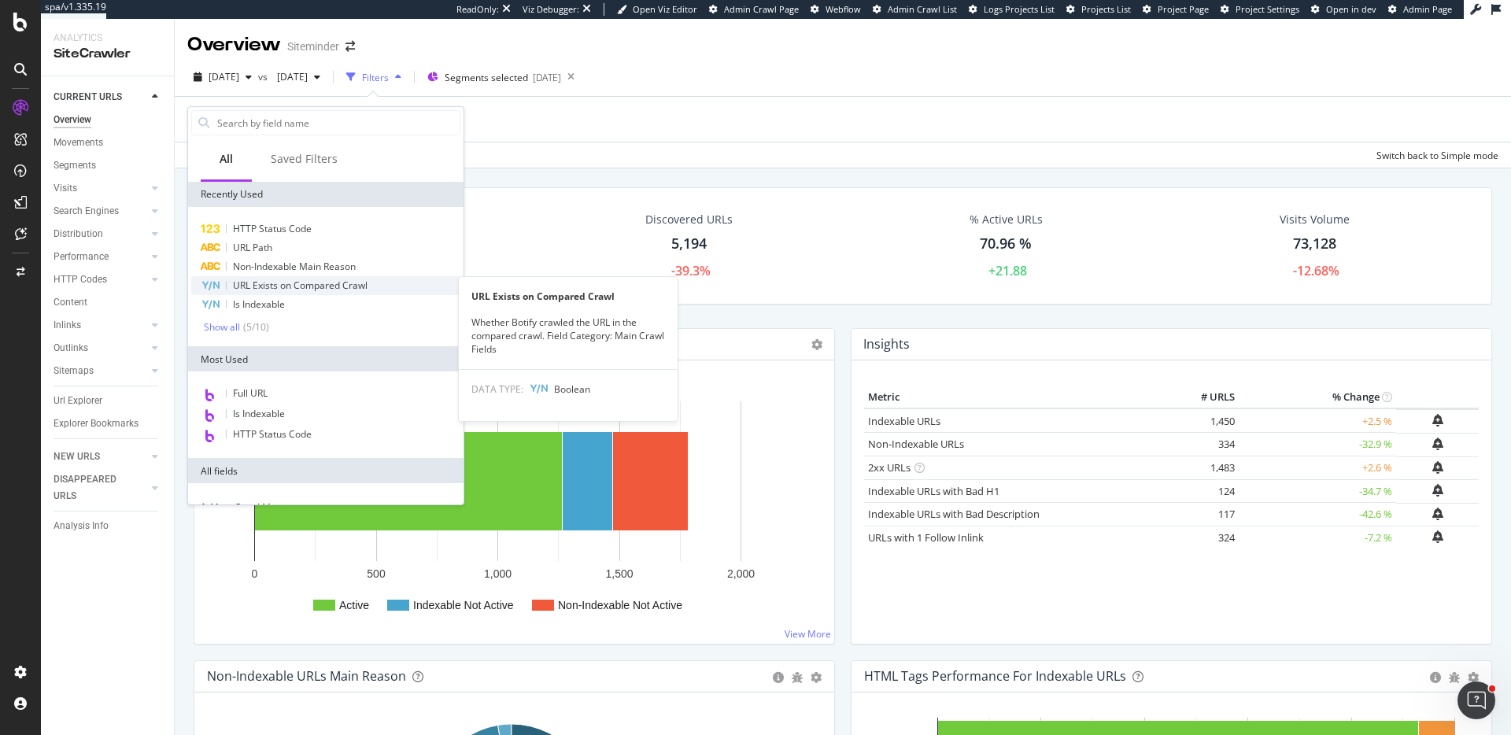
click at [299, 282] on span "URL Exists on Compared Crawl" at bounding box center [300, 285] width 135 height 13
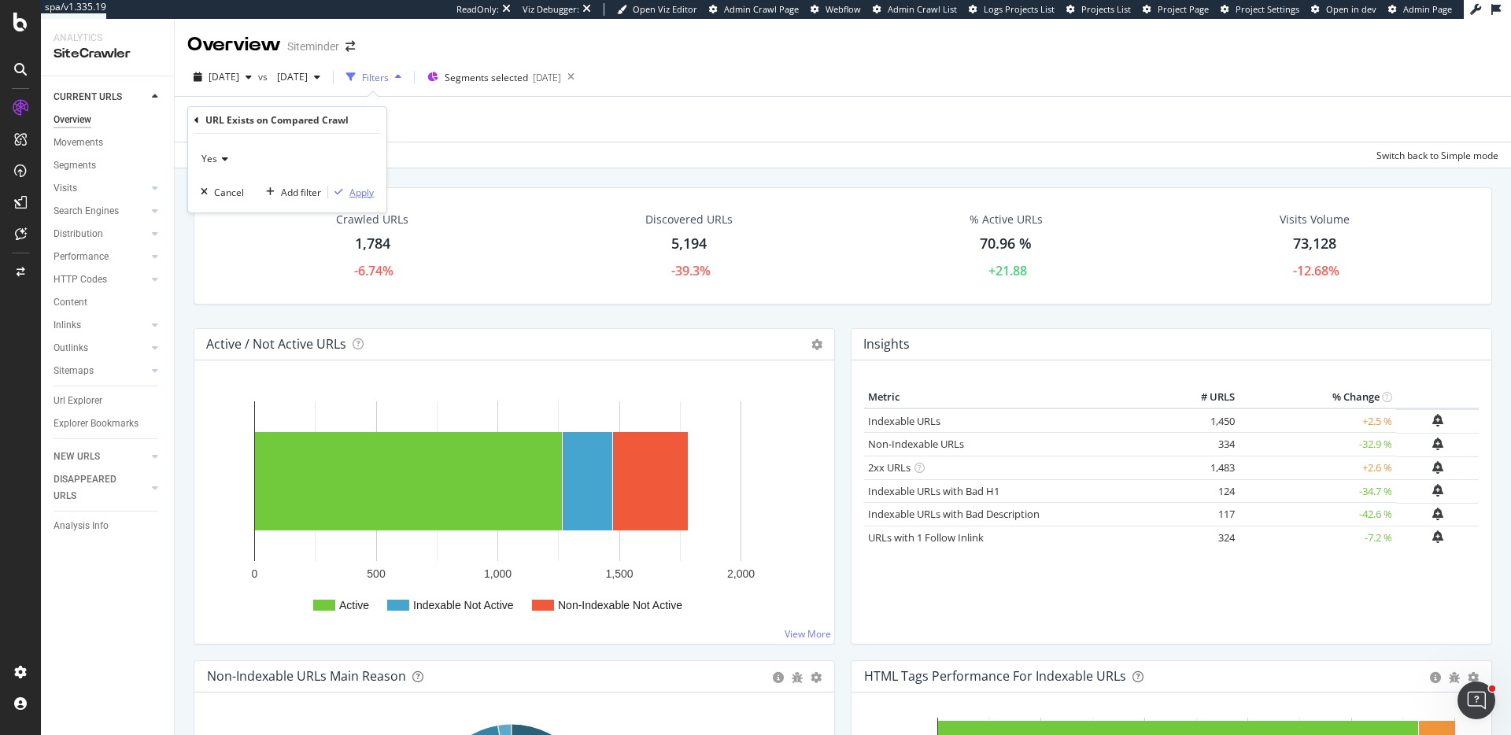
click at [367, 191] on div "Apply" at bounding box center [361, 192] width 24 height 13
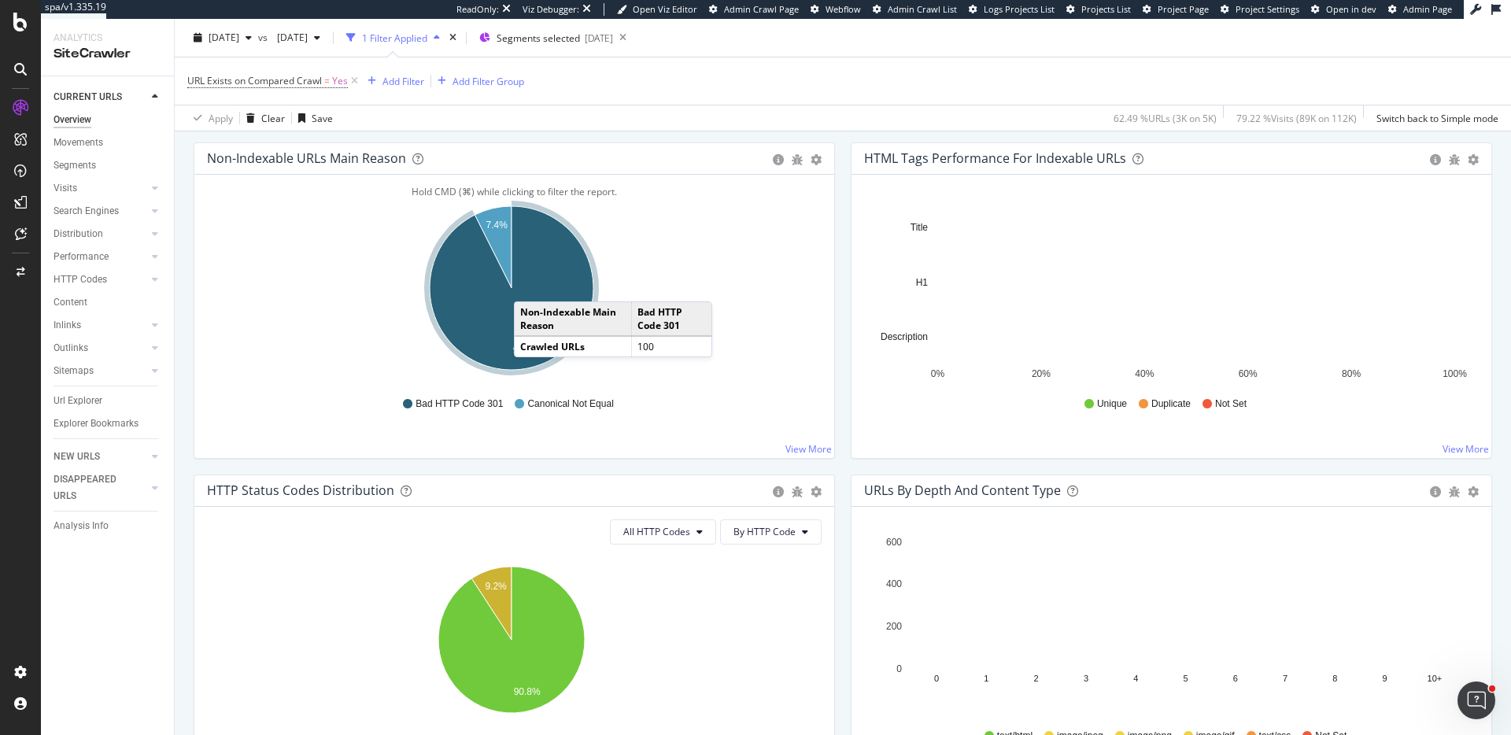
scroll to position [515, 0]
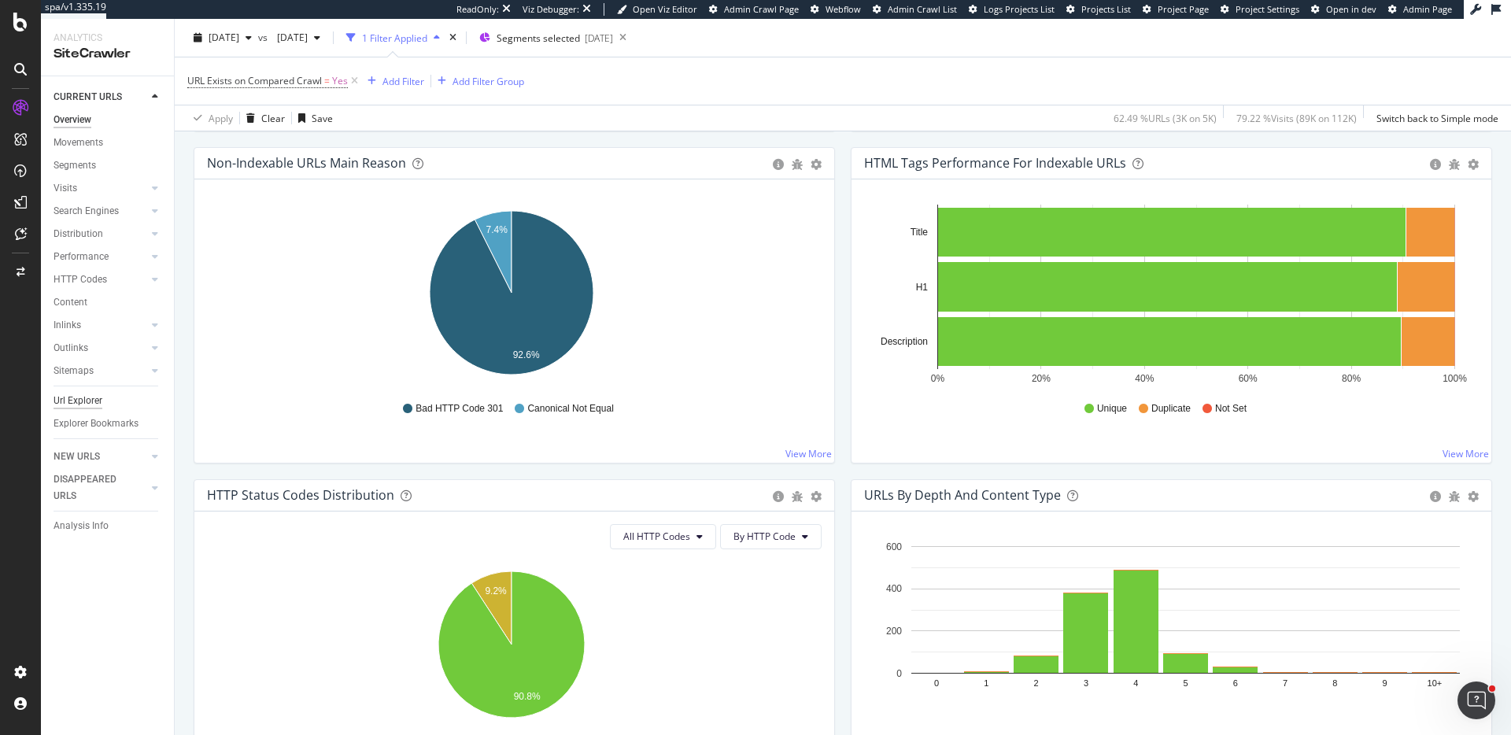
click at [95, 399] on div "Url Explorer" at bounding box center [77, 401] width 49 height 17
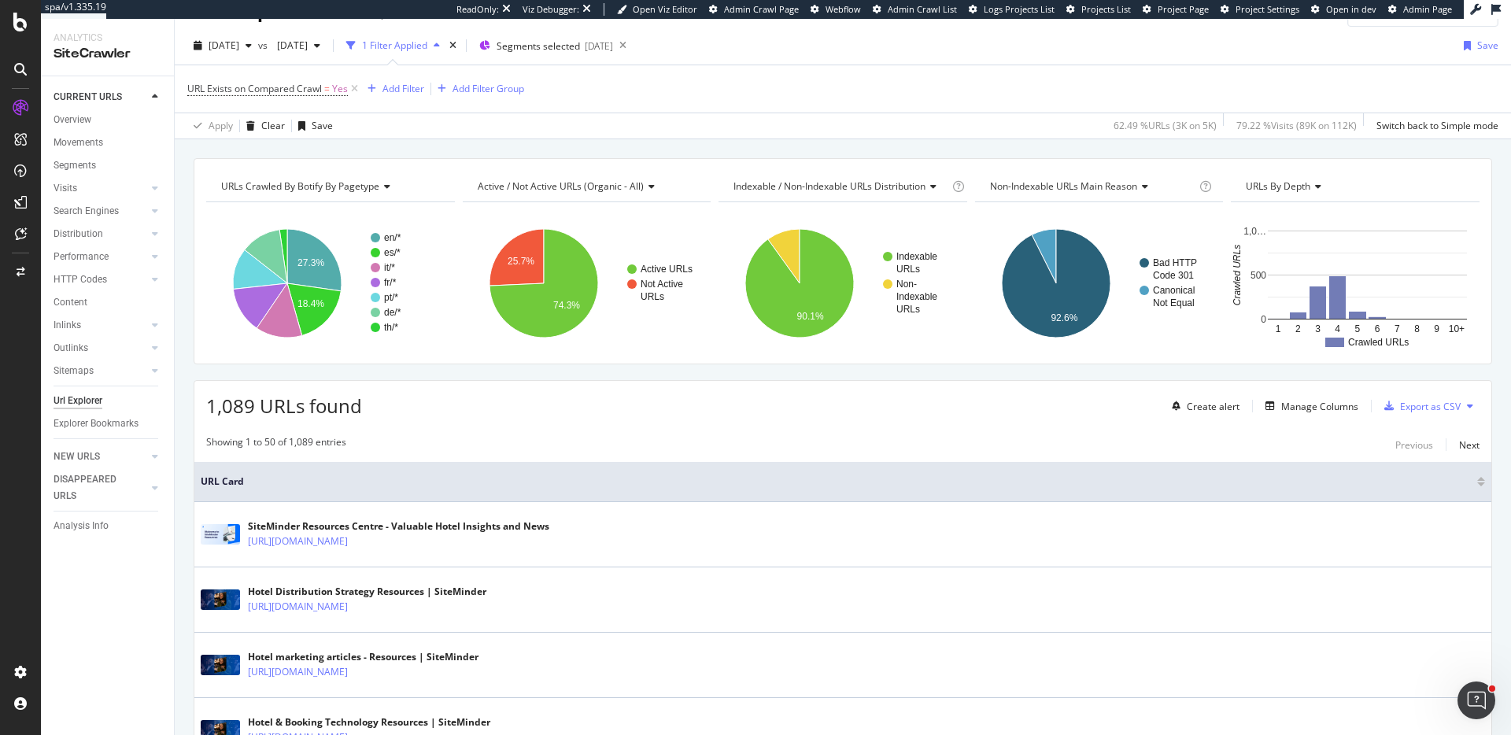
scroll to position [65, 0]
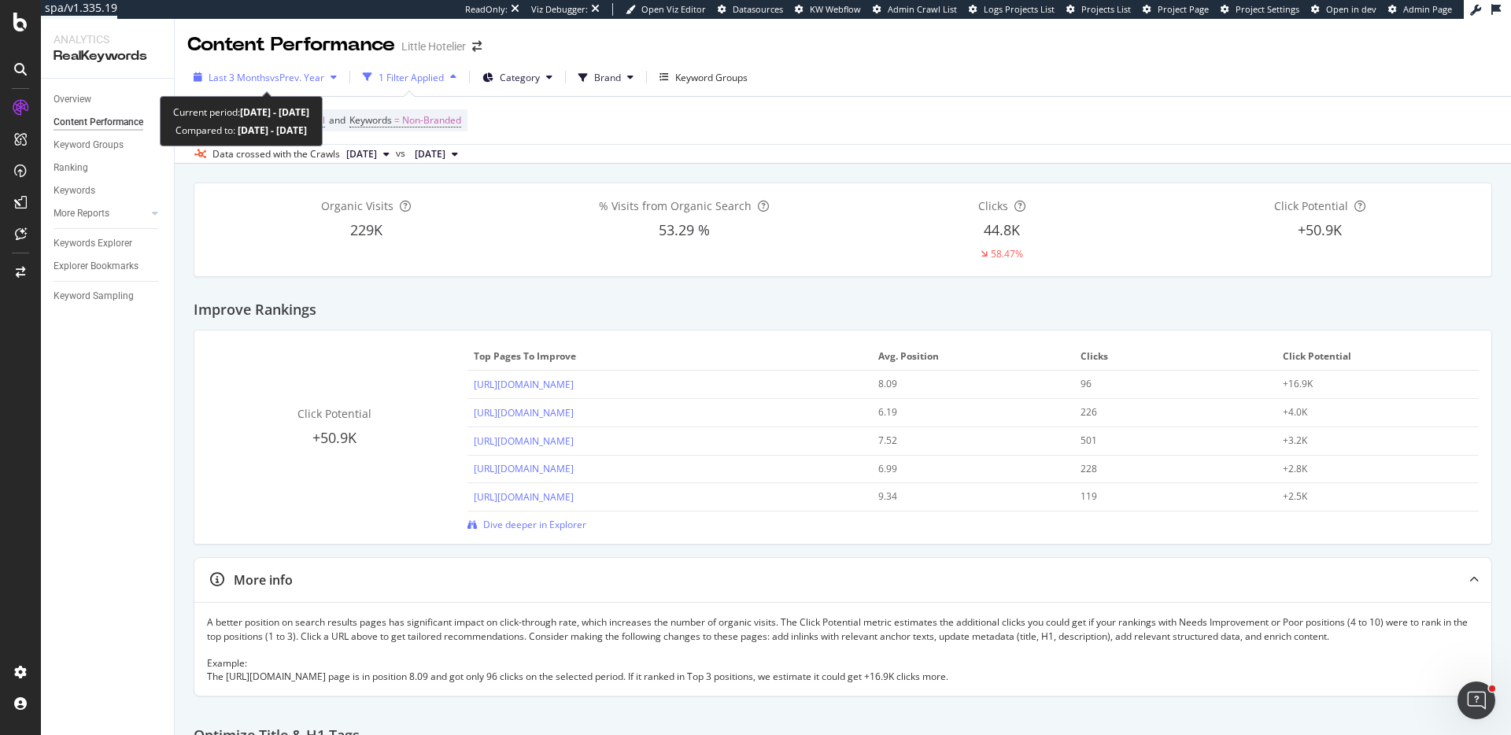
click at [249, 78] on span "Last 3 Months" at bounding box center [238, 77] width 61 height 13
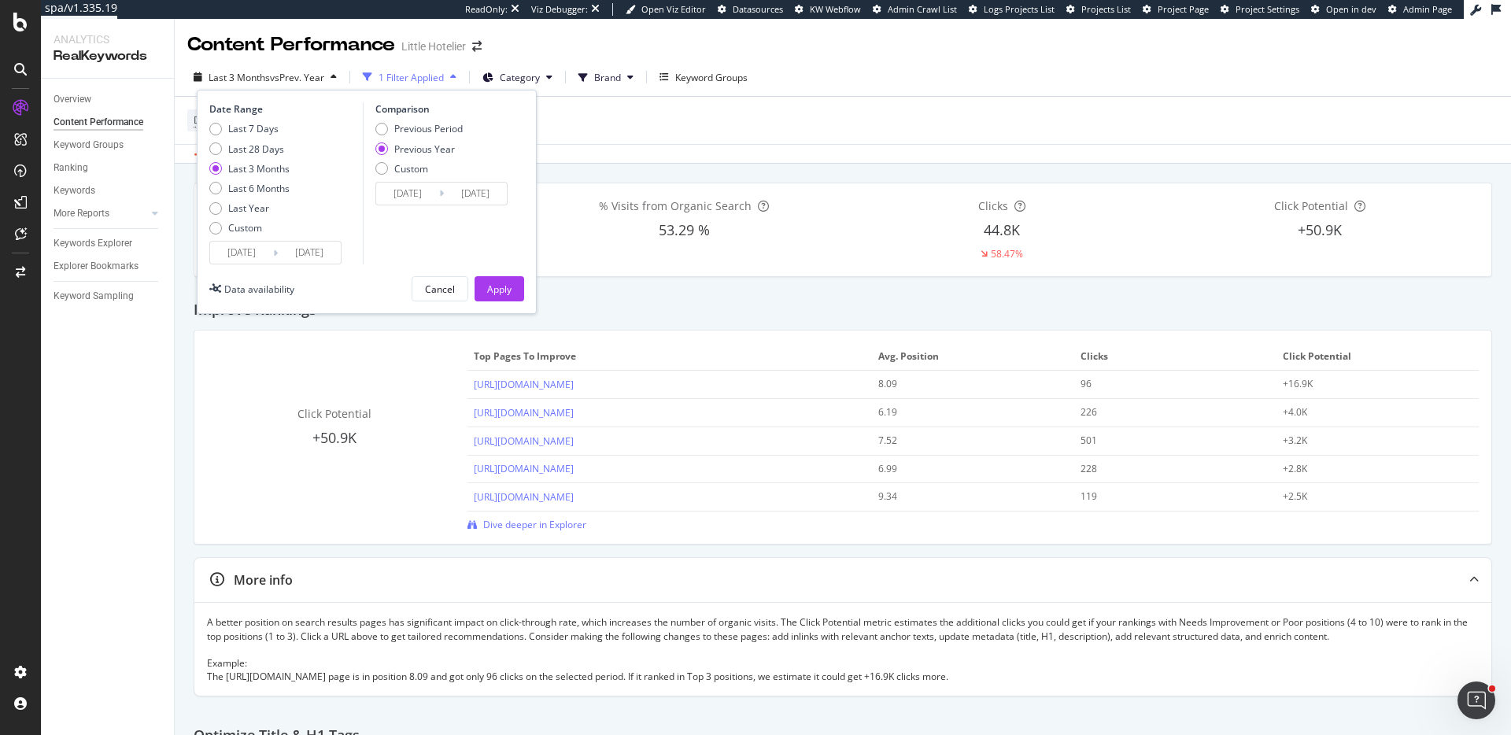
click at [245, 257] on input "2025/05/10" at bounding box center [241, 253] width 63 height 22
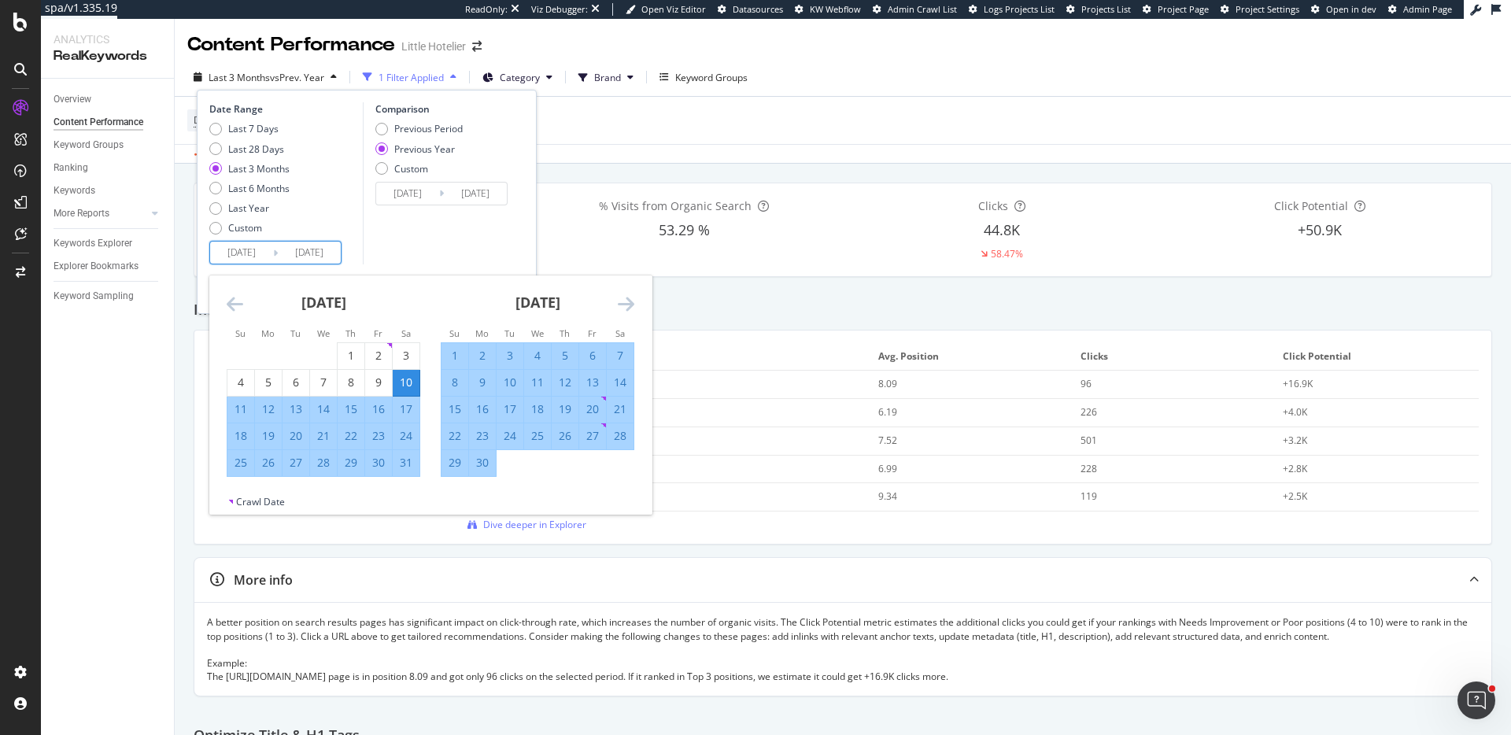
click at [228, 298] on icon "Move backward to switch to the previous month." at bounding box center [235, 303] width 17 height 19
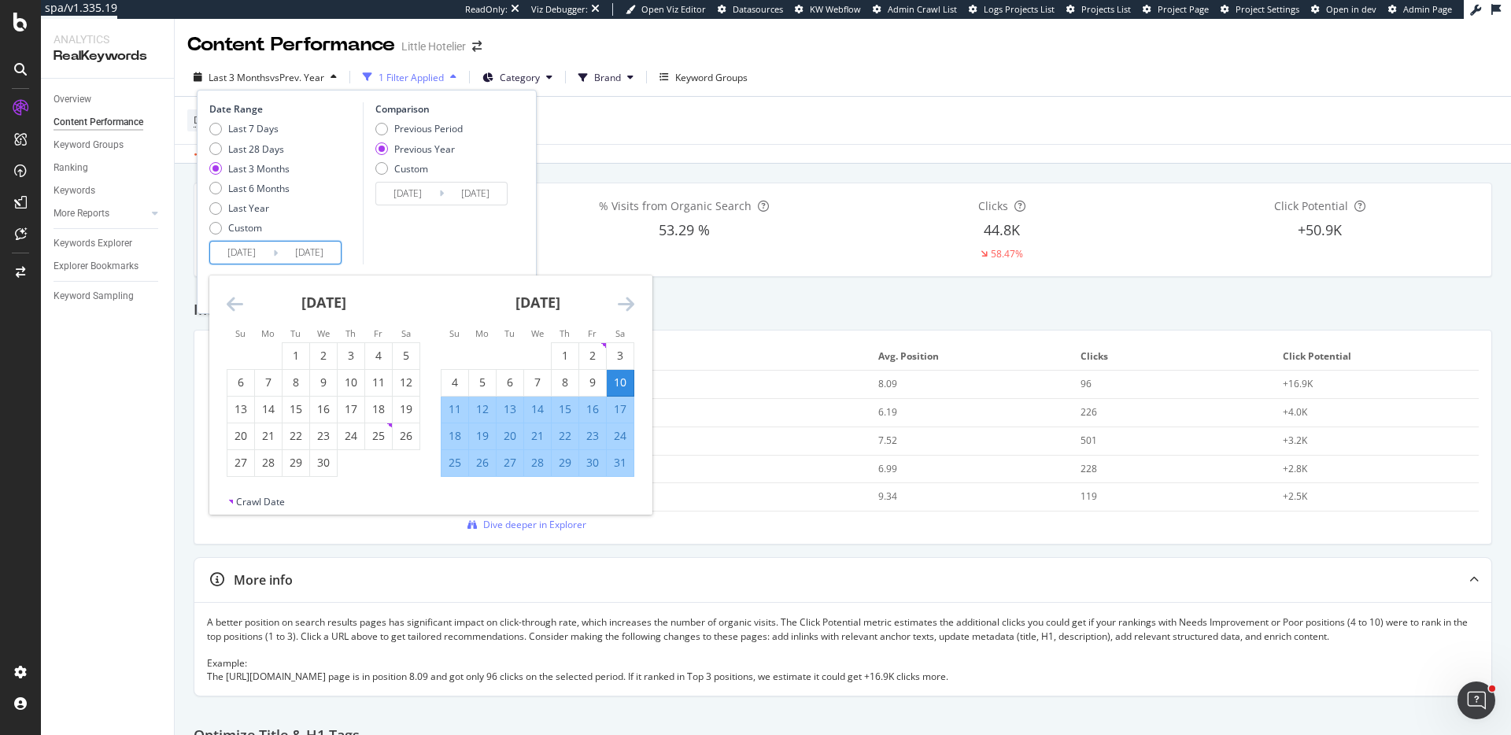
click at [228, 298] on icon "Move backward to switch to the previous month." at bounding box center [235, 303] width 17 height 19
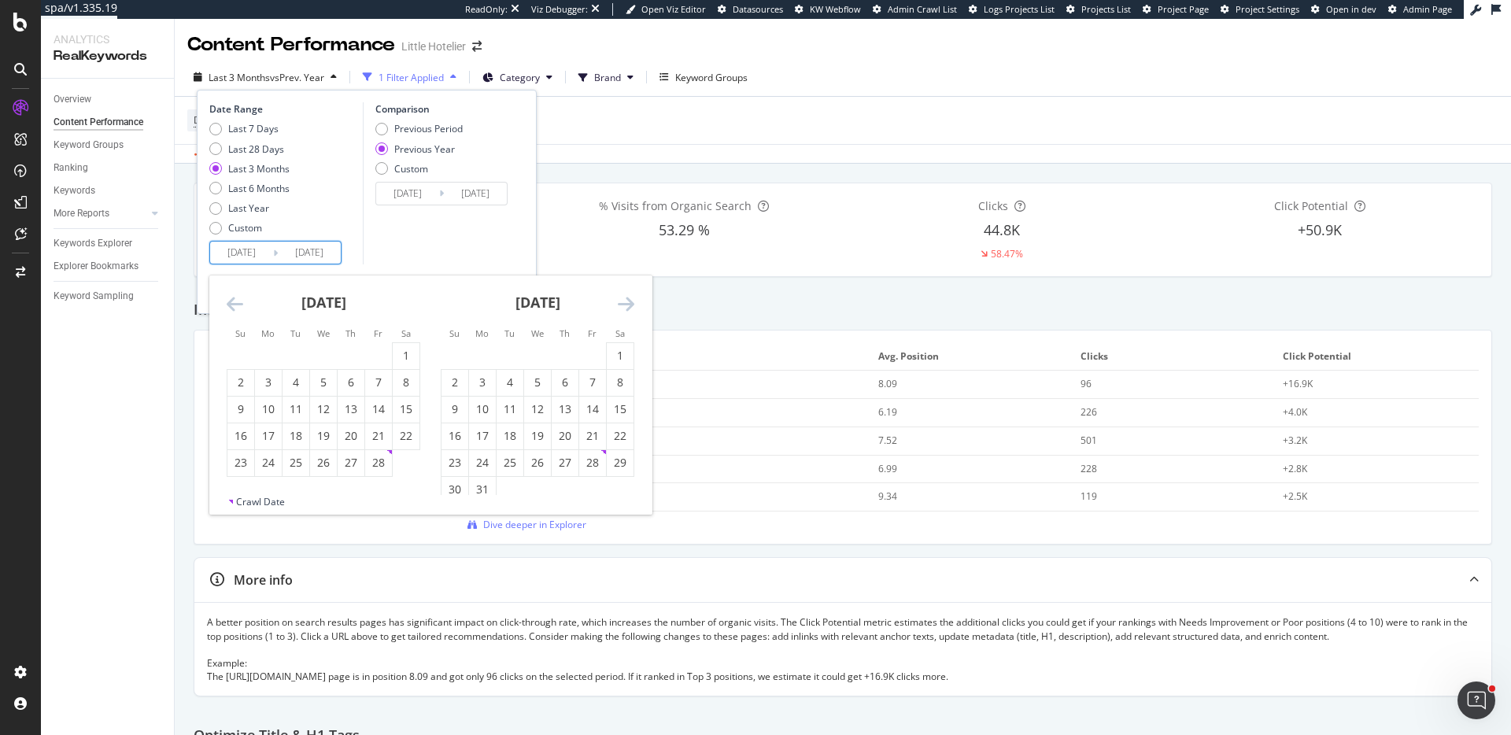
click at [228, 298] on icon "Move backward to switch to the previous month." at bounding box center [235, 303] width 17 height 19
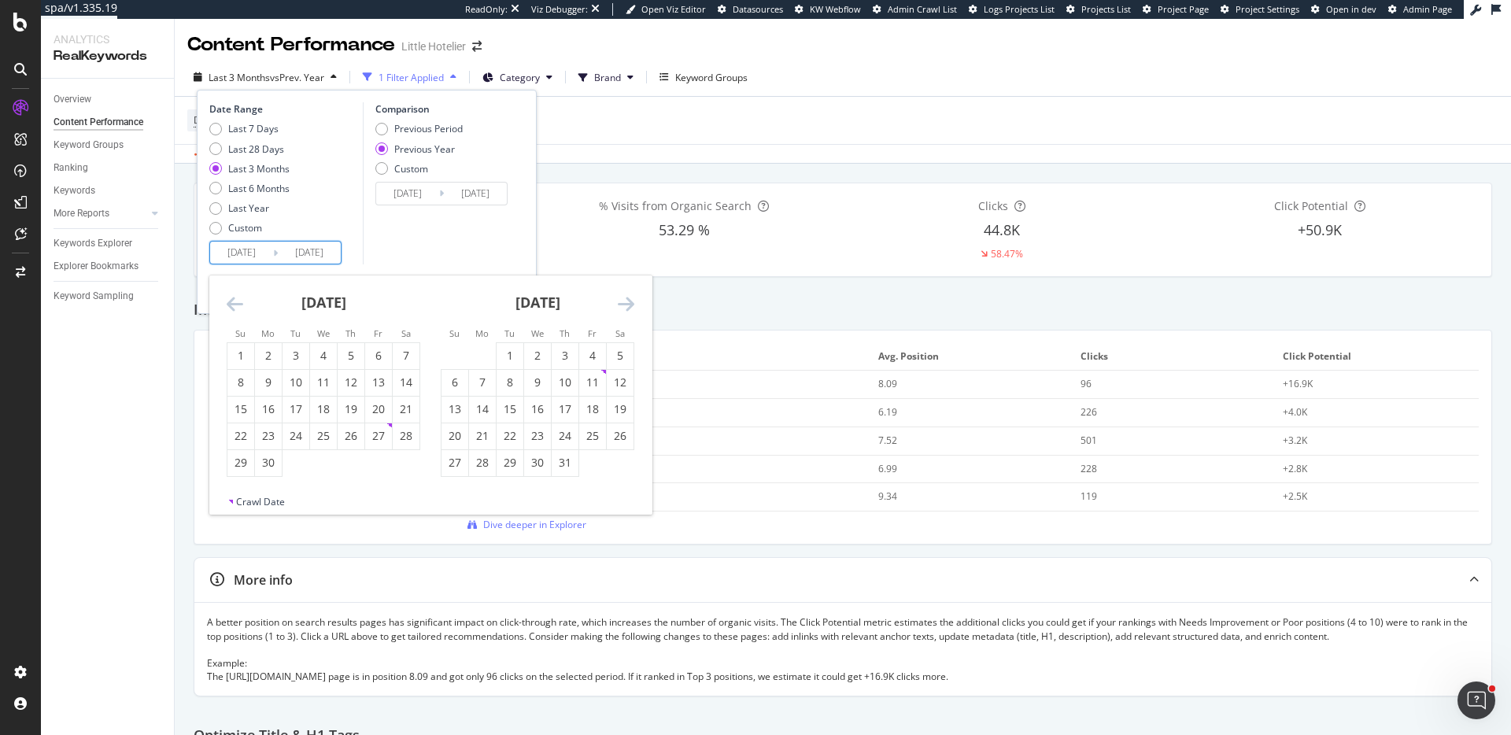
click at [228, 298] on icon "Move backward to switch to the previous month." at bounding box center [235, 303] width 17 height 19
click at [405, 375] on div "11" at bounding box center [406, 382] width 27 height 16
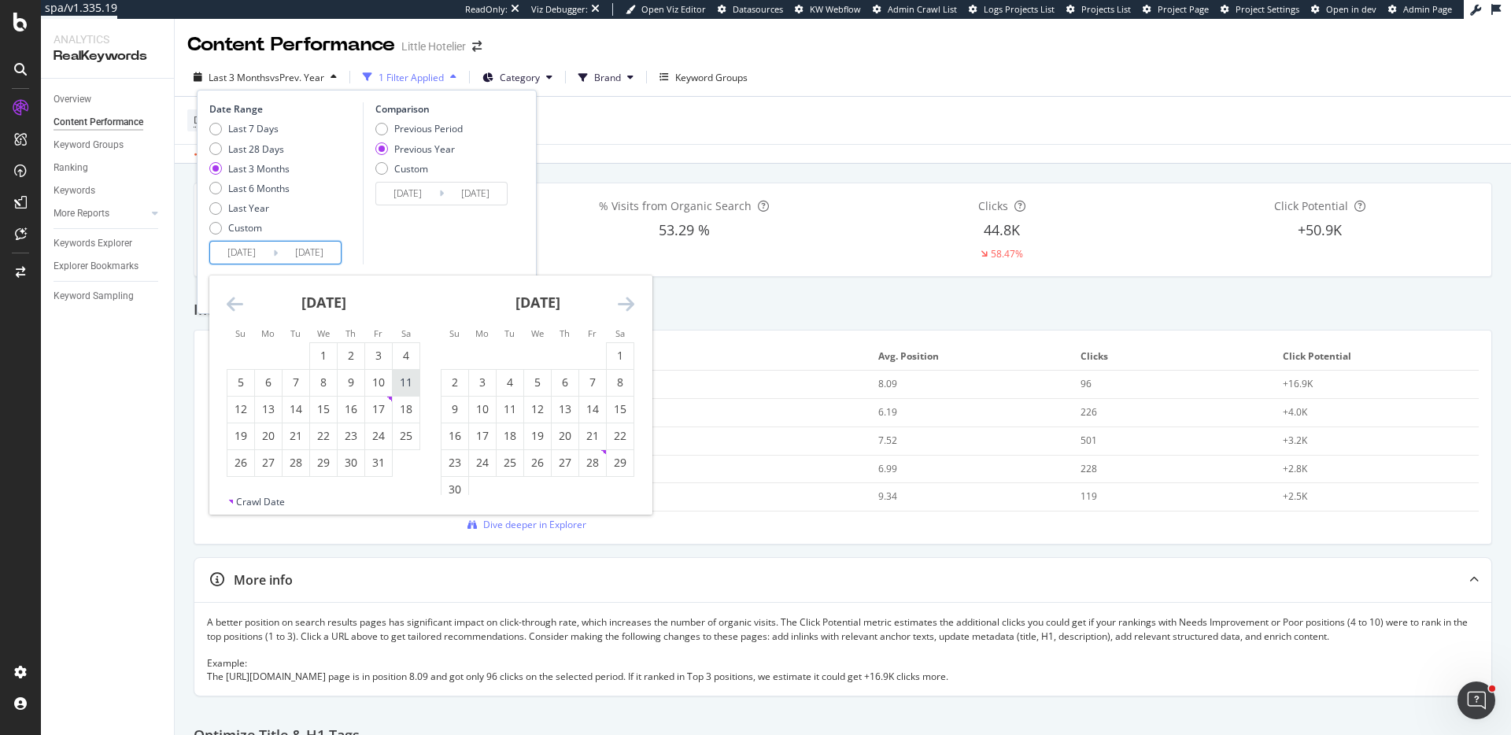
type input "2024/05/11"
type input "2023/05/13"
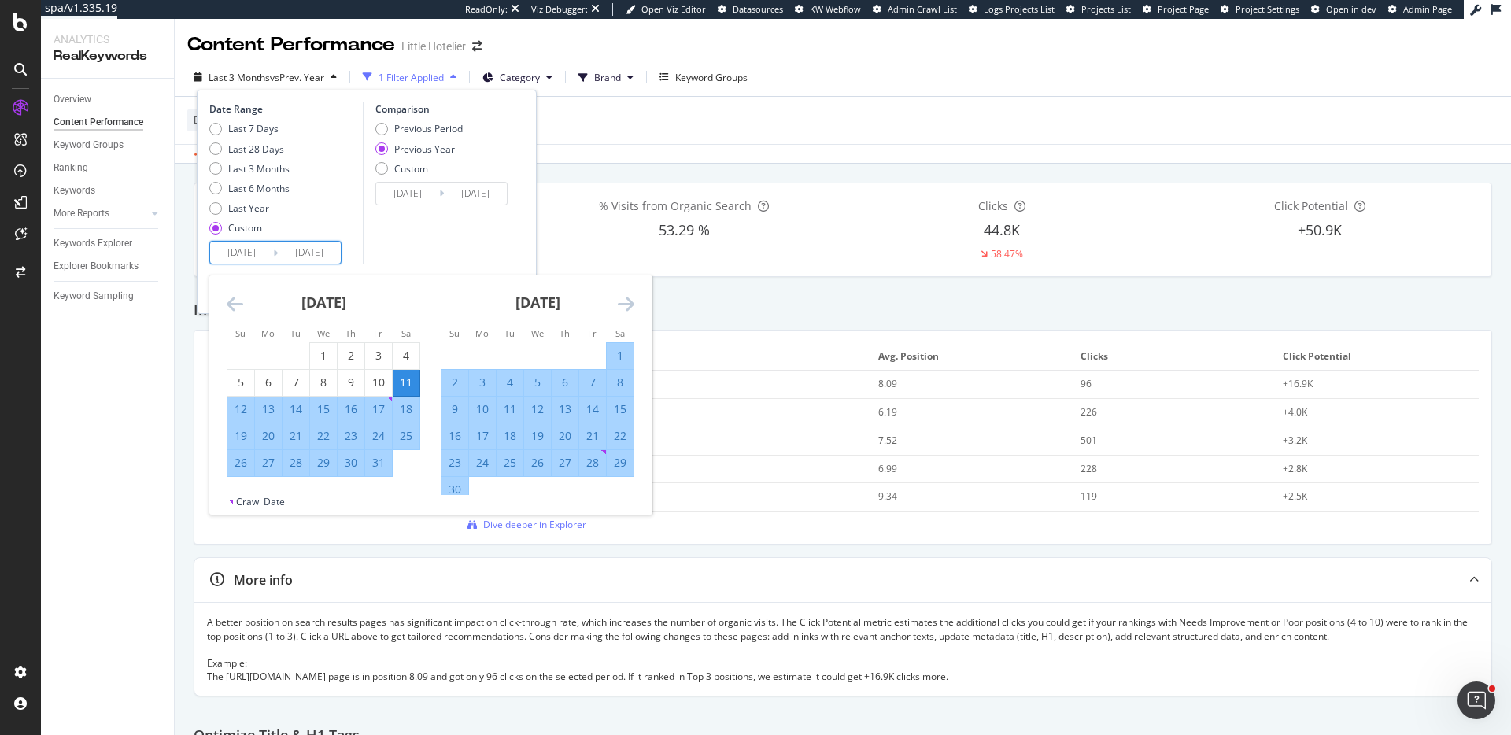
click at [624, 308] on icon "Move forward to switch to the next month." at bounding box center [626, 303] width 17 height 19
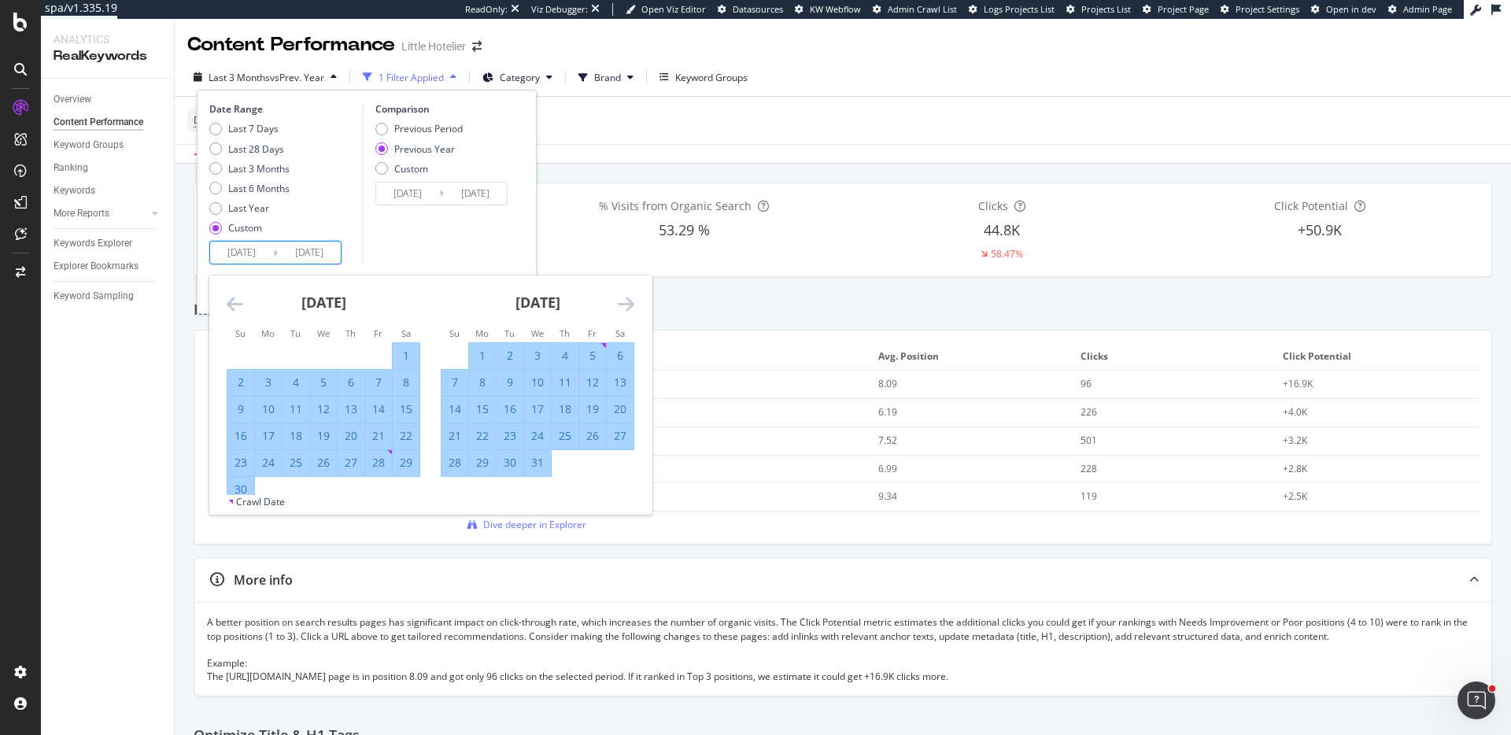
click at [624, 308] on icon "Move forward to switch to the next month." at bounding box center [626, 303] width 17 height 19
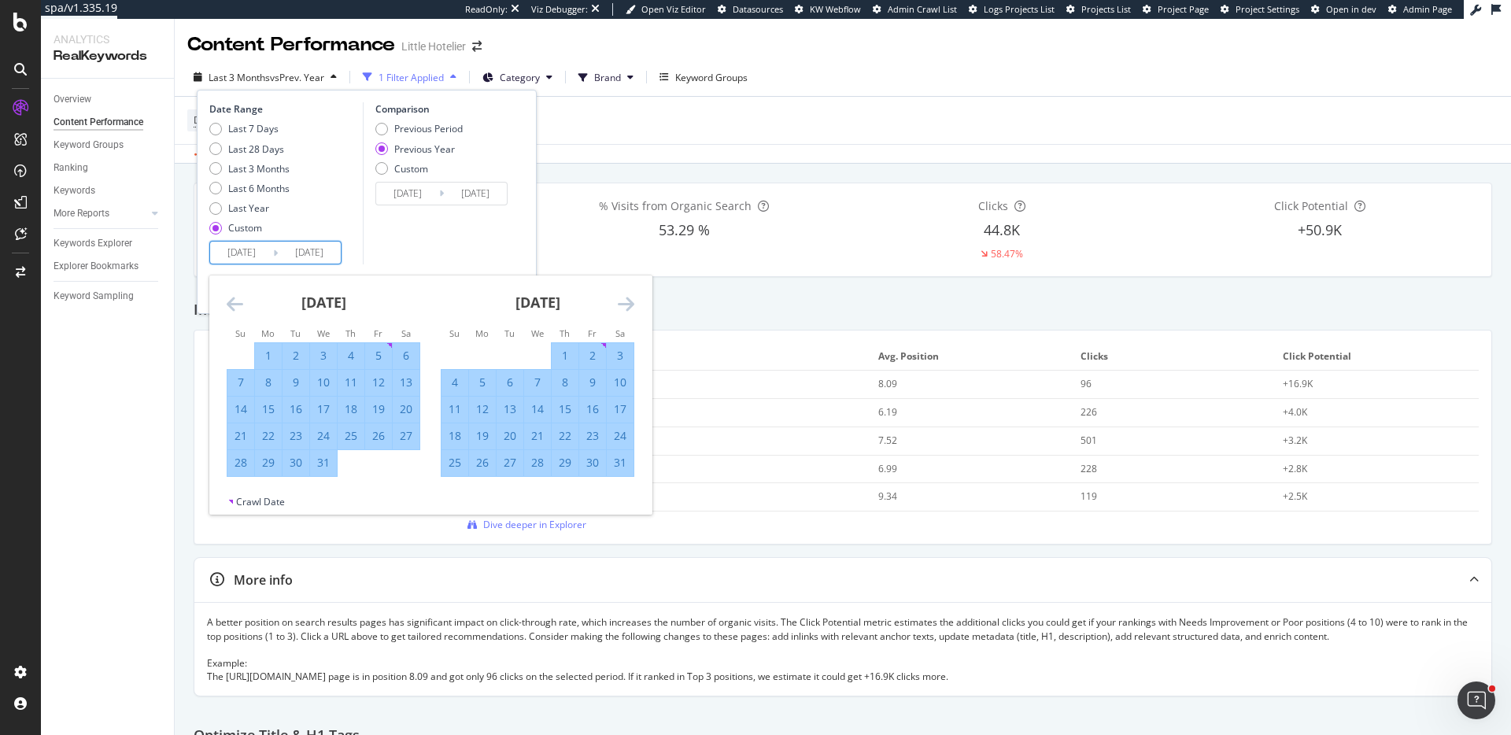
click at [615, 386] on div "10" at bounding box center [620, 382] width 27 height 16
type input "2024/08/10"
type input "2023/08/12"
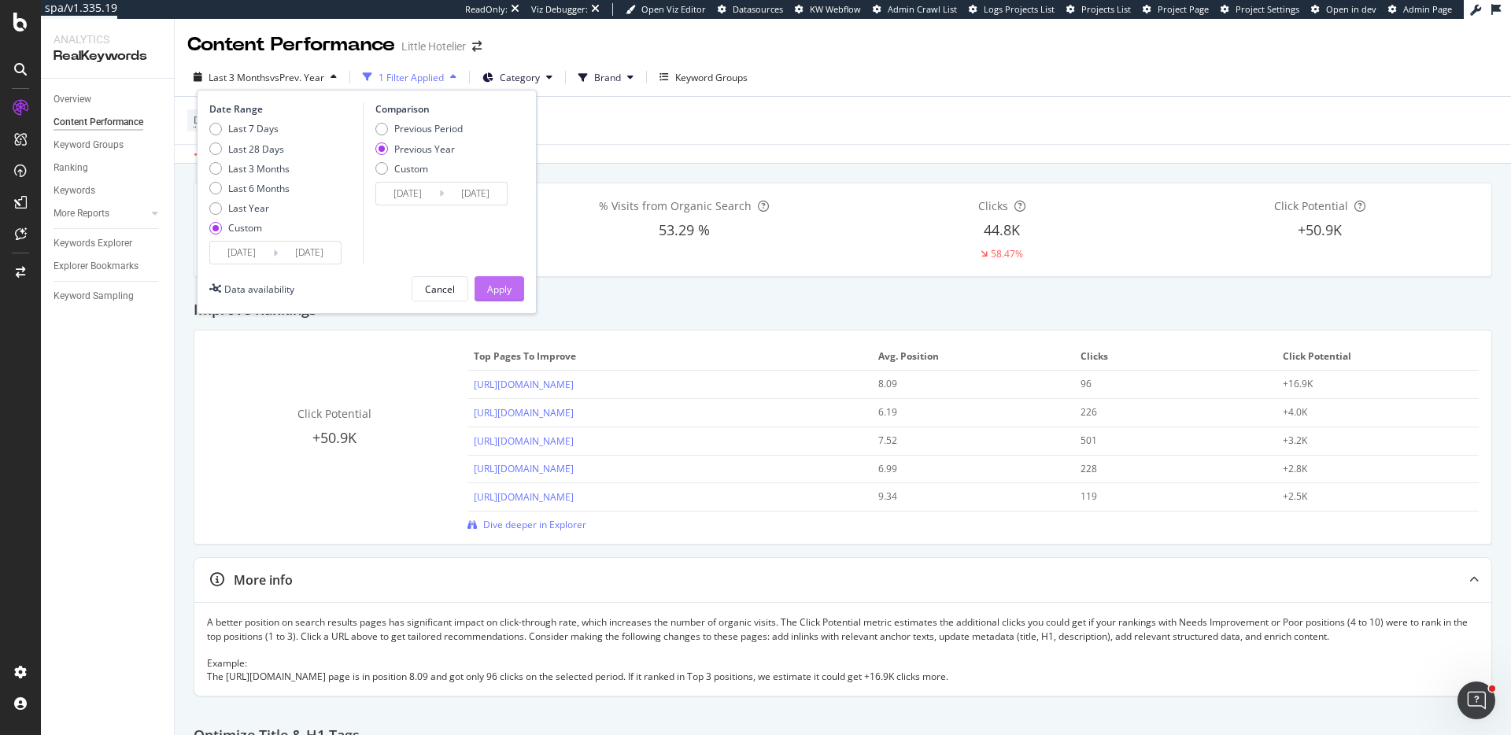
click at [503, 294] on div "Apply" at bounding box center [499, 288] width 24 height 13
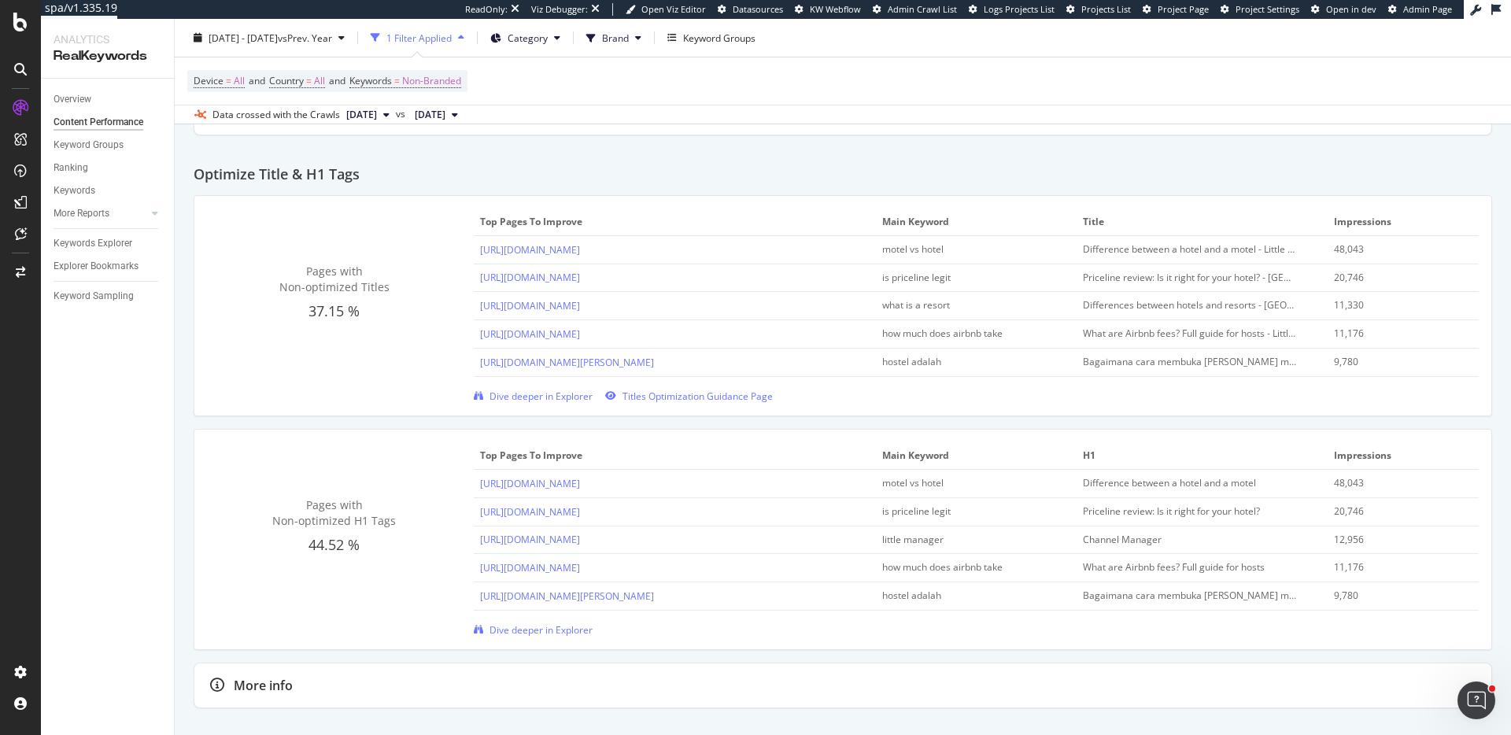
scroll to position [562, 0]
